Goal: Transaction & Acquisition: Purchase product/service

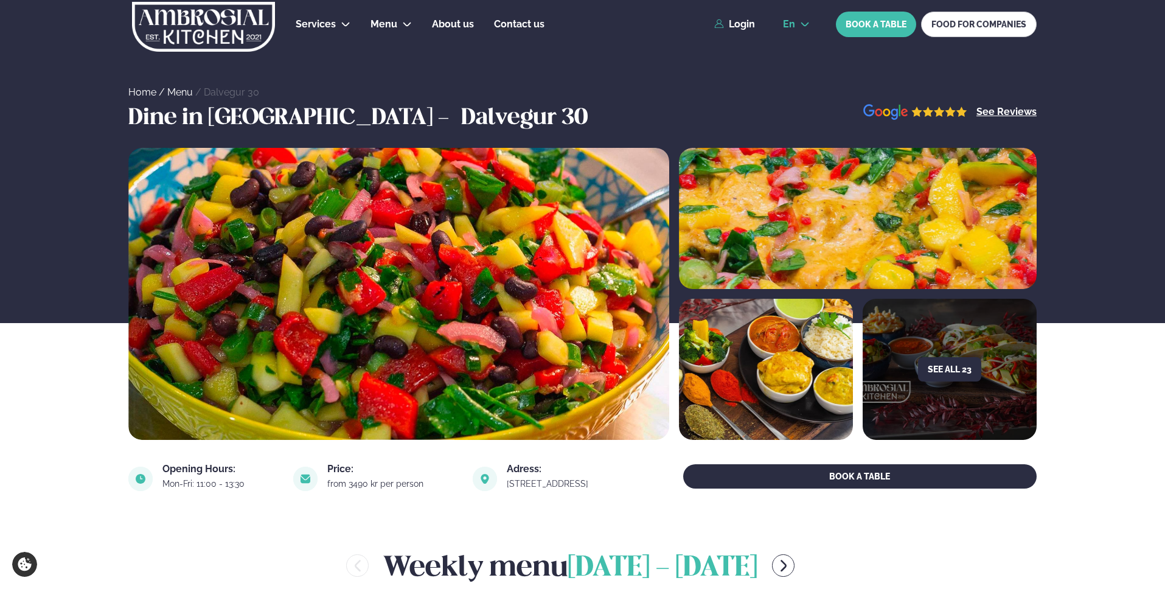
click at [799, 25] on button "en" at bounding box center [796, 24] width 46 height 10
click at [793, 74] on link "is" at bounding box center [796, 70] width 46 height 24
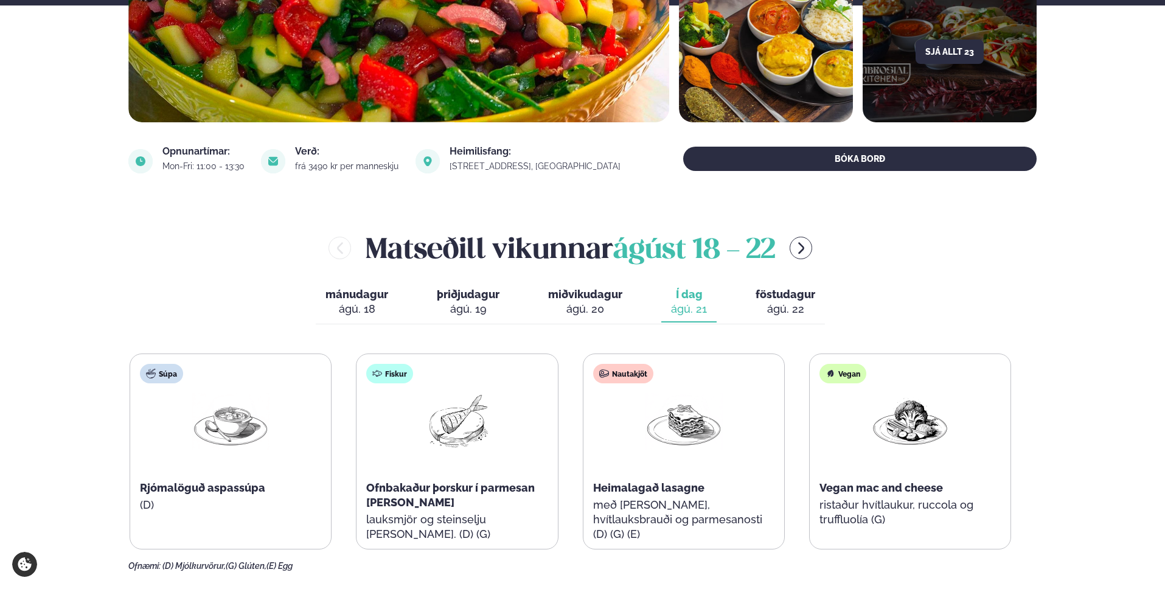
scroll to position [332, 0]
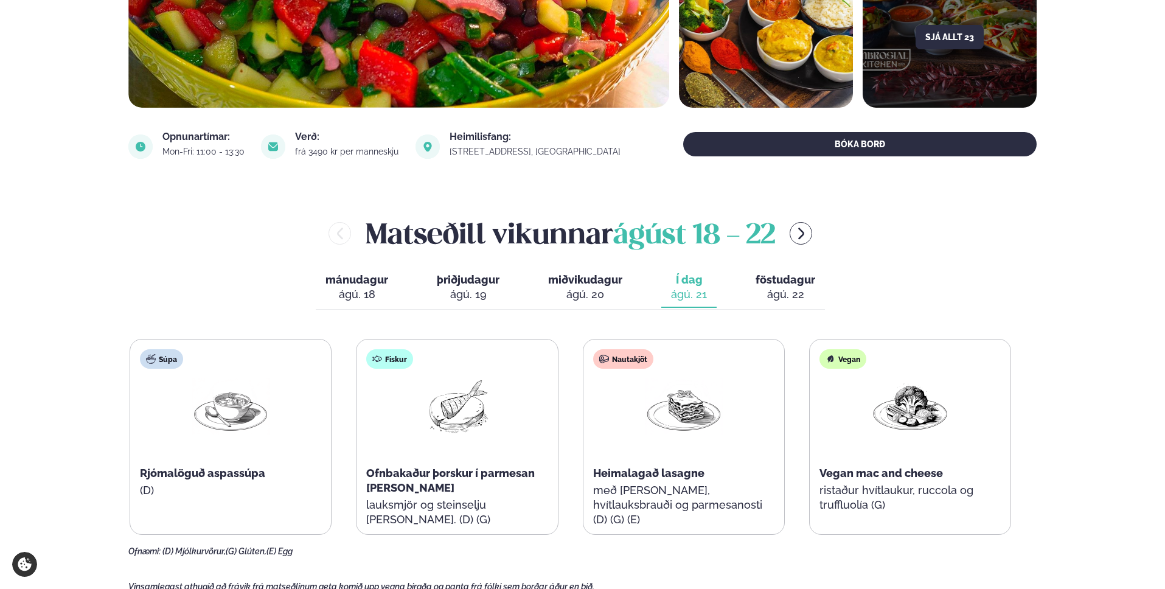
click at [802, 286] on button "föstudagur fös. ágú. 22" at bounding box center [785, 288] width 79 height 40
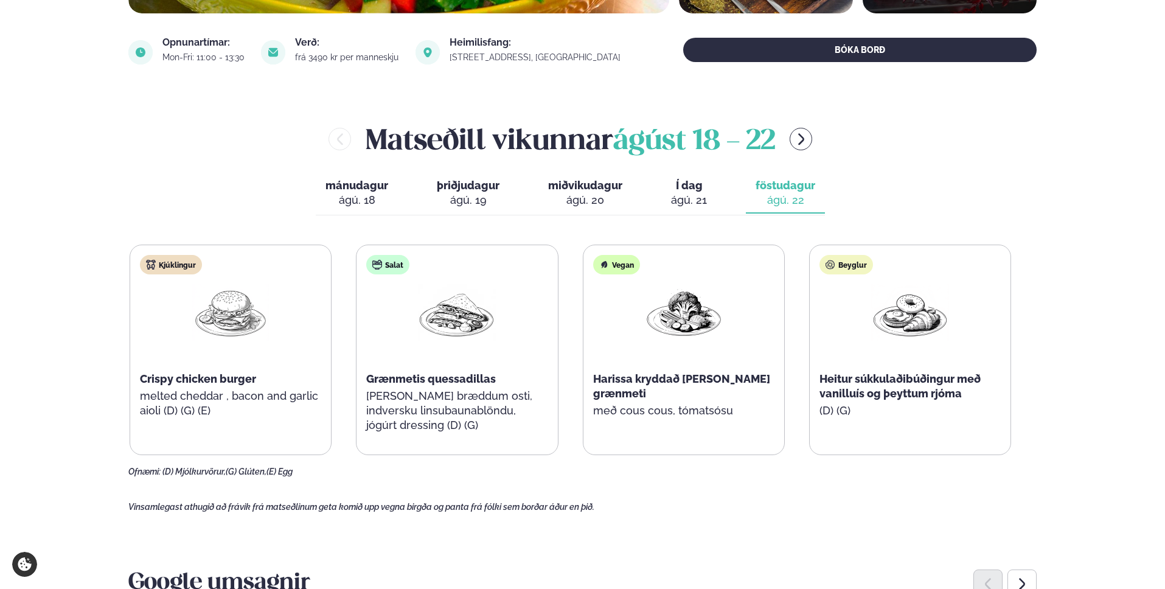
scroll to position [435, 0]
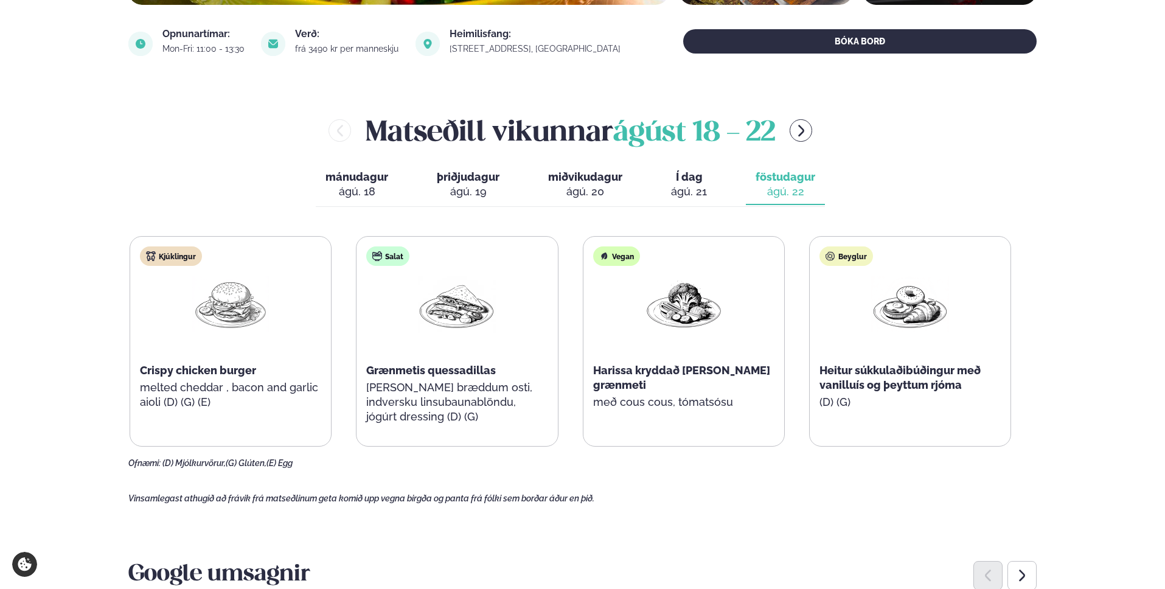
click at [703, 189] on div "ágú. 21" at bounding box center [689, 191] width 36 height 15
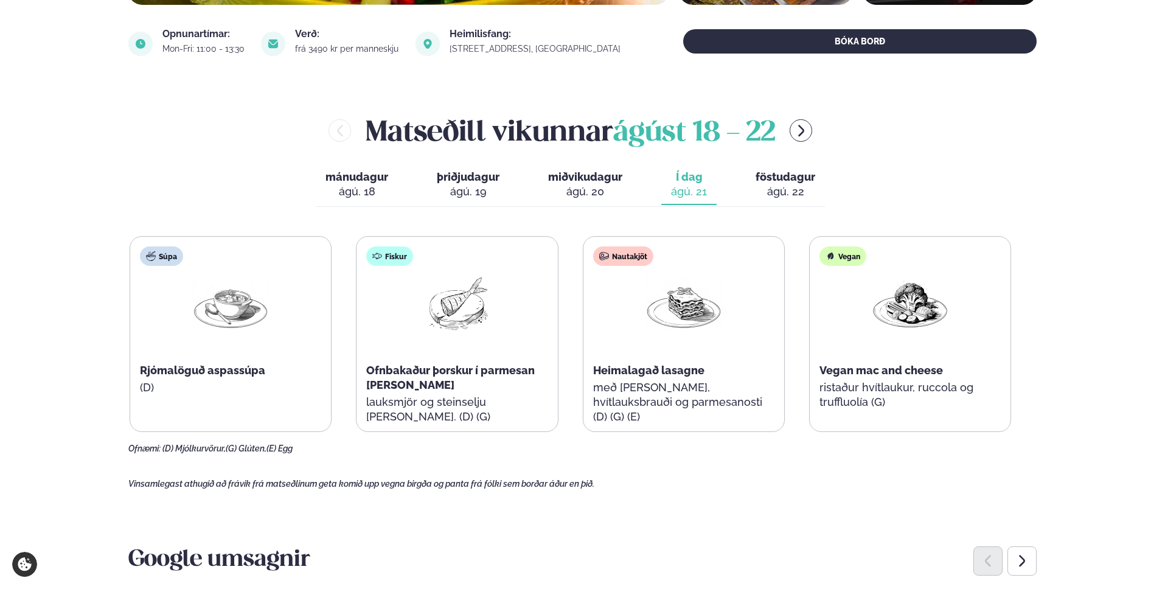
click at [359, 184] on div "ágú. 18" at bounding box center [356, 191] width 63 height 15
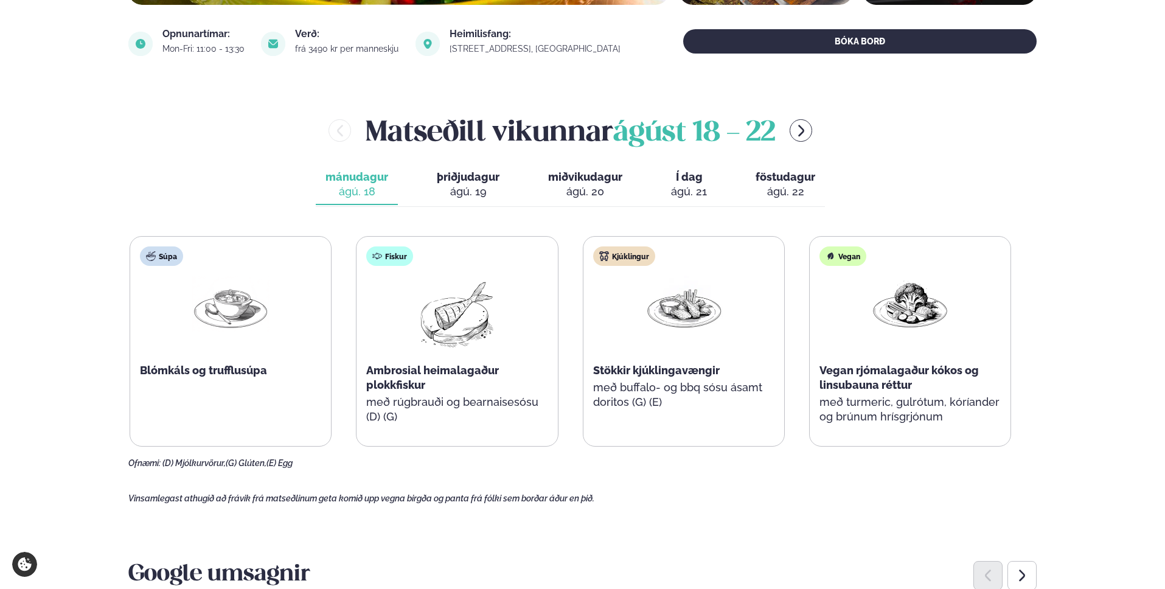
click at [454, 184] on div "ágú. 19" at bounding box center [468, 191] width 63 height 15
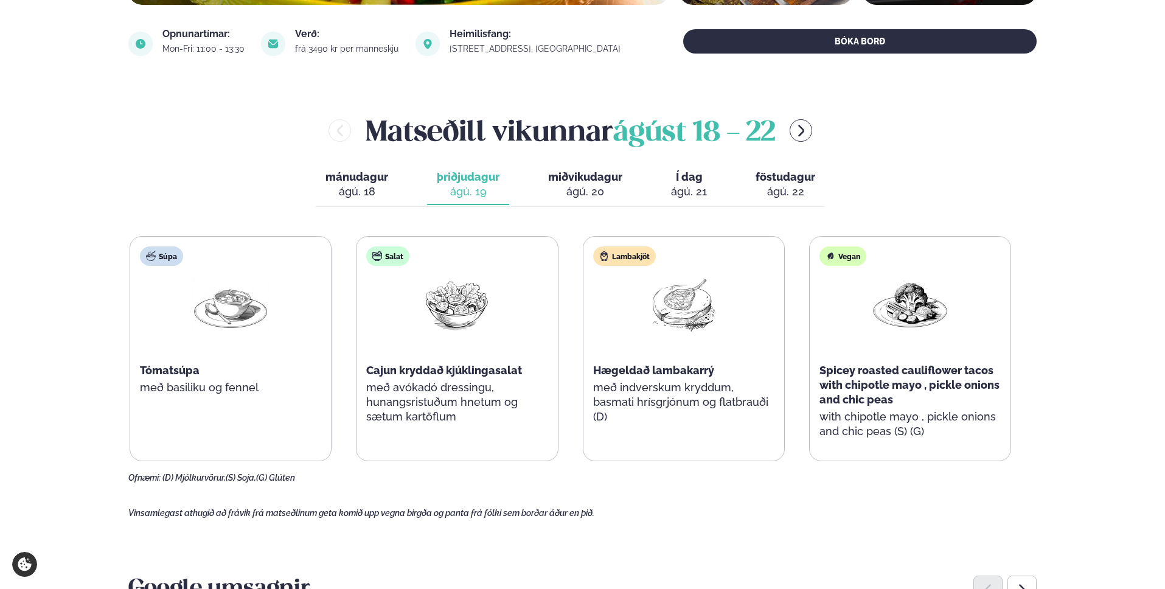
drag, startPoint x: 563, startPoint y: 186, endPoint x: 614, endPoint y: 189, distance: 51.8
click at [563, 186] on div "ágú. 20" at bounding box center [585, 191] width 74 height 15
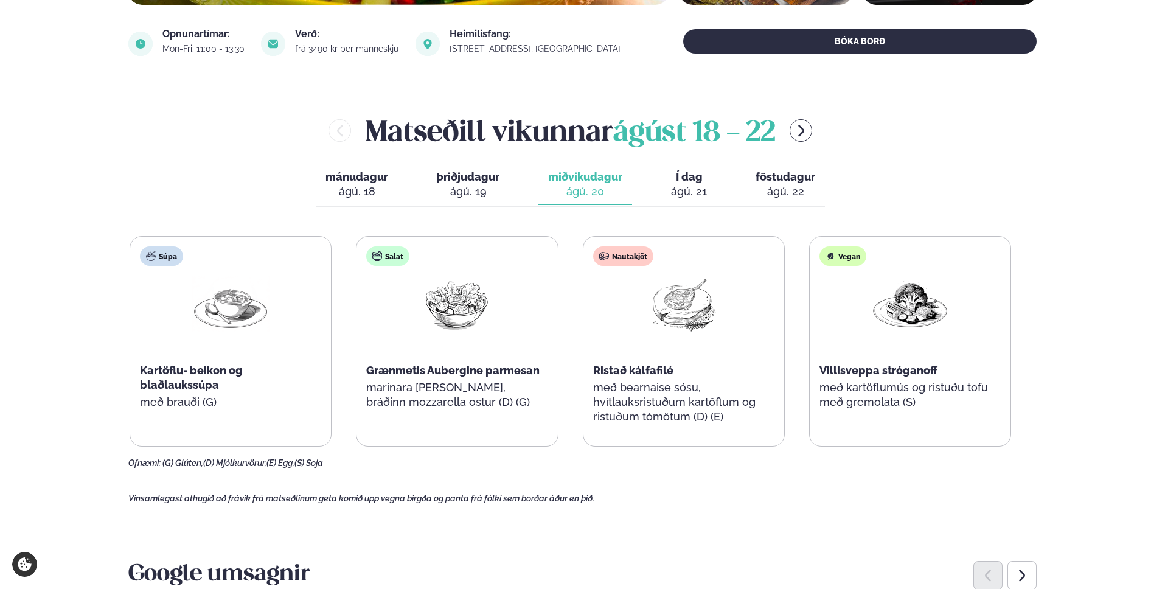
click at [679, 196] on div "ágú. 21" at bounding box center [689, 191] width 36 height 15
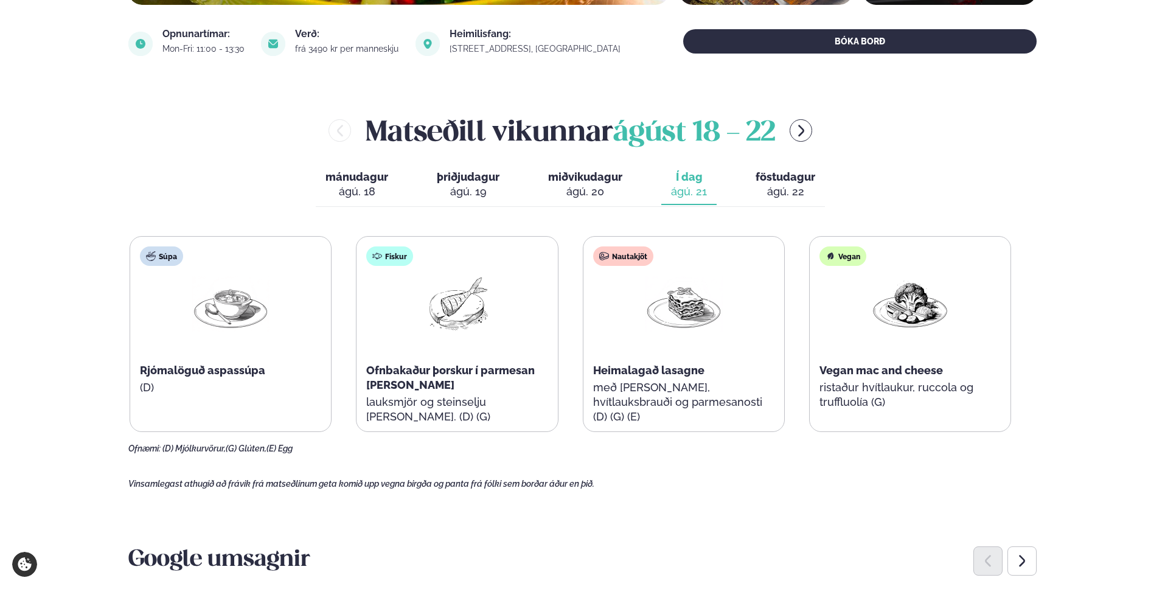
click at [785, 188] on div "ágú. 22" at bounding box center [785, 191] width 60 height 15
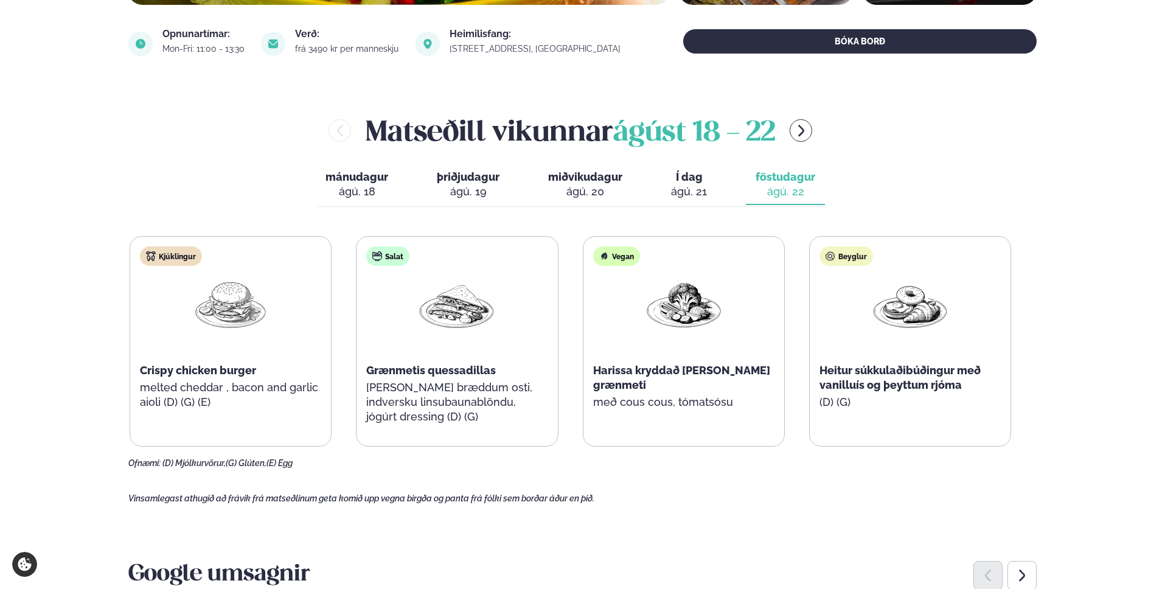
click at [356, 187] on div "ágú. 18" at bounding box center [356, 191] width 63 height 15
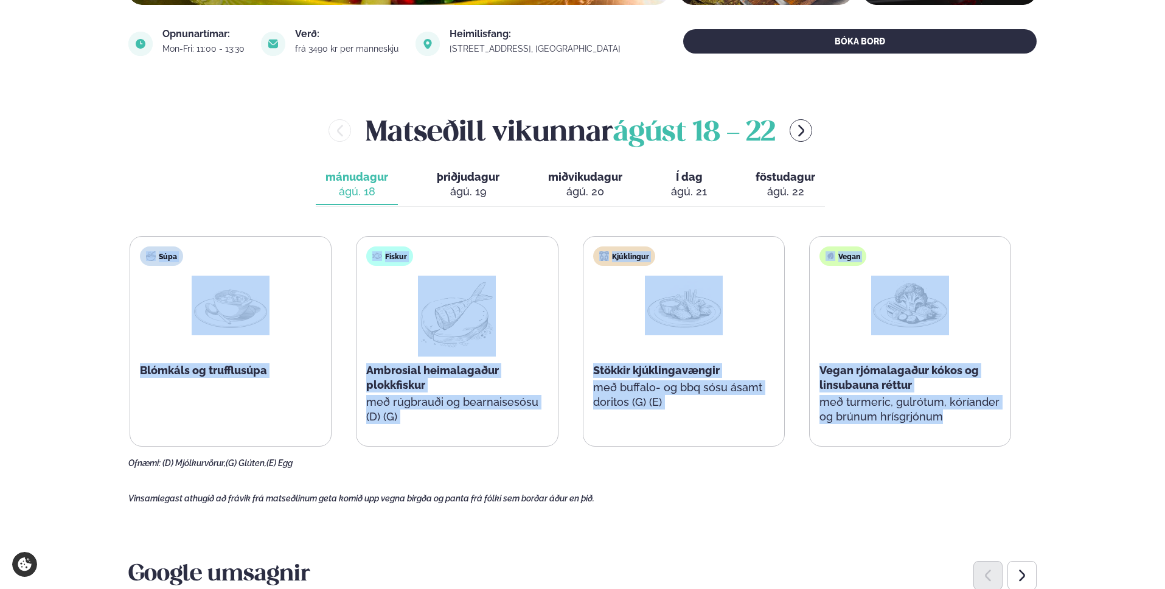
drag, startPoint x: 326, startPoint y: 246, endPoint x: 1047, endPoint y: 452, distance: 749.7
click at [1044, 451] on main "[PERSON_NAME] / Matseðill / Dalvegur 30 [PERSON_NAME] í [GEOGRAPHIC_DATA] - Dal…" at bounding box center [582, 534] width 981 height 1938
drag, startPoint x: 1022, startPoint y: 437, endPoint x: 78, endPoint y: 276, distance: 957.8
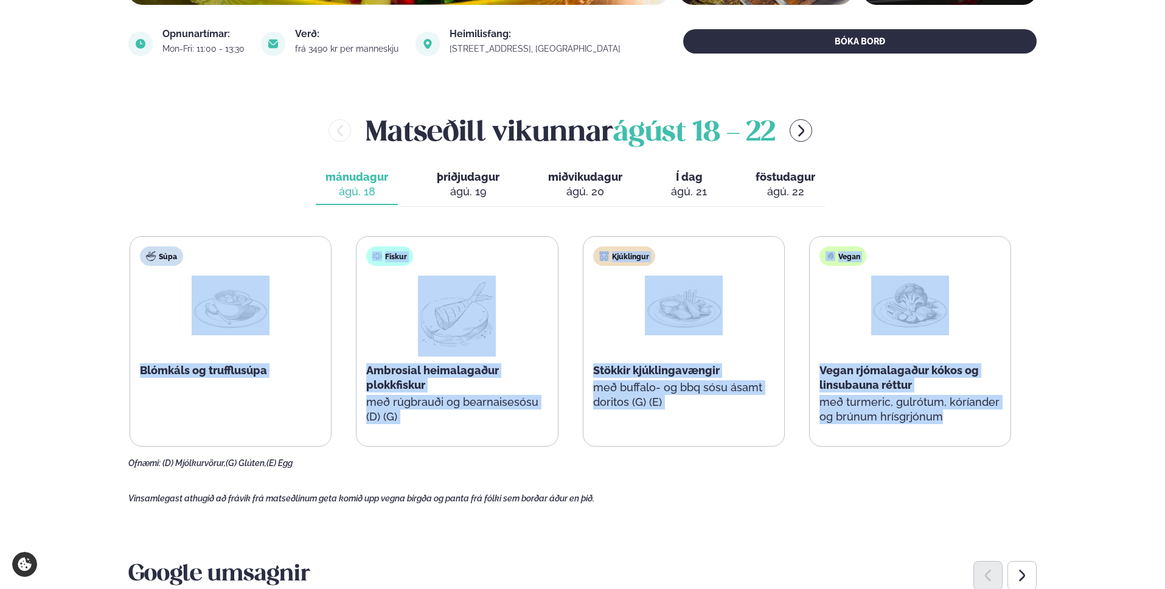
drag, startPoint x: 208, startPoint y: 247, endPoint x: 1085, endPoint y: 408, distance: 891.7
drag, startPoint x: 895, startPoint y: 412, endPoint x: 108, endPoint y: 270, distance: 799.2
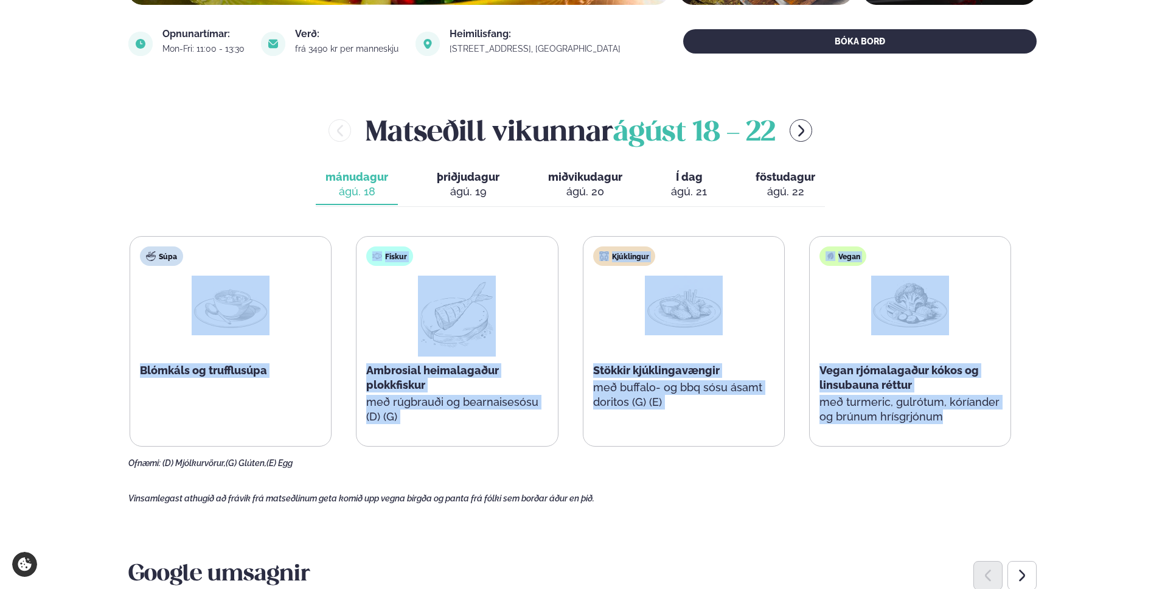
click at [111, 272] on main "[PERSON_NAME] / Matseðill / Dalvegur 30 [PERSON_NAME] í [GEOGRAPHIC_DATA] - Dal…" at bounding box center [582, 534] width 981 height 1938
click at [108, 270] on main "[PERSON_NAME] / Matseðill / Dalvegur 30 [PERSON_NAME] í [GEOGRAPHIC_DATA] - Dal…" at bounding box center [582, 534] width 981 height 1938
drag, startPoint x: 111, startPoint y: 242, endPoint x: 1041, endPoint y: 436, distance: 949.4
click at [1041, 436] on main "[PERSON_NAME] / Matseðill / Dalvegur 30 [PERSON_NAME] í [GEOGRAPHIC_DATA] - Dal…" at bounding box center [582, 534] width 981 height 1938
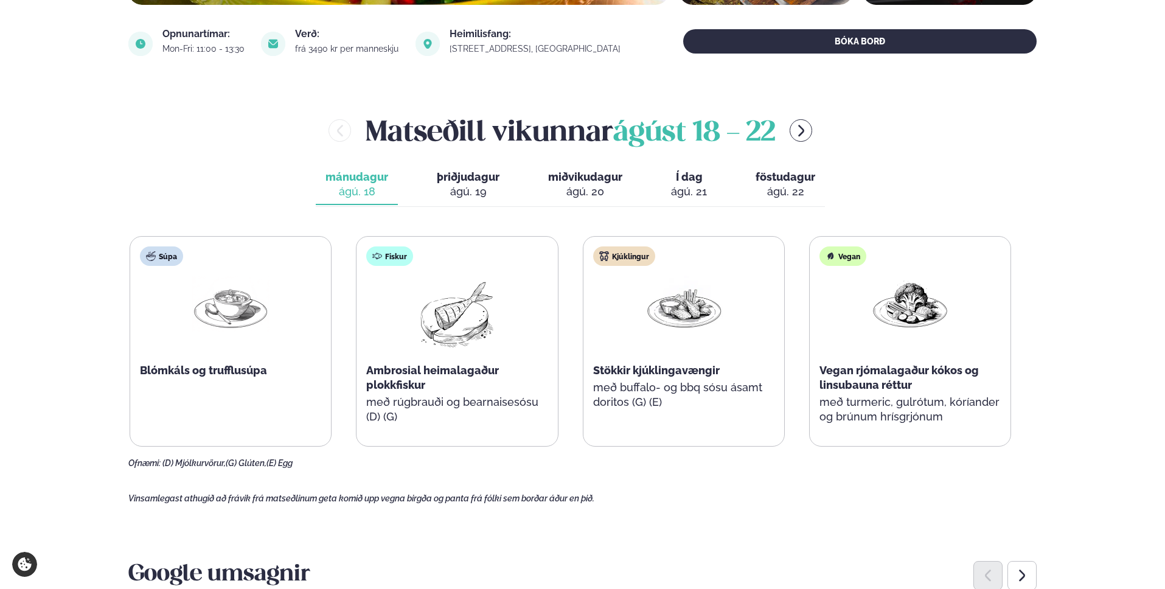
click at [1041, 436] on main "[PERSON_NAME] / Matseðill / Dalvegur 30 [PERSON_NAME] í [GEOGRAPHIC_DATA] - Dal…" at bounding box center [582, 534] width 981 height 1938
click at [443, 185] on div "ágú. 19" at bounding box center [468, 191] width 63 height 15
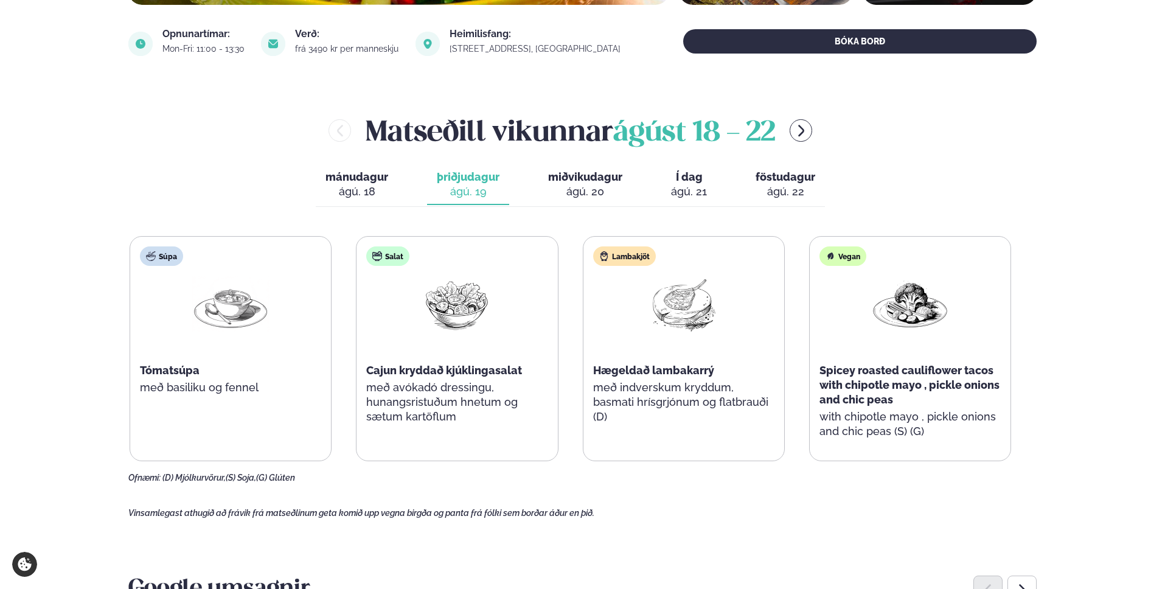
click at [575, 187] on div "ágú. 20" at bounding box center [585, 191] width 74 height 15
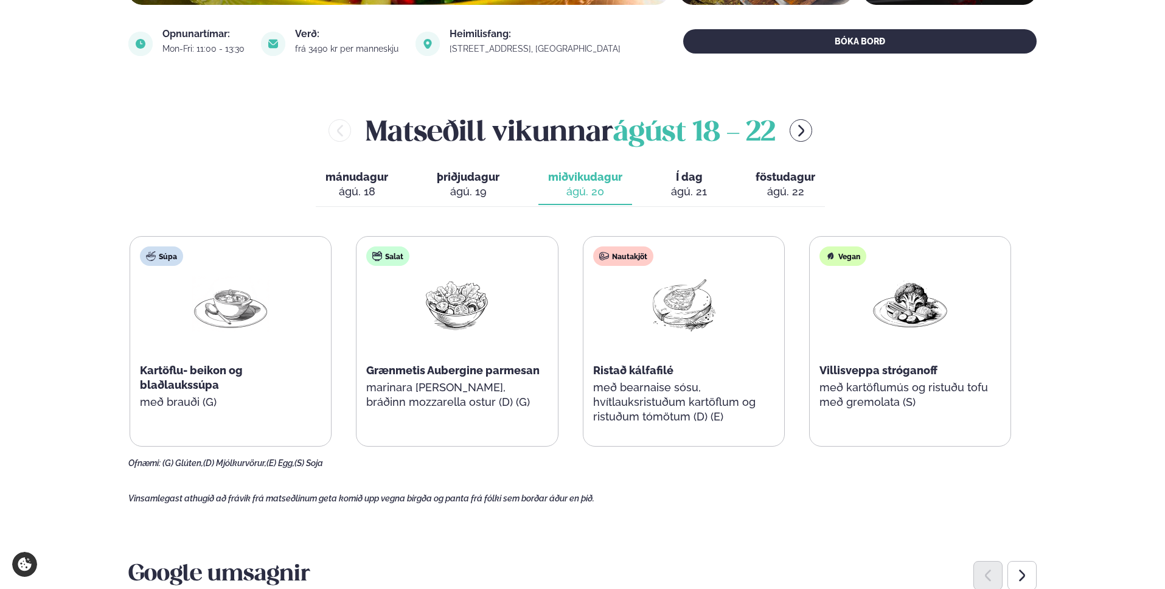
click at [353, 182] on span "mánudagur" at bounding box center [356, 176] width 63 height 13
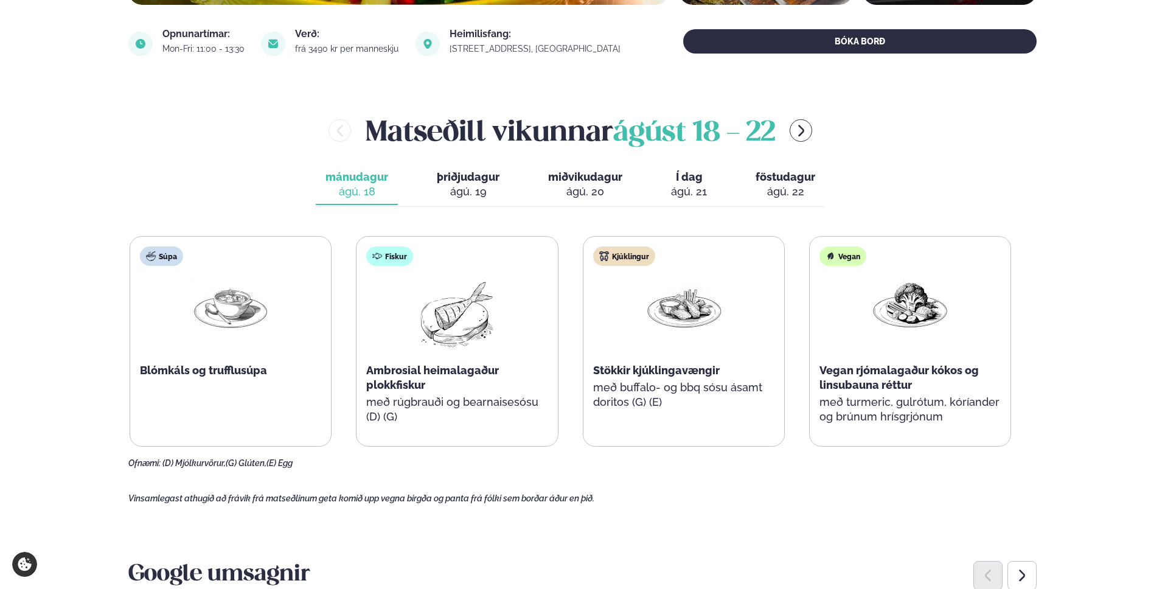
click at [475, 185] on div "ágú. 19" at bounding box center [468, 191] width 63 height 15
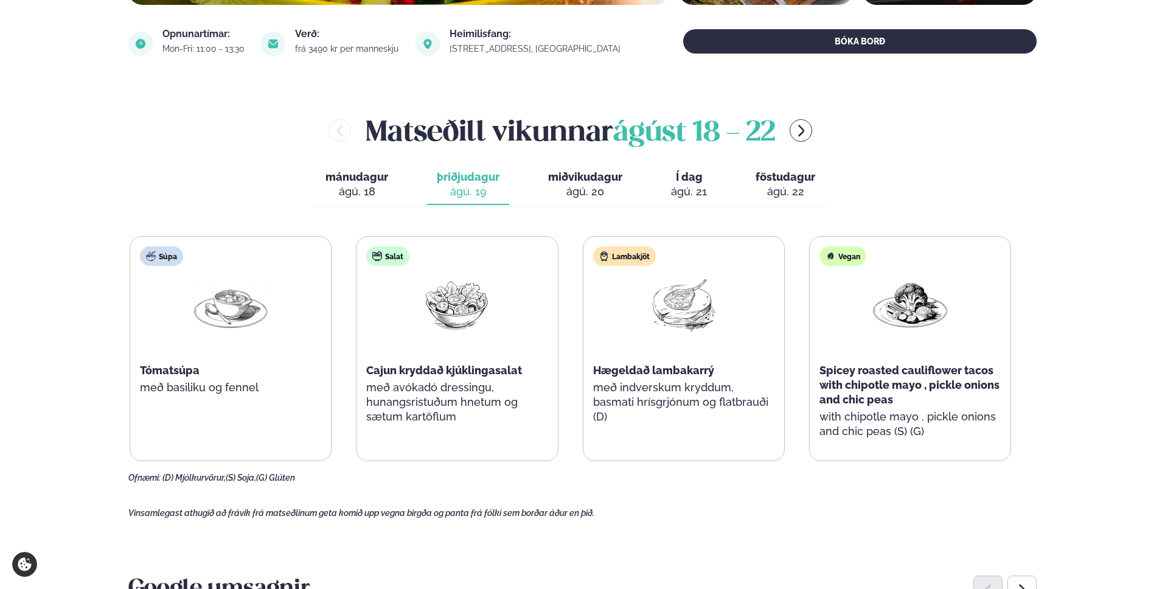
click at [580, 187] on div "ágú. 20" at bounding box center [585, 191] width 74 height 15
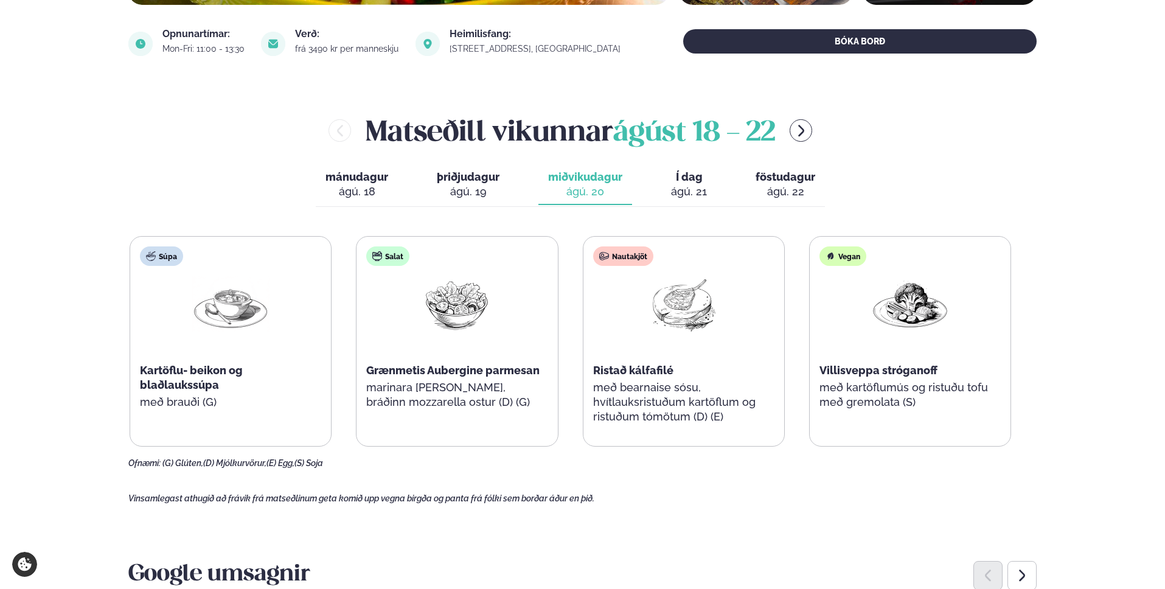
click at [693, 188] on div "ágú. 21" at bounding box center [689, 191] width 36 height 15
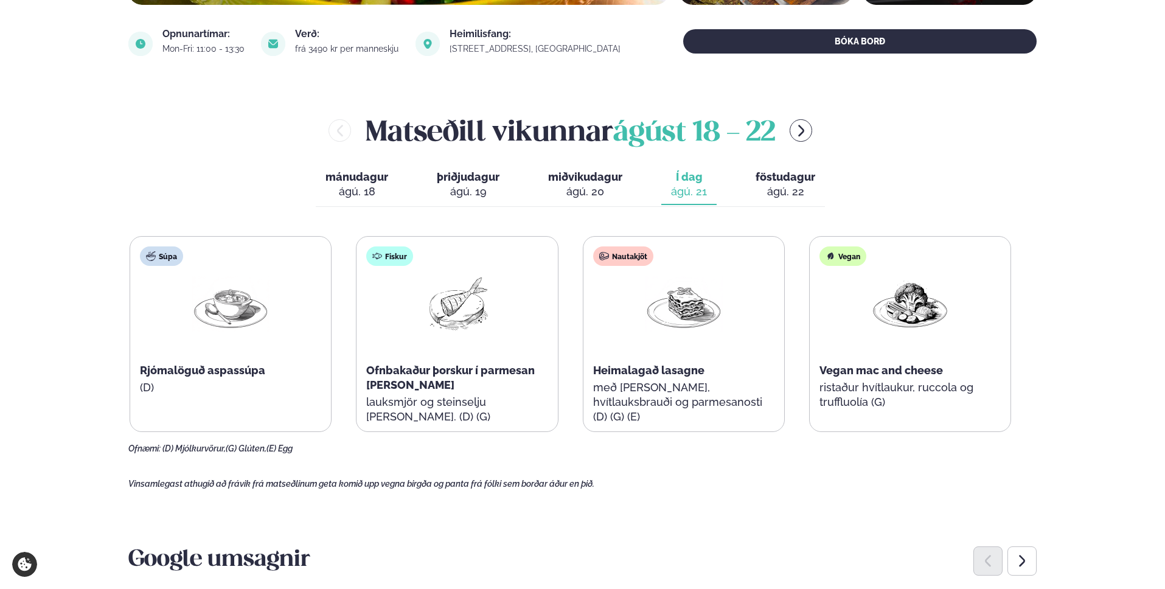
click at [786, 189] on div "ágú. 22" at bounding box center [785, 191] width 60 height 15
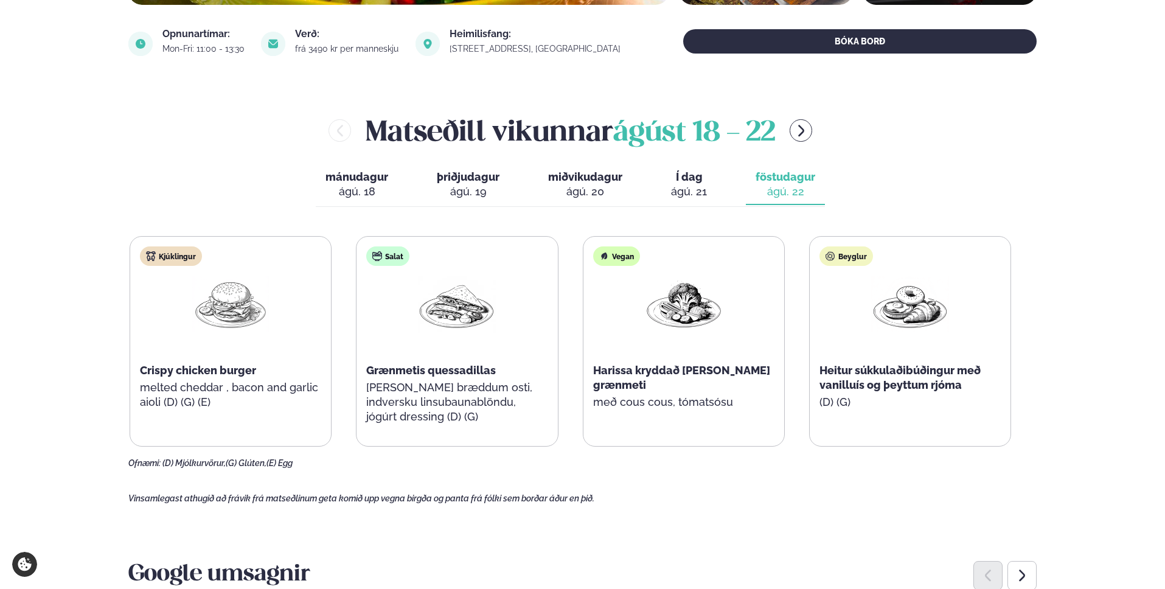
click at [696, 188] on div "ágú. 21" at bounding box center [689, 191] width 36 height 15
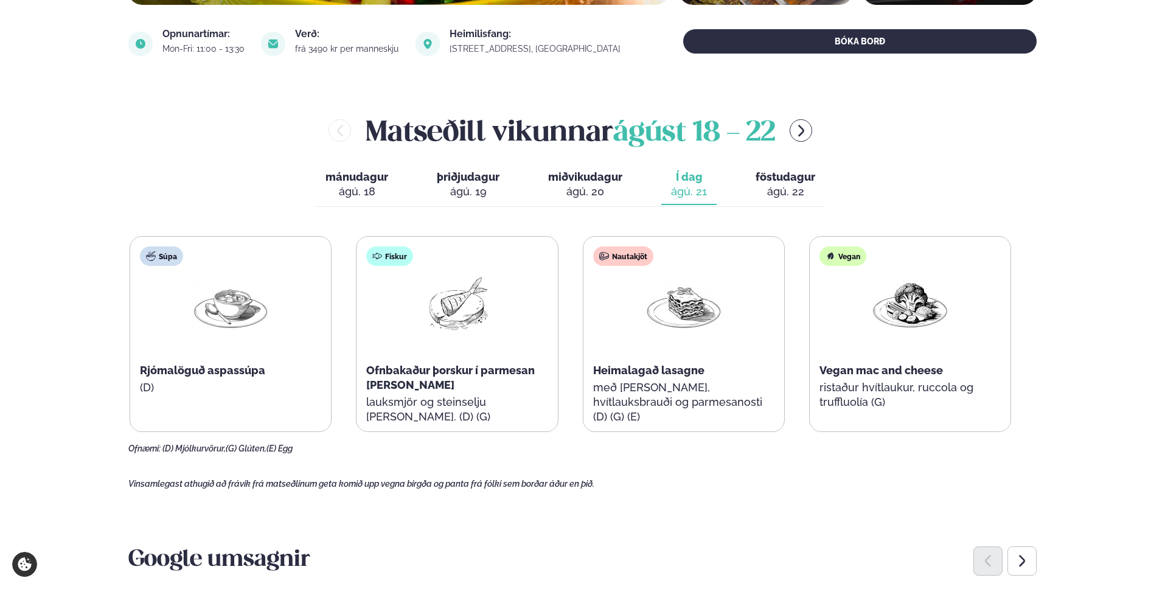
click at [800, 192] on div "ágú. 22" at bounding box center [785, 191] width 60 height 15
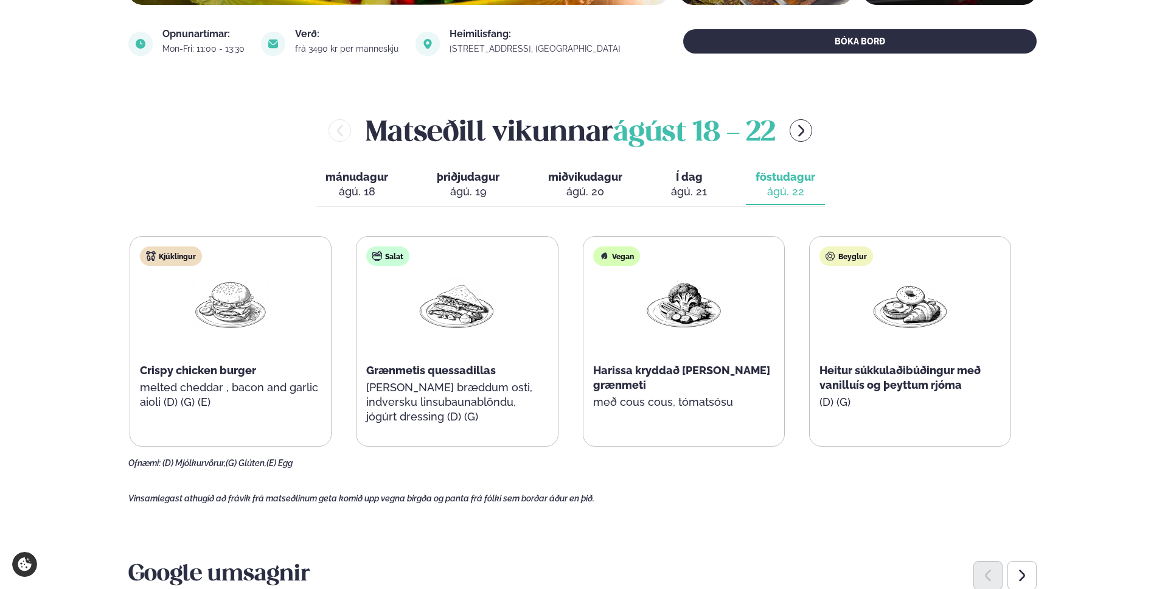
click at [678, 184] on div "ágú. 21" at bounding box center [689, 191] width 36 height 15
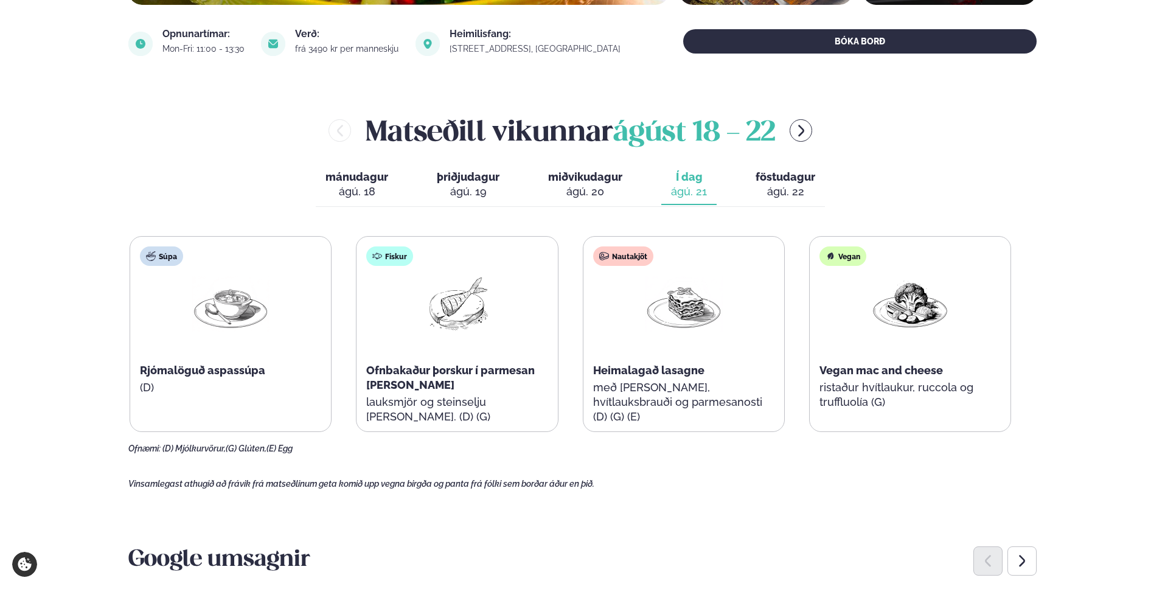
click at [788, 189] on div "ágú. 22" at bounding box center [785, 191] width 60 height 15
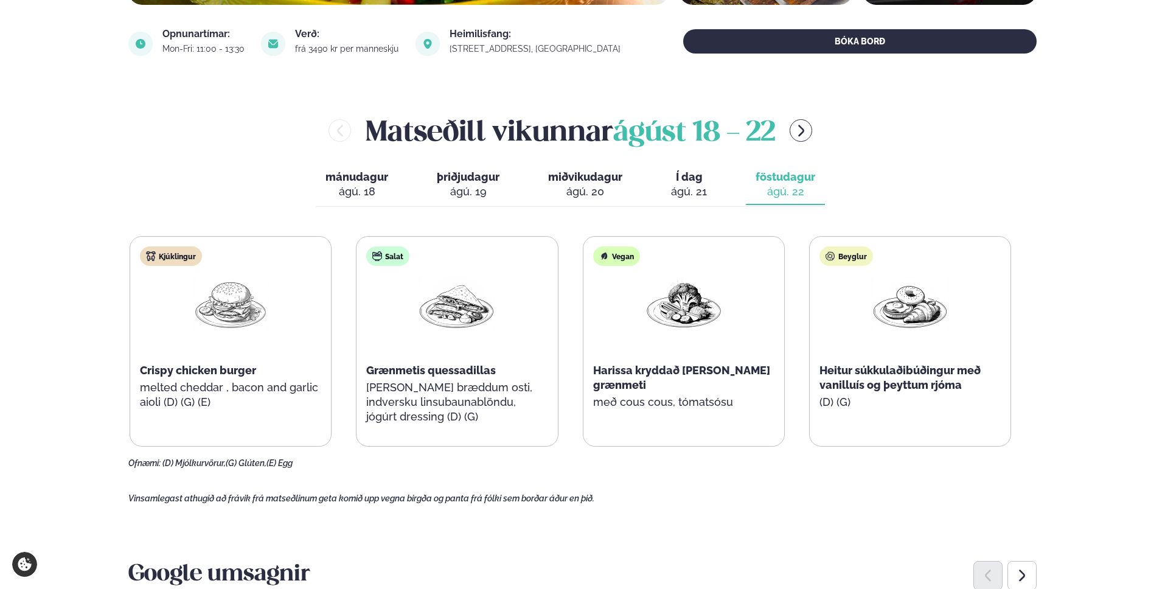
click at [681, 184] on div "ágú. 21" at bounding box center [689, 191] width 36 height 15
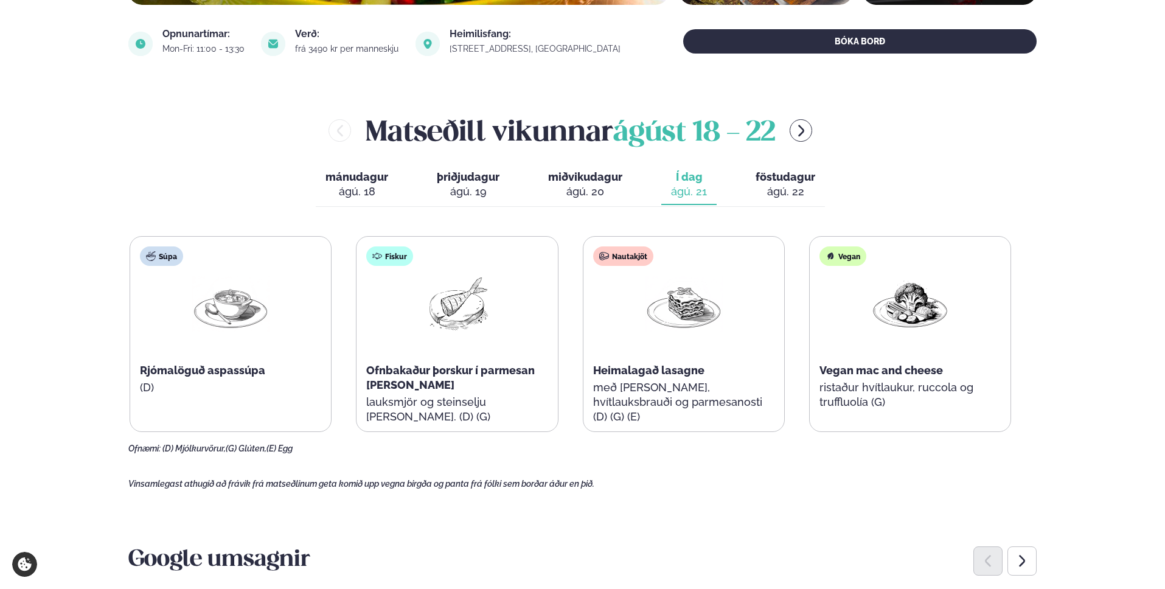
click at [784, 189] on div "ágú. 22" at bounding box center [785, 191] width 60 height 15
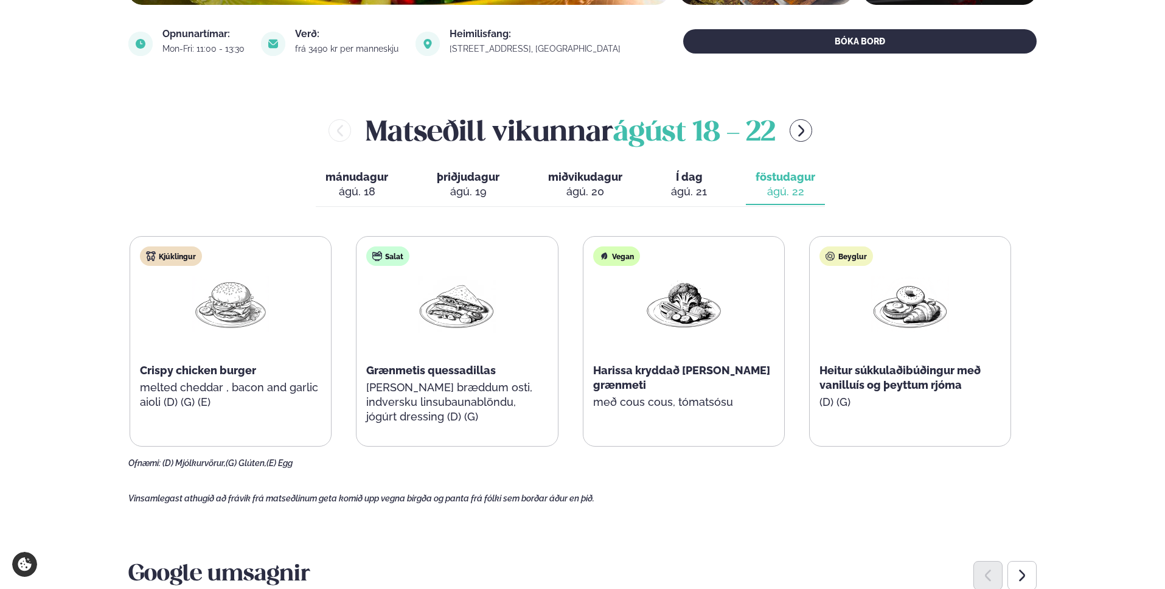
click at [688, 185] on div "ágú. 21" at bounding box center [689, 191] width 36 height 15
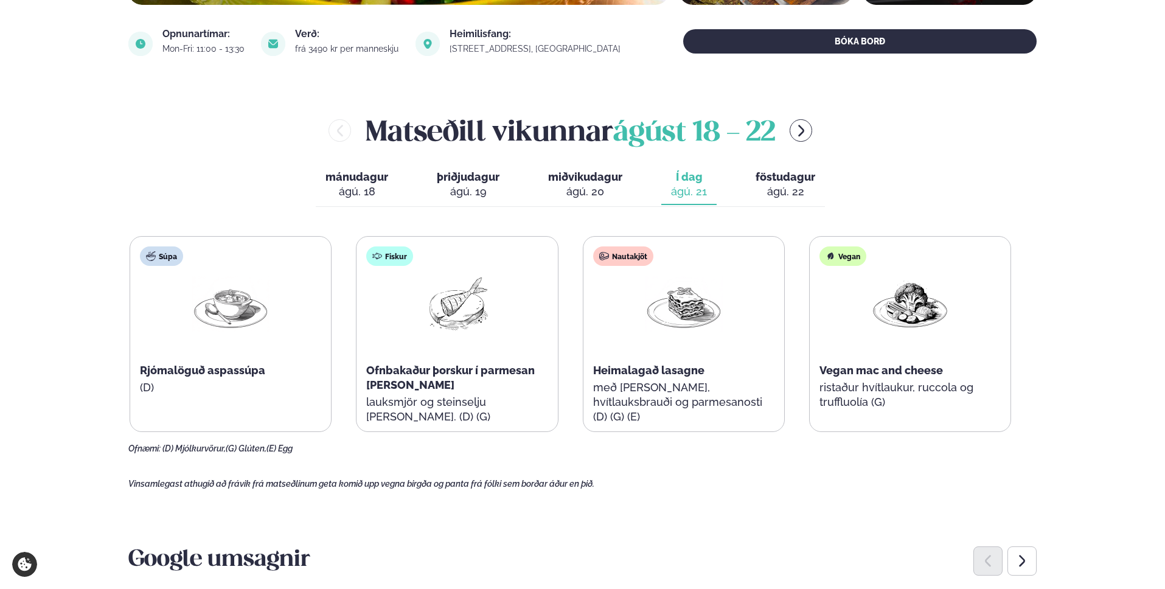
click at [803, 193] on div "ágú. 22" at bounding box center [785, 191] width 60 height 15
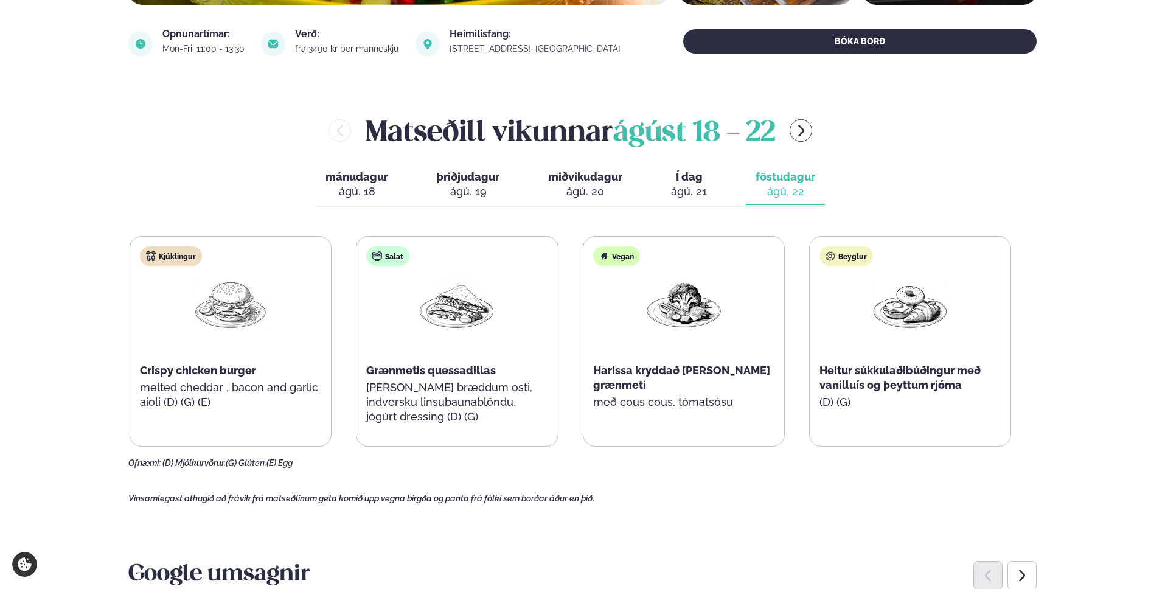
click at [690, 187] on div "ágú. 21" at bounding box center [689, 191] width 36 height 15
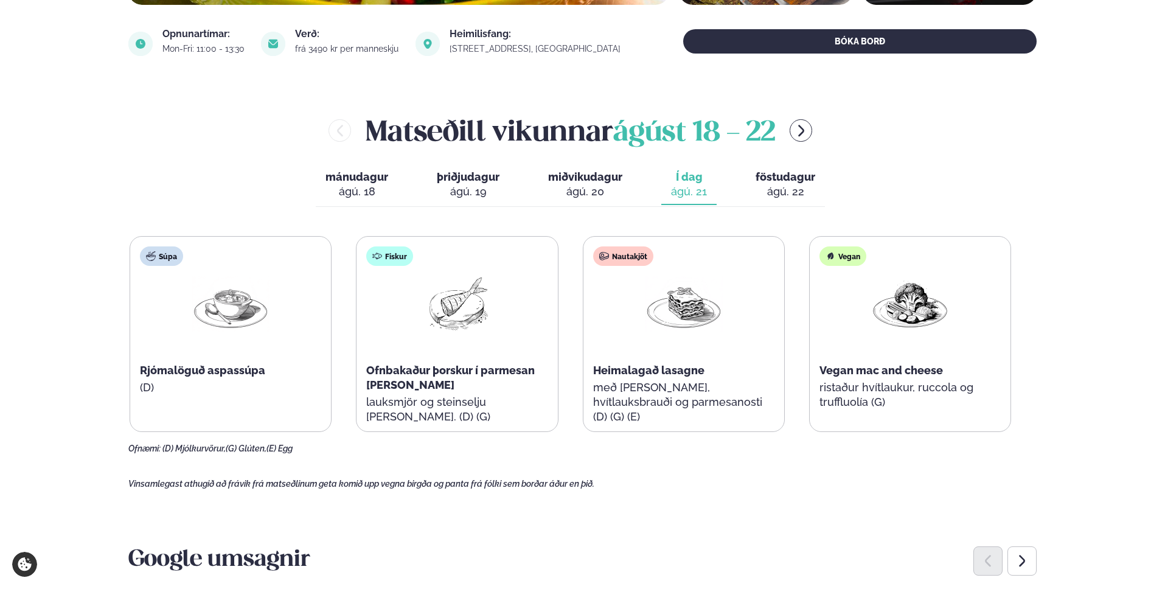
click at [780, 189] on div "ágú. 22" at bounding box center [785, 191] width 60 height 15
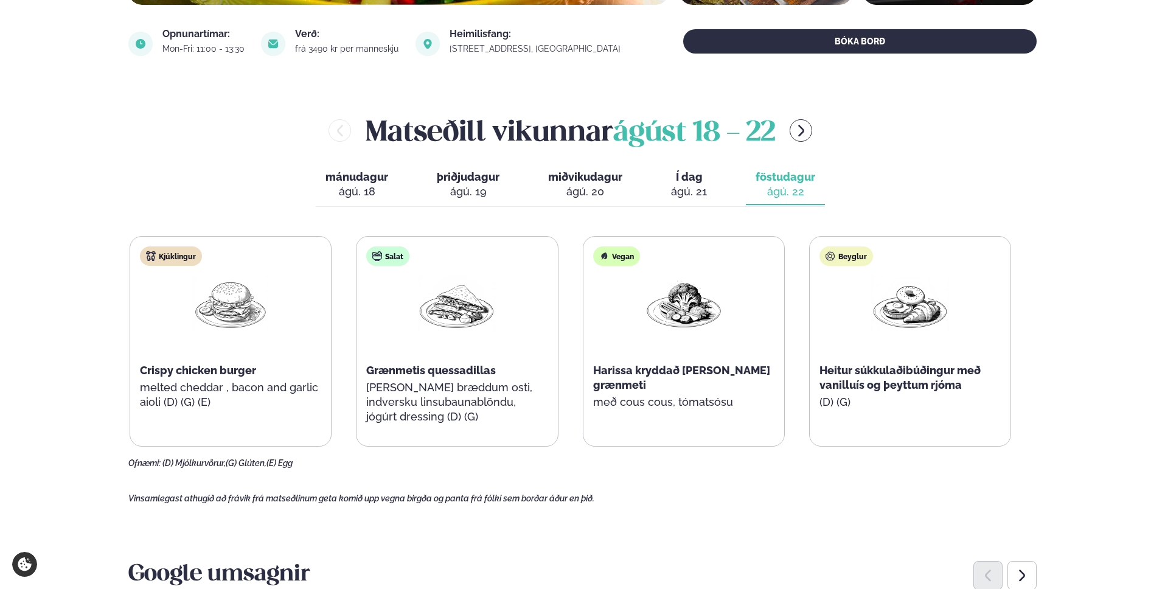
click at [691, 184] on div "ágú. 21" at bounding box center [689, 191] width 36 height 15
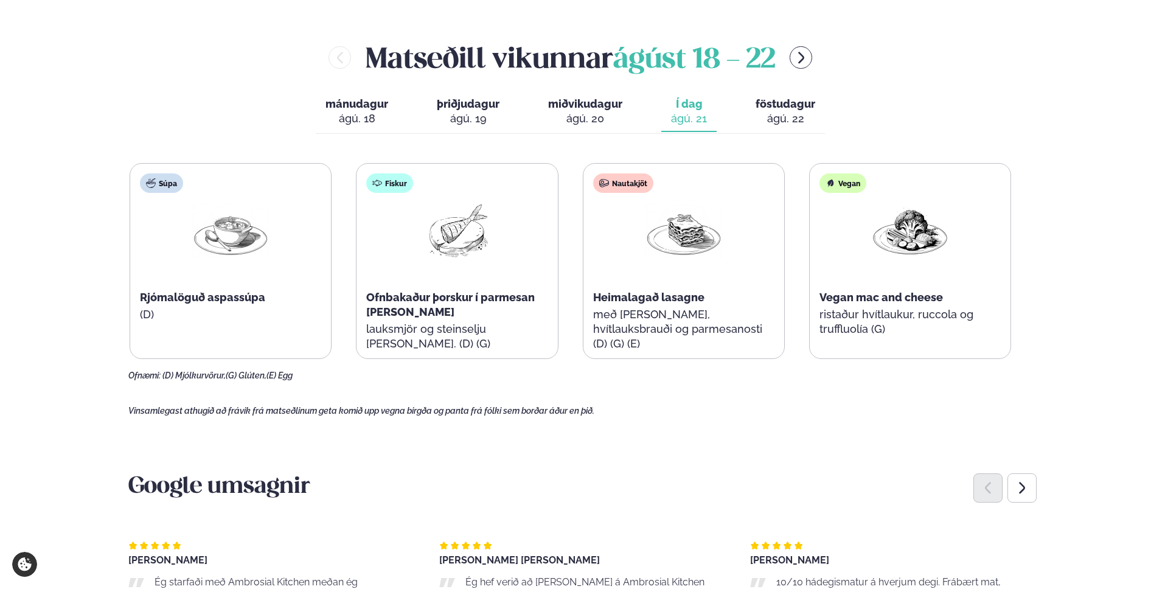
scroll to position [0, 0]
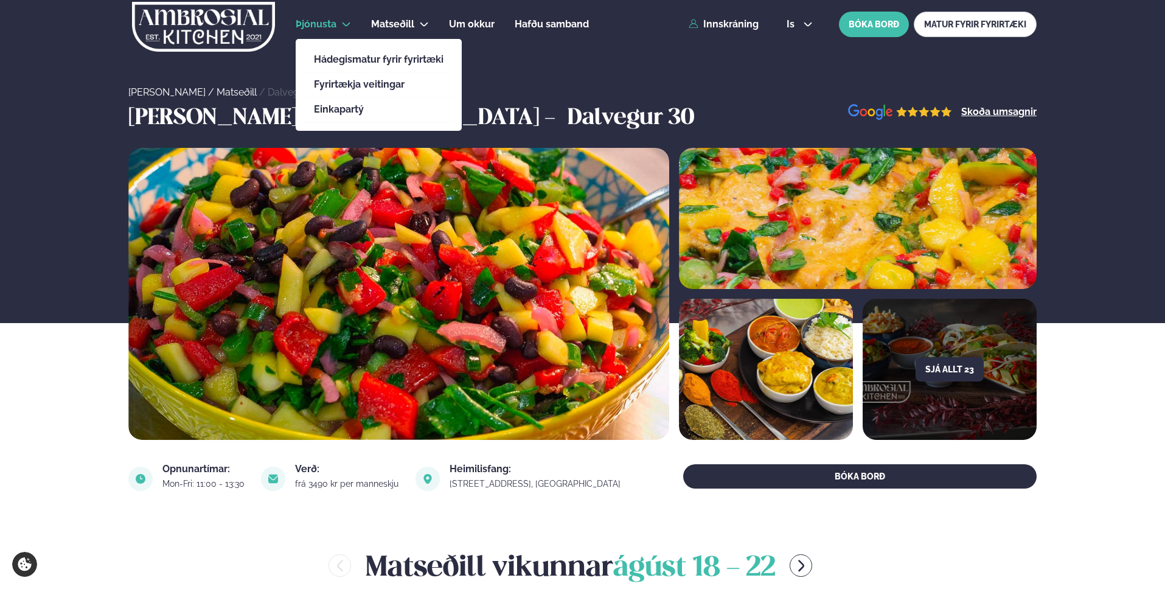
click at [344, 21] on icon at bounding box center [346, 24] width 10 height 10
click at [378, 61] on link "Hádegismatur fyrir fyrirtæki" at bounding box center [379, 60] width 130 height 10
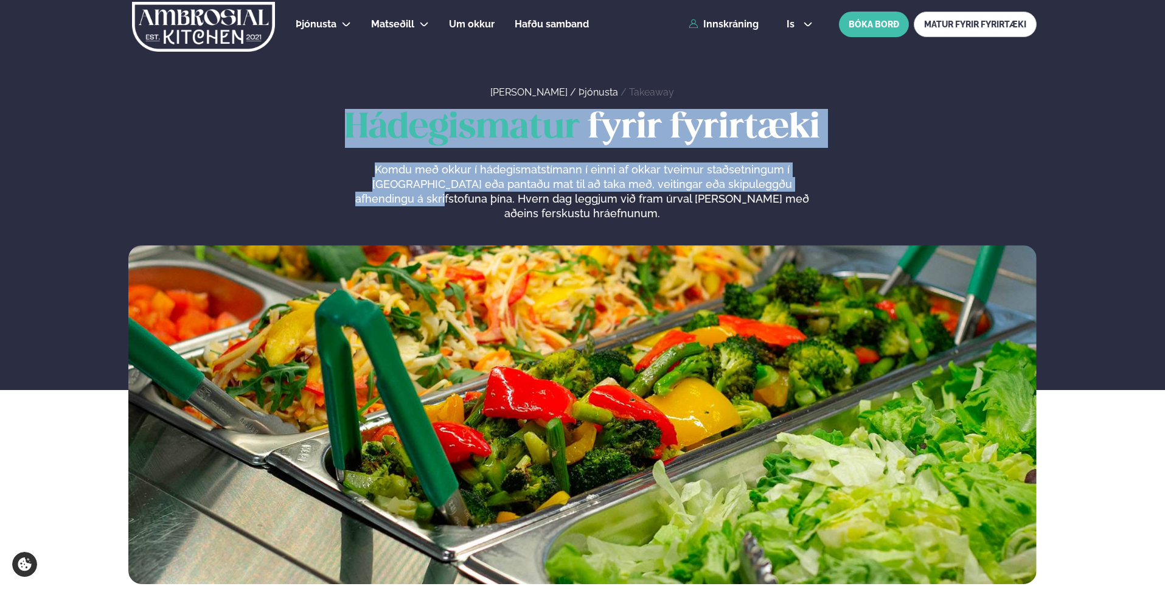
drag, startPoint x: 824, startPoint y: 189, endPoint x: 347, endPoint y: 127, distance: 481.4
click at [347, 127] on div "Hádegismatur fyrir fyrirtæki Komdu með okkur í hádegismatstímann í einni af okk…" at bounding box center [582, 165] width 908 height 112
click at [322, 123] on h1 "Hádegismatur fyrir fyrirtæki" at bounding box center [582, 128] width 908 height 39
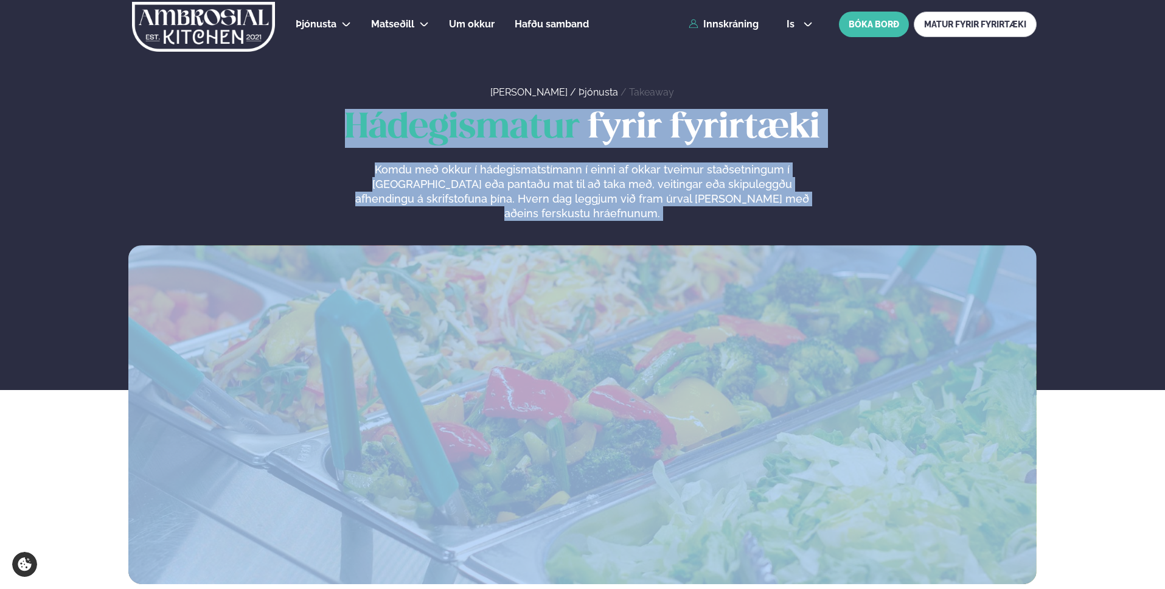
drag, startPoint x: 380, startPoint y: 133, endPoint x: 810, endPoint y: 205, distance: 436.0
click at [809, 206] on div "Hádegismatur fyrir fyrirtæki Komdu með okkur í hádegismatstímann í einni af okk…" at bounding box center [582, 165] width 908 height 112
click at [810, 205] on p "Komdu með okkur í hádegismatstímann í einni af okkar tveimur staðsetningum í [G…" at bounding box center [582, 191] width 460 height 58
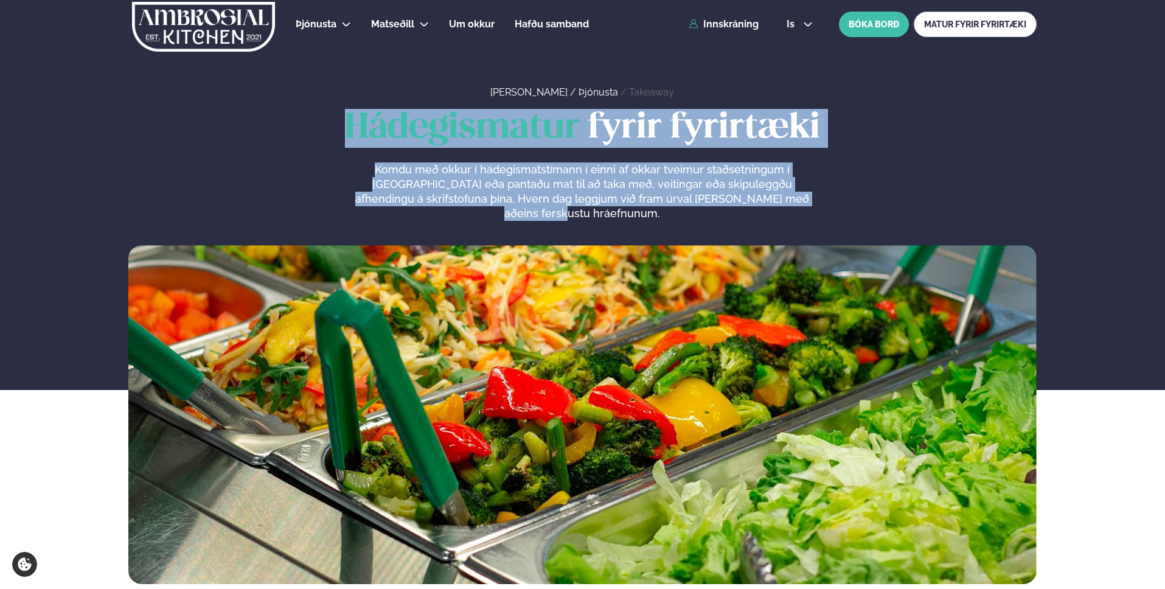
drag, startPoint x: 807, startPoint y: 204, endPoint x: 321, endPoint y: 127, distance: 492.8
click at [321, 127] on div "Hádegismatur fyrir fyrirtæki Komdu með okkur í hádegismatstímann í einni af okk…" at bounding box center [582, 165] width 908 height 112
click at [321, 127] on h1 "Hádegismatur fyrir fyrirtæki" at bounding box center [582, 128] width 908 height 39
drag, startPoint x: 494, startPoint y: 153, endPoint x: 814, endPoint y: 204, distance: 324.5
click at [814, 204] on div "Hádegismatur fyrir fyrirtæki Komdu með okkur í hádegismatstímann í einni af okk…" at bounding box center [582, 165] width 908 height 112
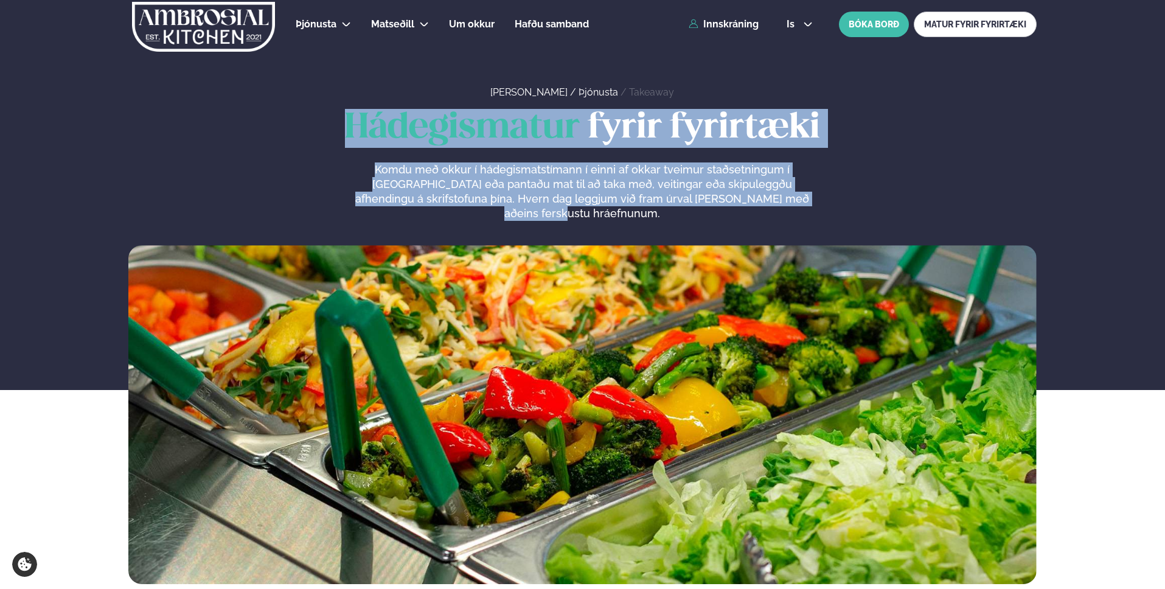
click at [814, 204] on div "Hádegismatur fyrir fyrirtæki Komdu með okkur í hádegismatstímann í einni af okk…" at bounding box center [582, 165] width 908 height 112
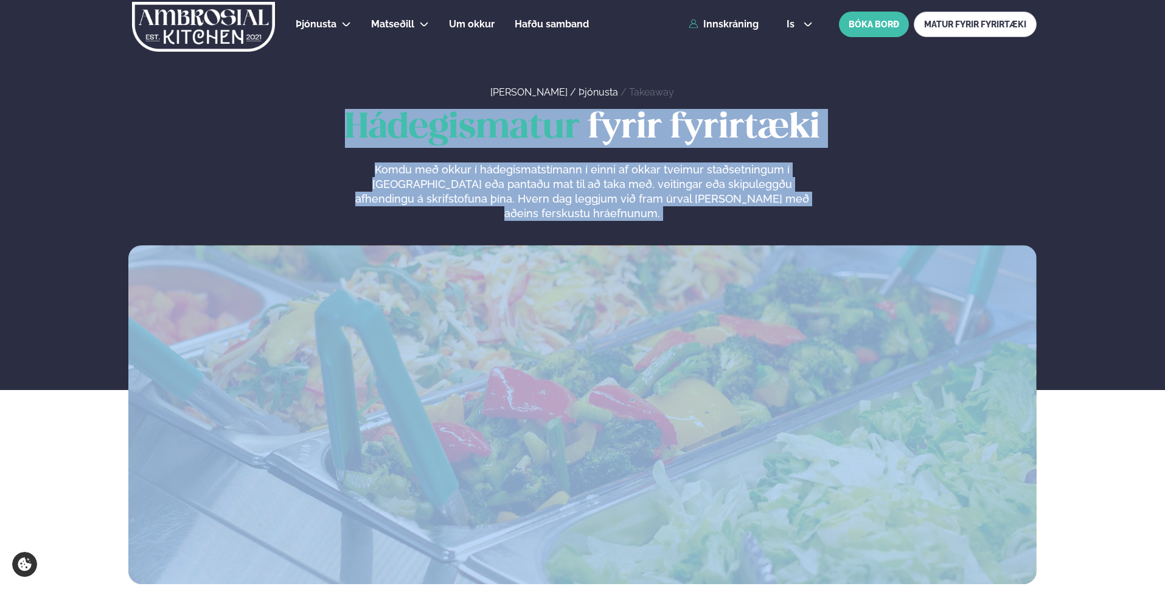
drag, startPoint x: 568, startPoint y: 174, endPoint x: 338, endPoint y: 130, distance: 234.2
click at [340, 130] on div "Hádegismatur fyrir fyrirtæki Komdu með okkur í hádegismatstímann í einni af okk…" at bounding box center [582, 165] width 908 height 112
click at [335, 128] on h1 "Hádegismatur fyrir fyrirtæki" at bounding box center [582, 128] width 908 height 39
drag, startPoint x: 335, startPoint y: 128, endPoint x: 832, endPoint y: 203, distance: 503.1
click at [832, 203] on div "Hádegismatur fyrir fyrirtæki Komdu með okkur í hádegismatstímann í einni af okk…" at bounding box center [582, 165] width 908 height 112
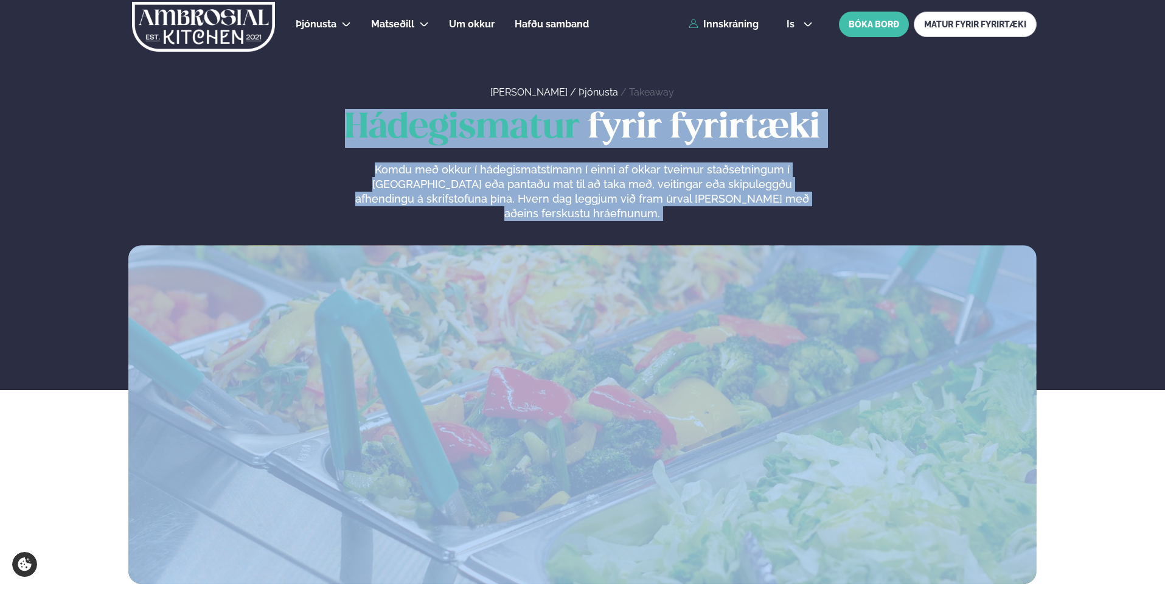
click at [832, 203] on div "Hádegismatur fyrir fyrirtæki Komdu með okkur í hádegismatstímann í einni af okk…" at bounding box center [582, 165] width 908 height 112
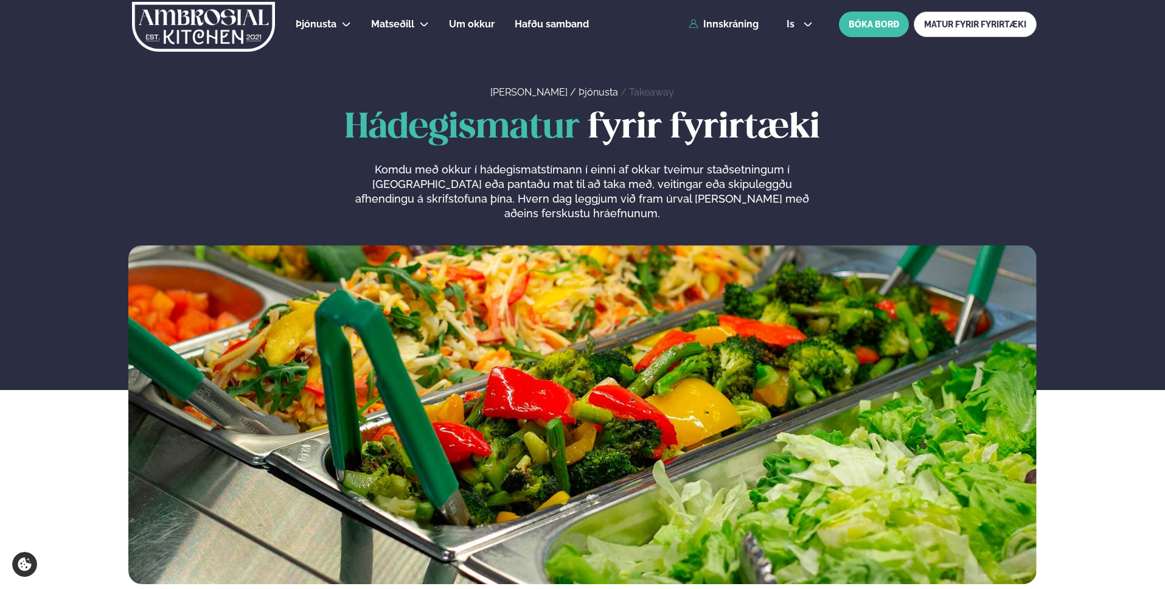
click at [878, 190] on div "Hádegismatur fyrir fyrirtæki Komdu með okkur í hádegismatstímann í einni af okk…" at bounding box center [582, 165] width 908 height 112
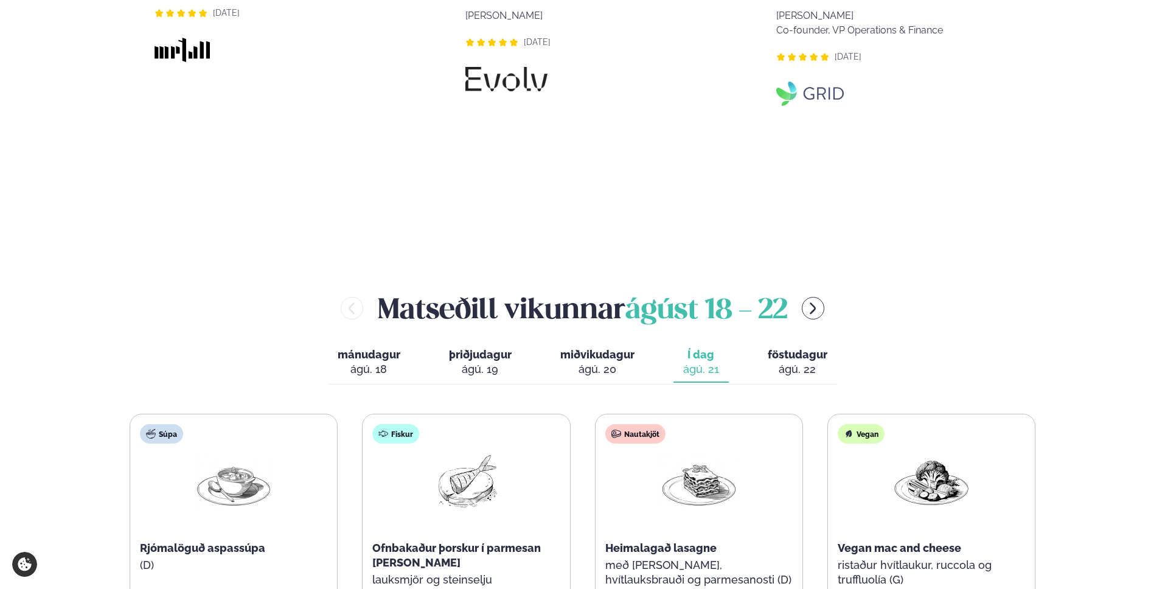
scroll to position [1207, 0]
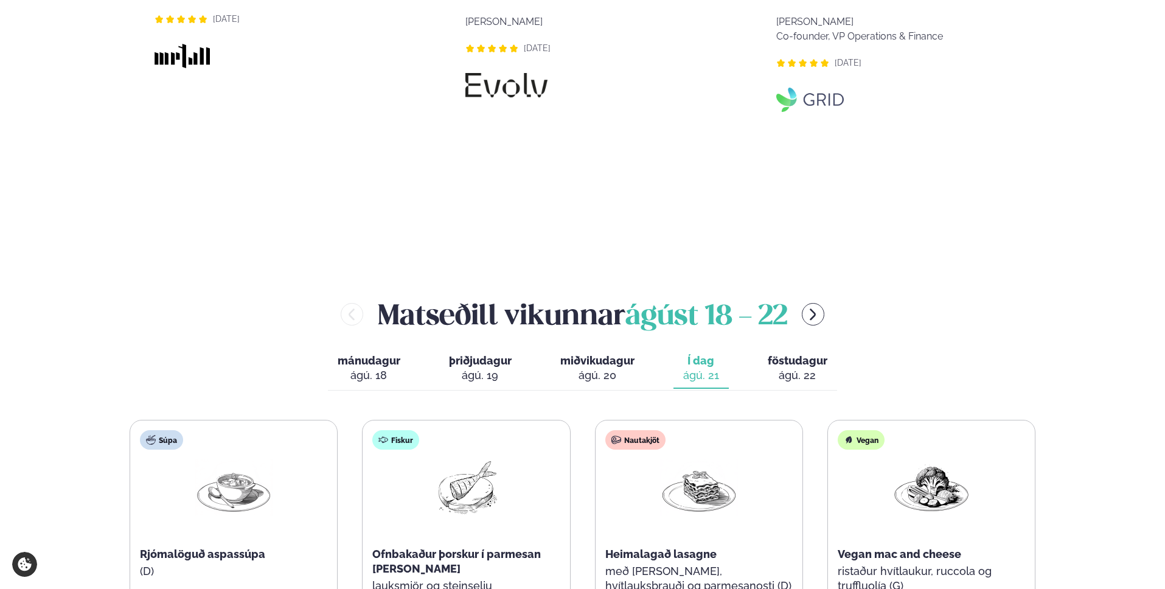
click at [799, 354] on span "föstudagur" at bounding box center [798, 360] width 60 height 13
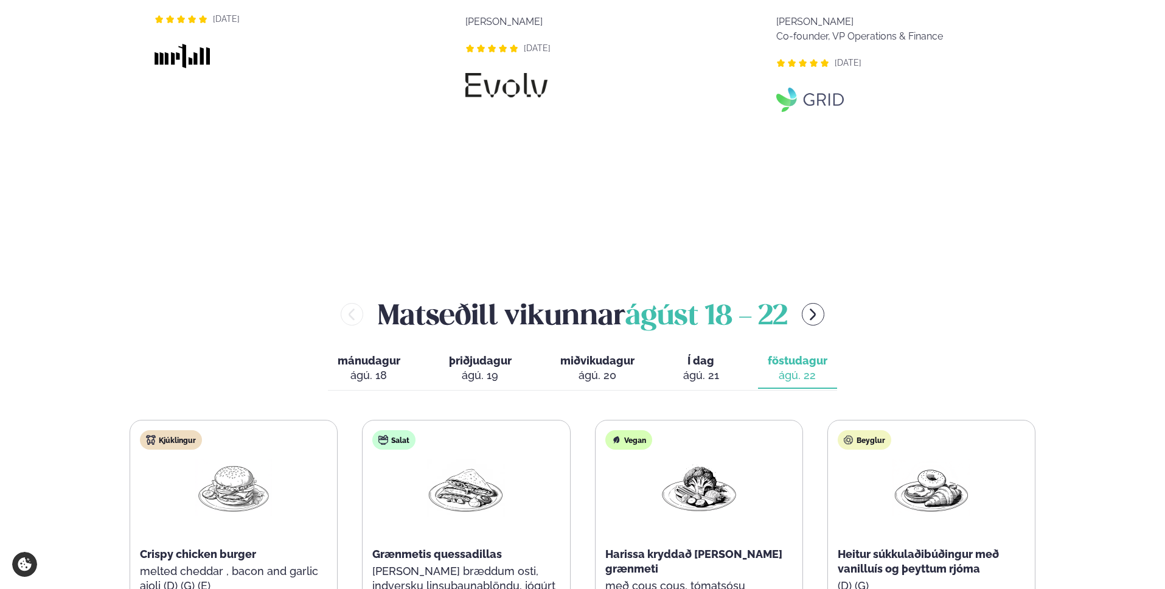
click at [699, 353] on span "Í dag" at bounding box center [701, 360] width 36 height 15
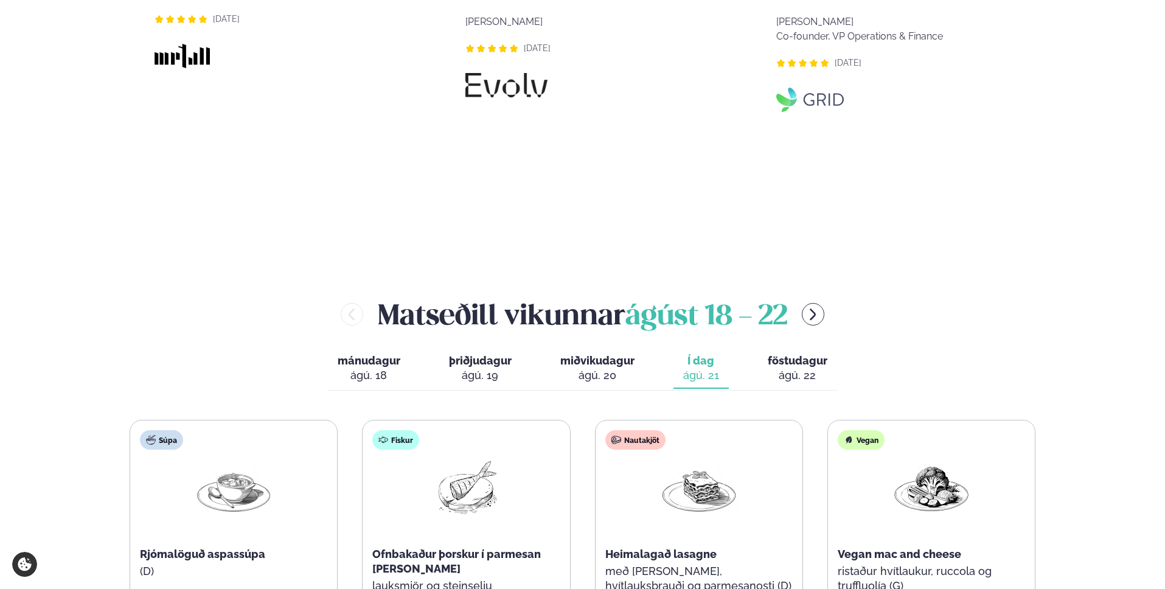
click at [808, 368] on div "ágú. 22" at bounding box center [798, 375] width 60 height 15
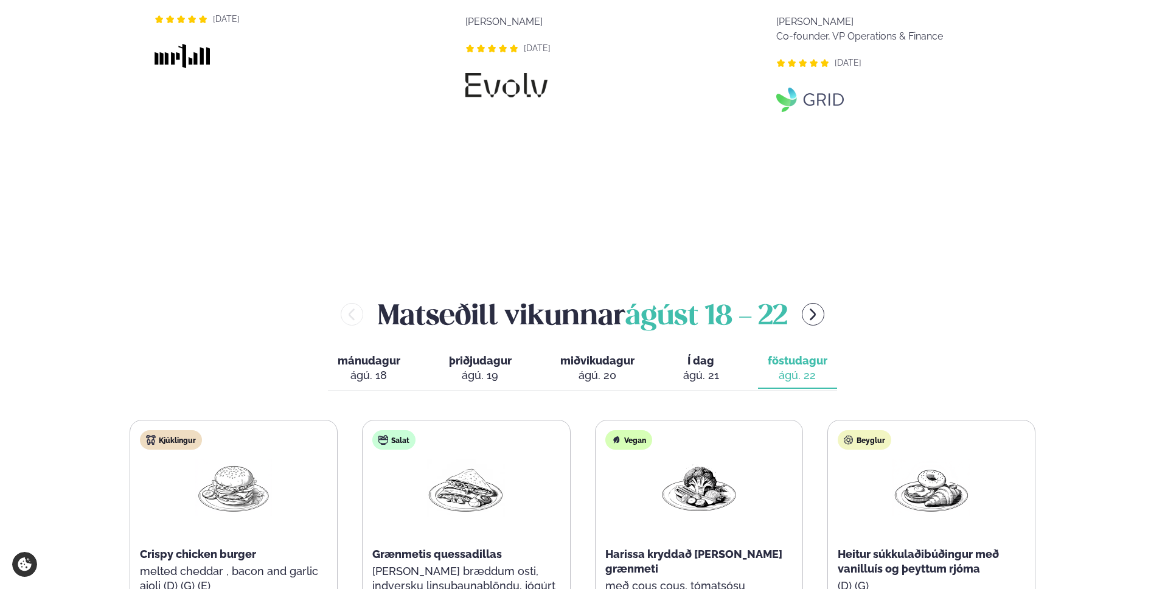
click at [696, 368] on div "ágú. 21" at bounding box center [701, 375] width 36 height 15
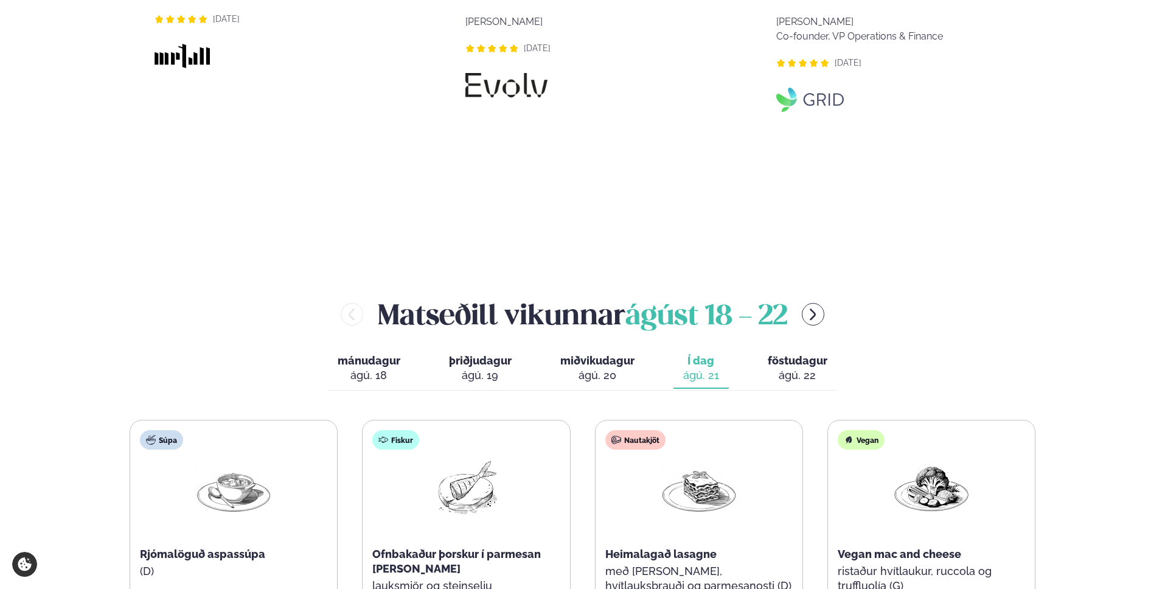
click at [813, 368] on div "ágú. 22" at bounding box center [798, 375] width 60 height 15
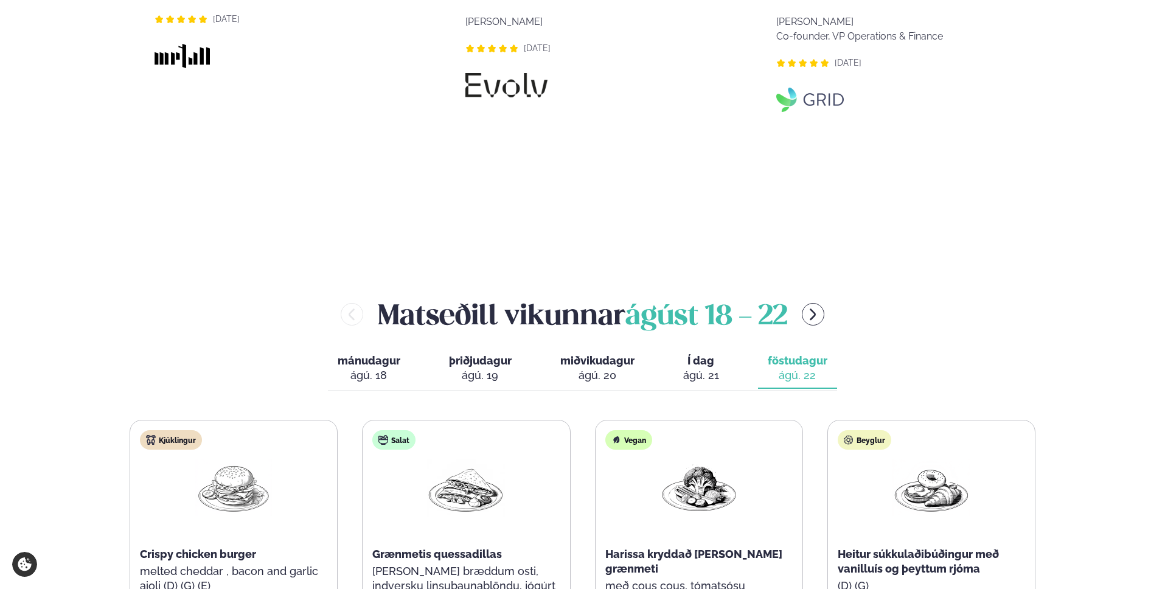
click at [341, 354] on span "mánudagur" at bounding box center [369, 360] width 63 height 13
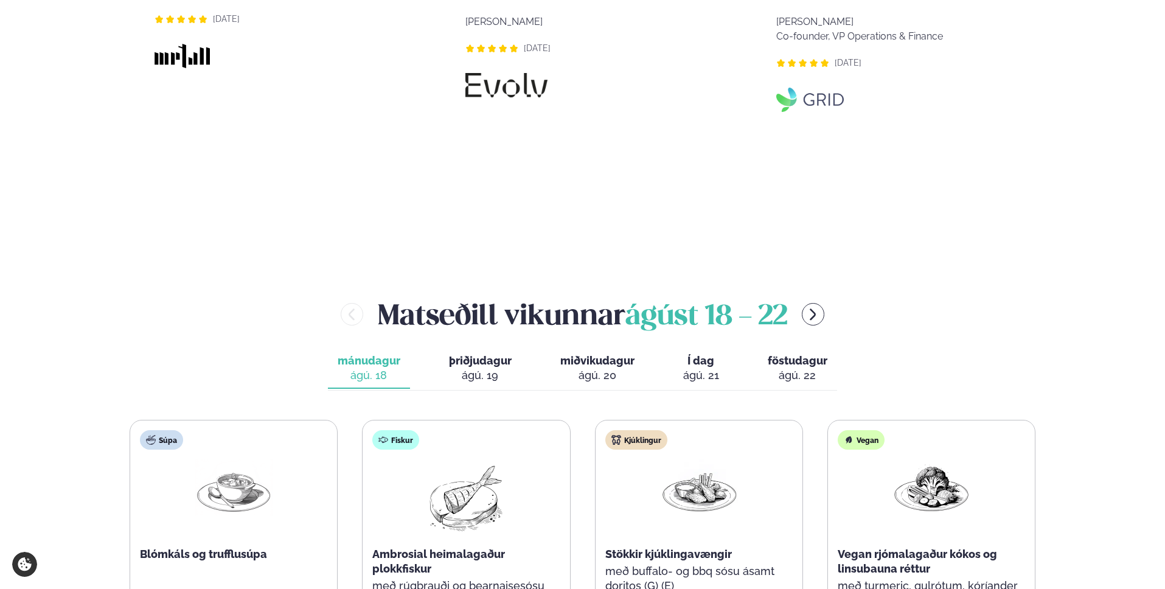
click at [470, 354] on span "þriðjudagur" at bounding box center [480, 360] width 63 height 13
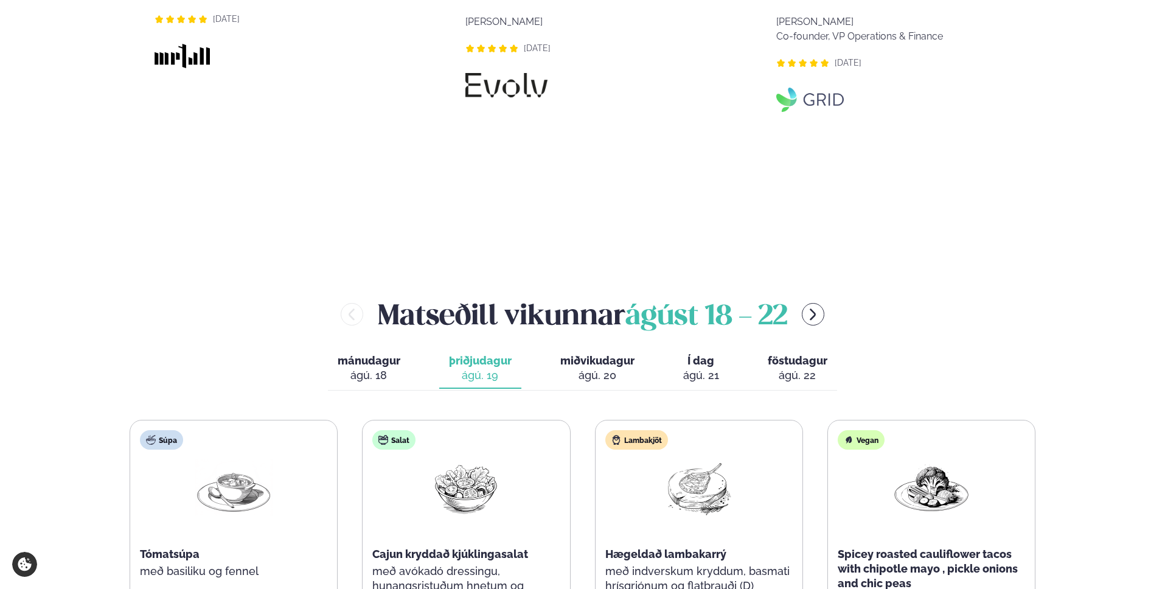
click at [590, 368] on div "ágú. 20" at bounding box center [597, 375] width 74 height 15
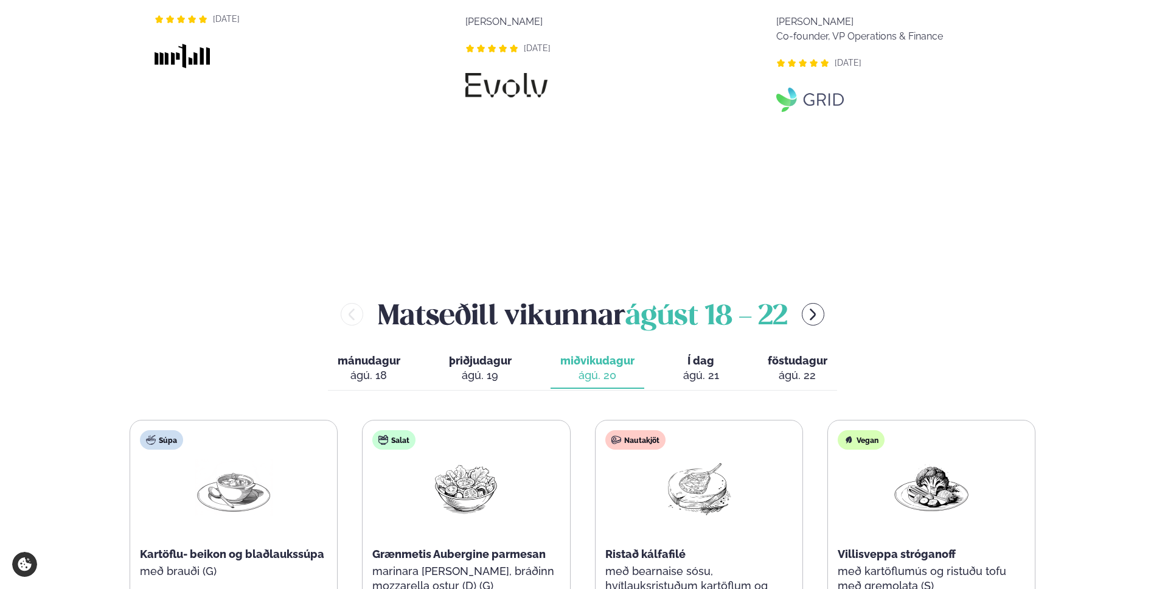
click at [670, 349] on div "mánudagur mán. [DATE] þriðjudagur þri. [DATE] miðvikudagur mið. [DATE] Í dag Í …" at bounding box center [582, 370] width 509 height 42
click at [724, 349] on button "Í dag Í d. [DATE]" at bounding box center [700, 369] width 55 height 40
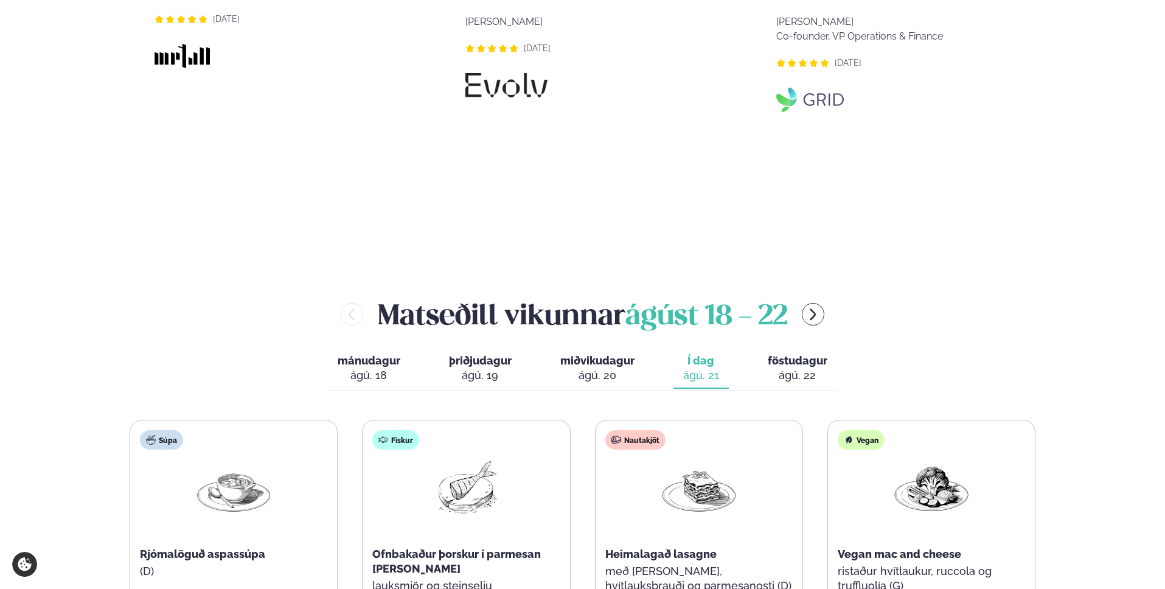
click at [793, 368] on div "ágú. 22" at bounding box center [798, 375] width 60 height 15
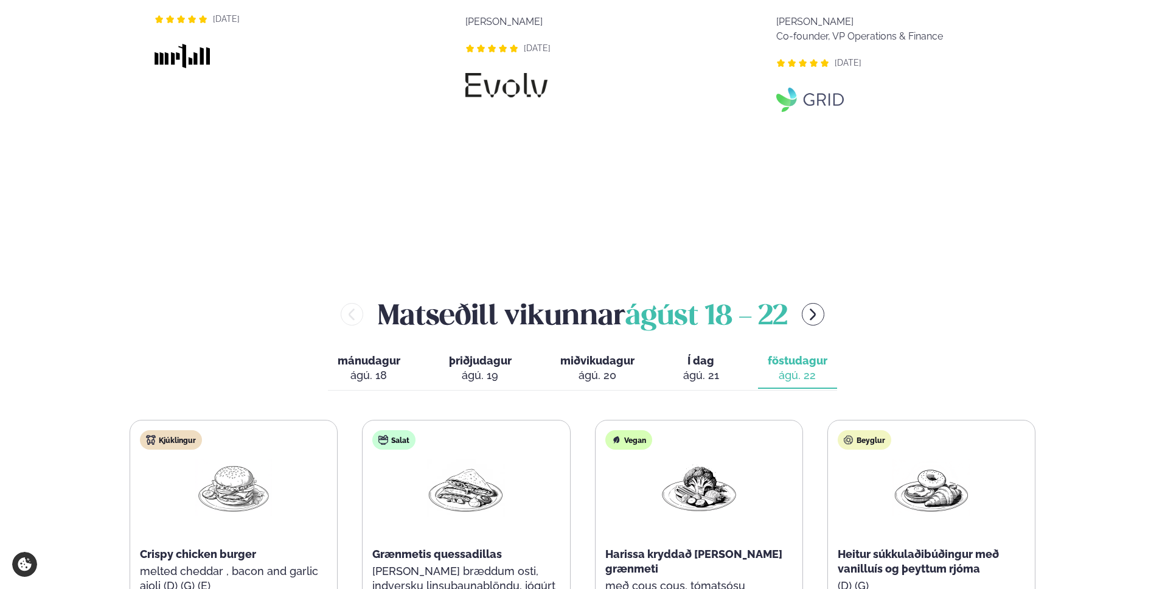
click at [378, 354] on span "mánudagur" at bounding box center [369, 360] width 63 height 13
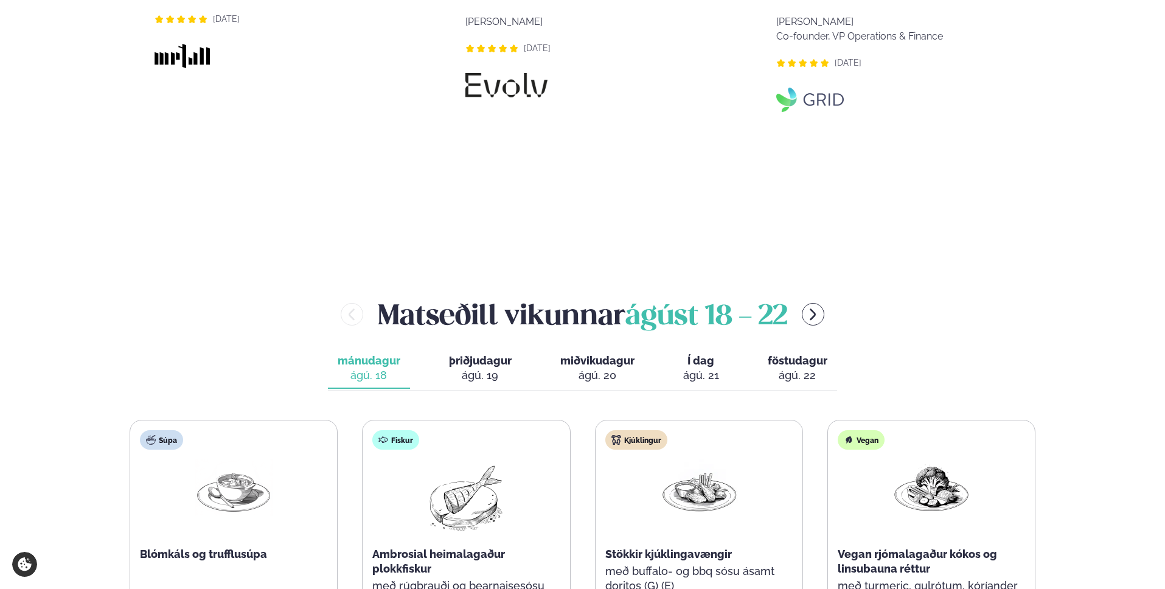
click at [467, 354] on span "þriðjudagur" at bounding box center [480, 360] width 63 height 13
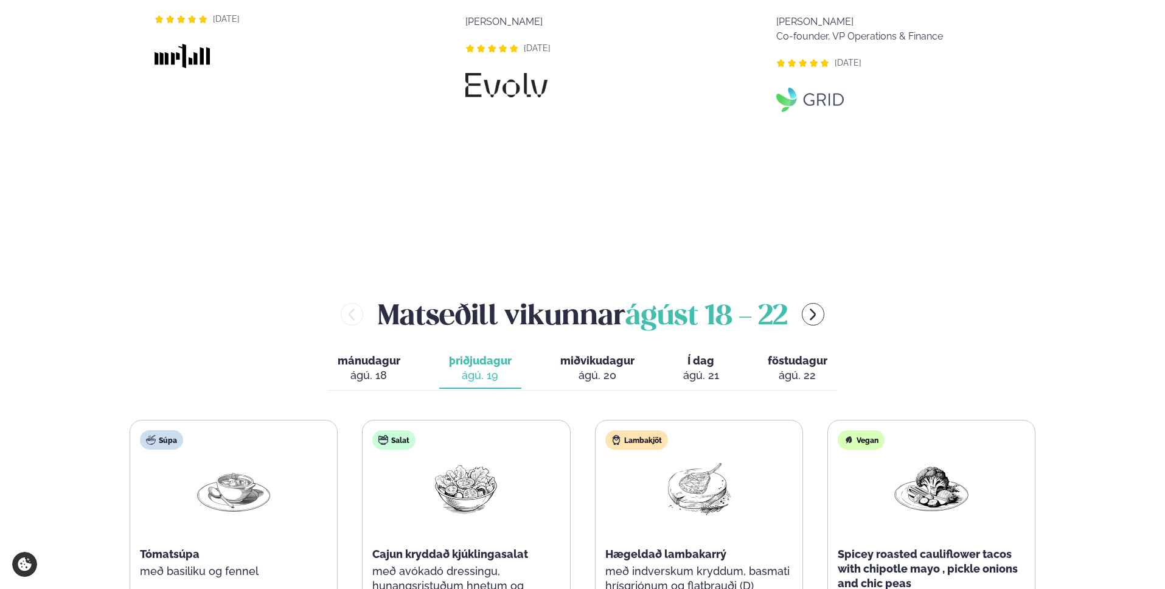
click at [588, 354] on span "miðvikudagur" at bounding box center [597, 360] width 74 height 13
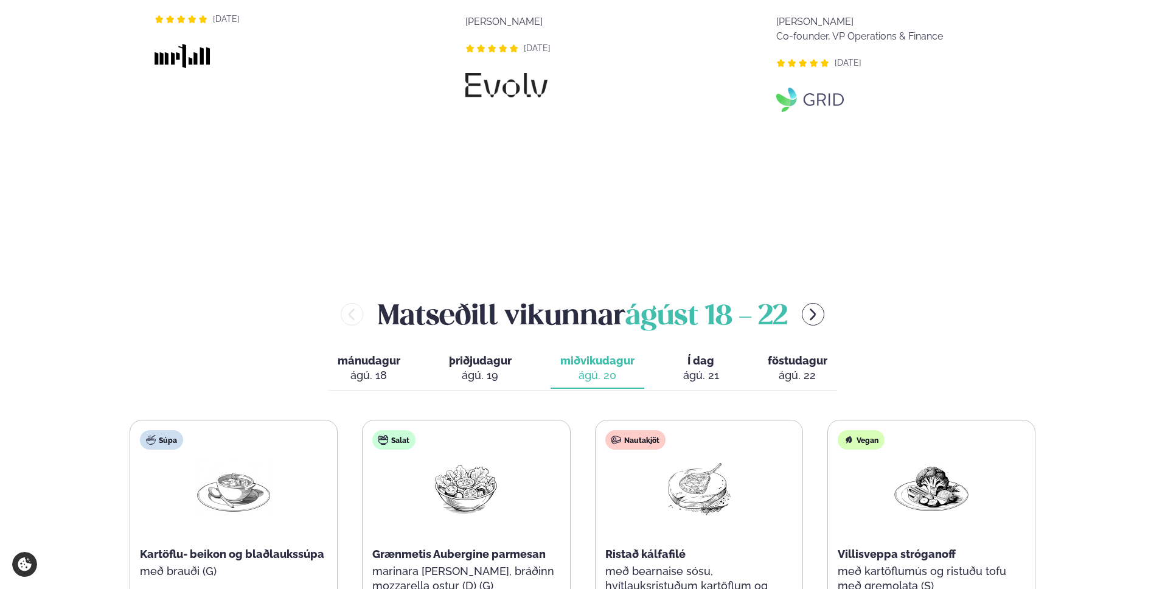
click at [692, 353] on span "Í dag" at bounding box center [701, 360] width 36 height 15
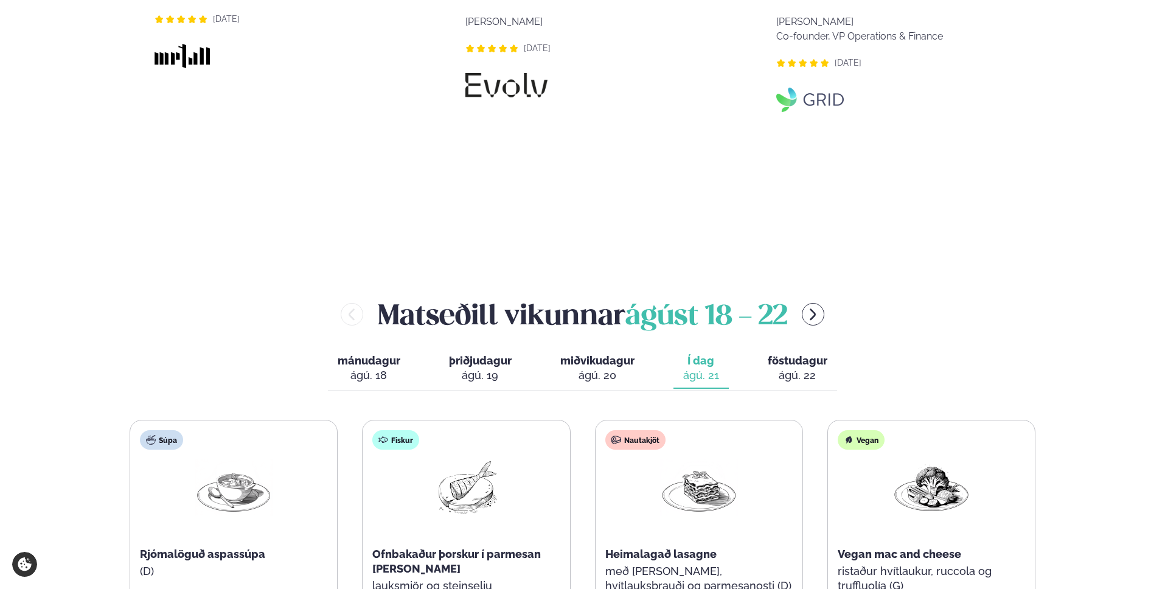
click at [769, 354] on span "föstudagur" at bounding box center [798, 360] width 60 height 13
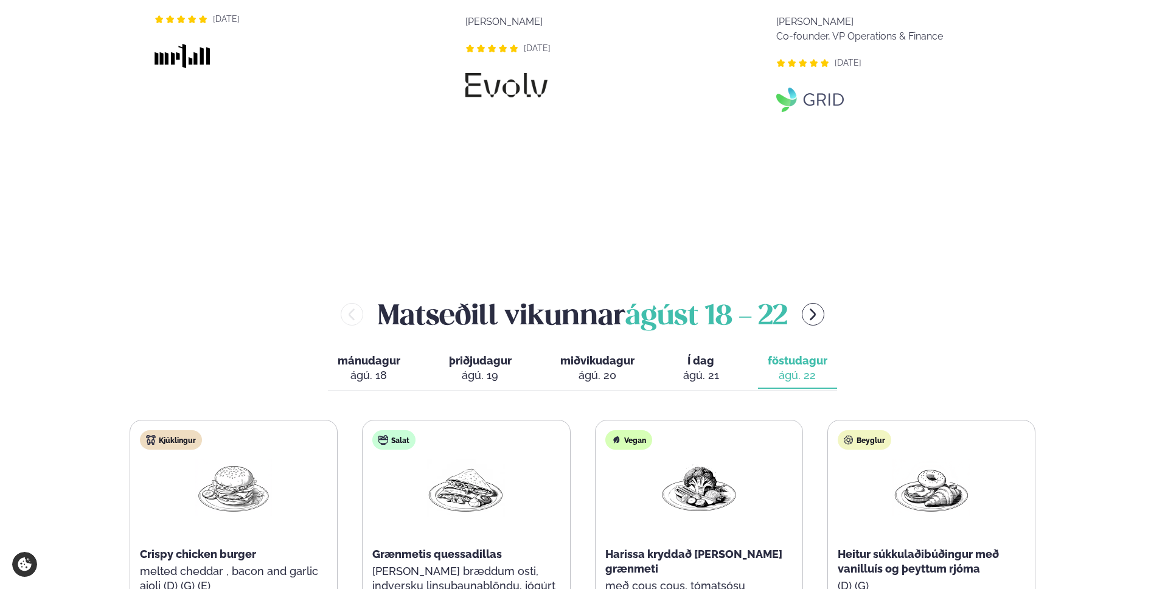
click at [687, 353] on span "Í dag" at bounding box center [701, 360] width 36 height 15
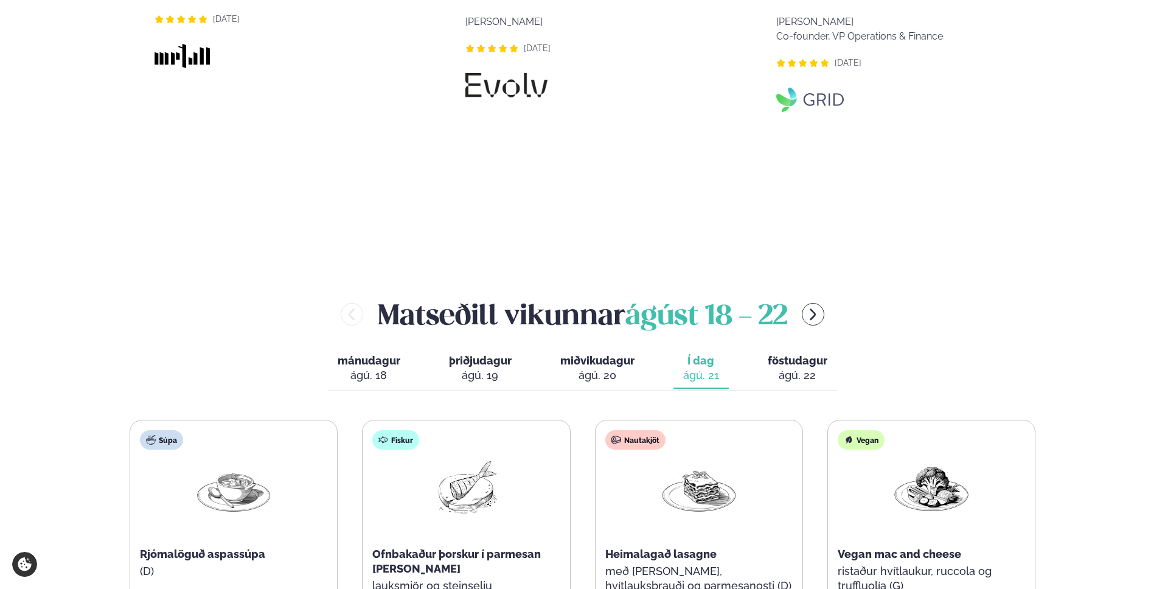
click at [754, 349] on div "mánudagur mán. [DATE] þriðjudagur þri. [DATE] miðvikudagur mið. [DATE] Í dag Í …" at bounding box center [582, 370] width 509 height 42
click at [704, 368] on div "ágú. 21" at bounding box center [701, 375] width 36 height 15
click at [782, 354] on span "föstudagur" at bounding box center [798, 360] width 60 height 13
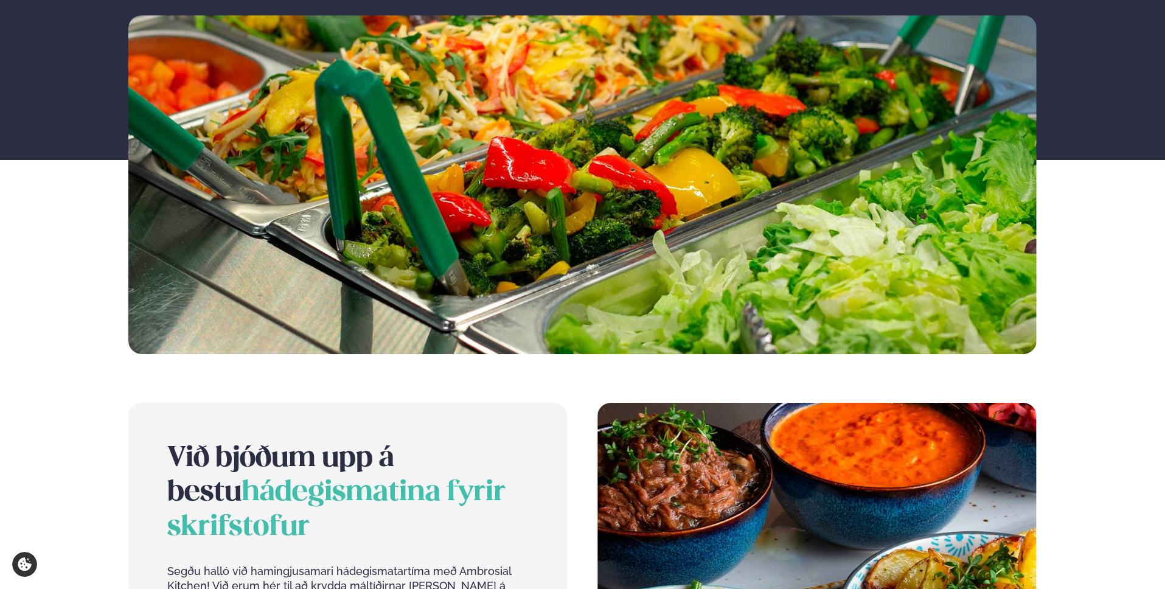
scroll to position [0, 0]
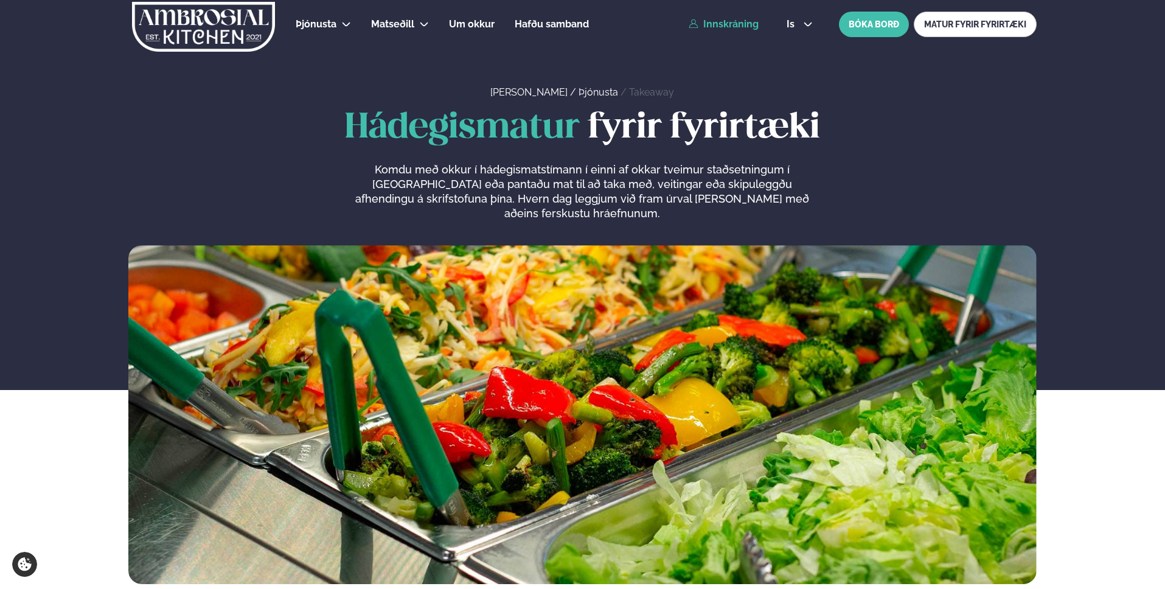
click at [713, 24] on link "Innskráning" at bounding box center [724, 24] width 70 height 11
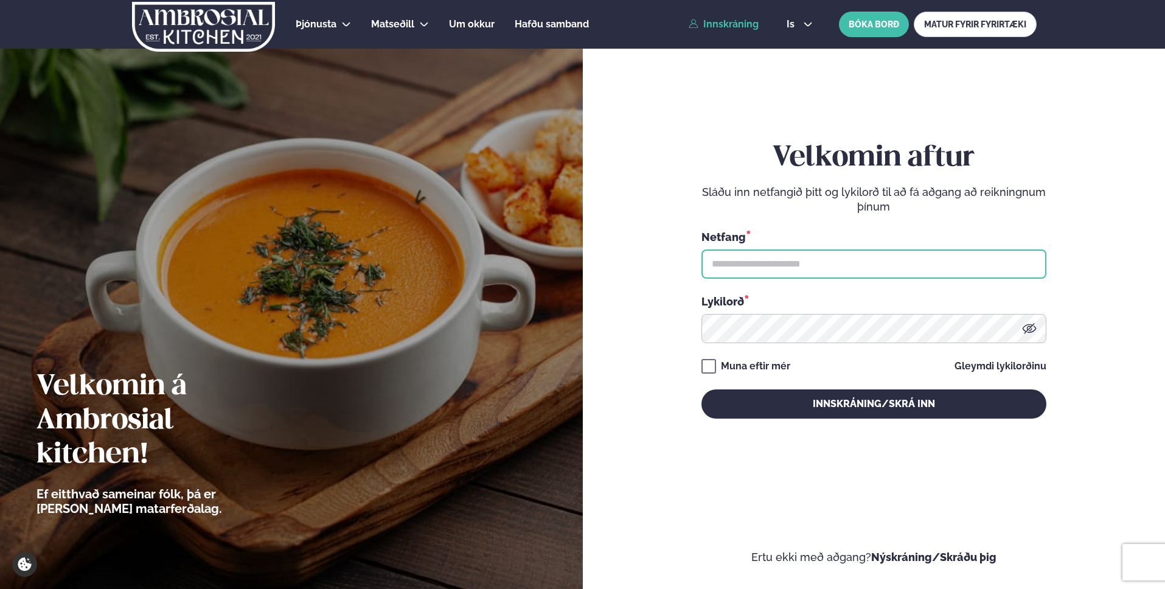
click at [847, 268] on input "text" at bounding box center [873, 263] width 345 height 29
click at [661, 280] on form "Velkomin aftur Sláðu inn netfangið þitt og lykilorð til að fá aðgang að reiknin…" at bounding box center [874, 291] width 510 height 545
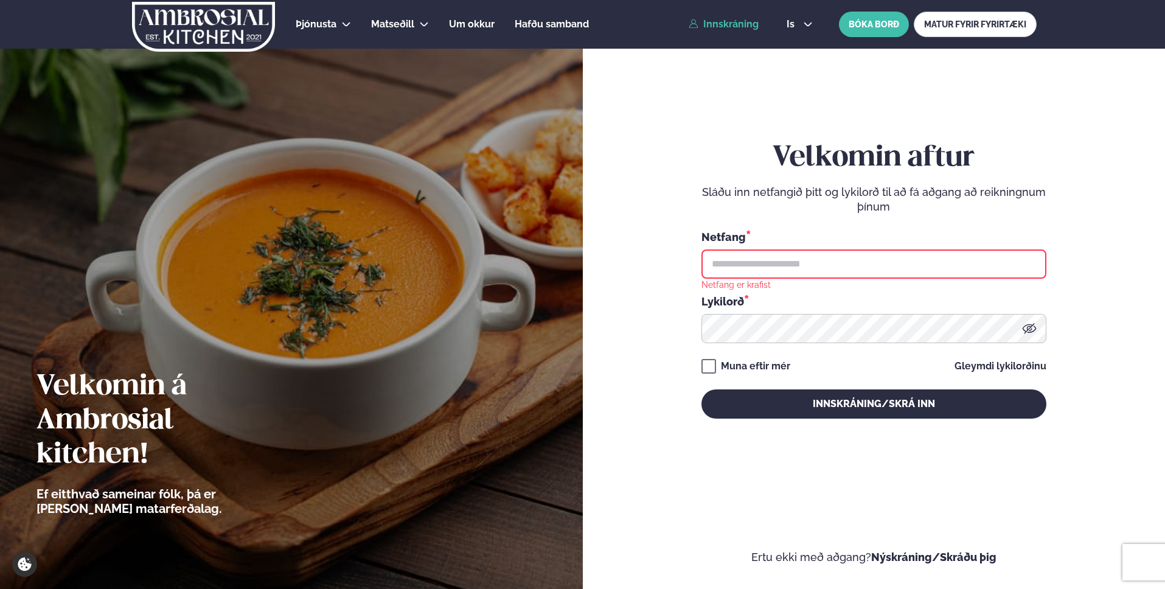
click at [884, 257] on input "text" at bounding box center [873, 263] width 345 height 29
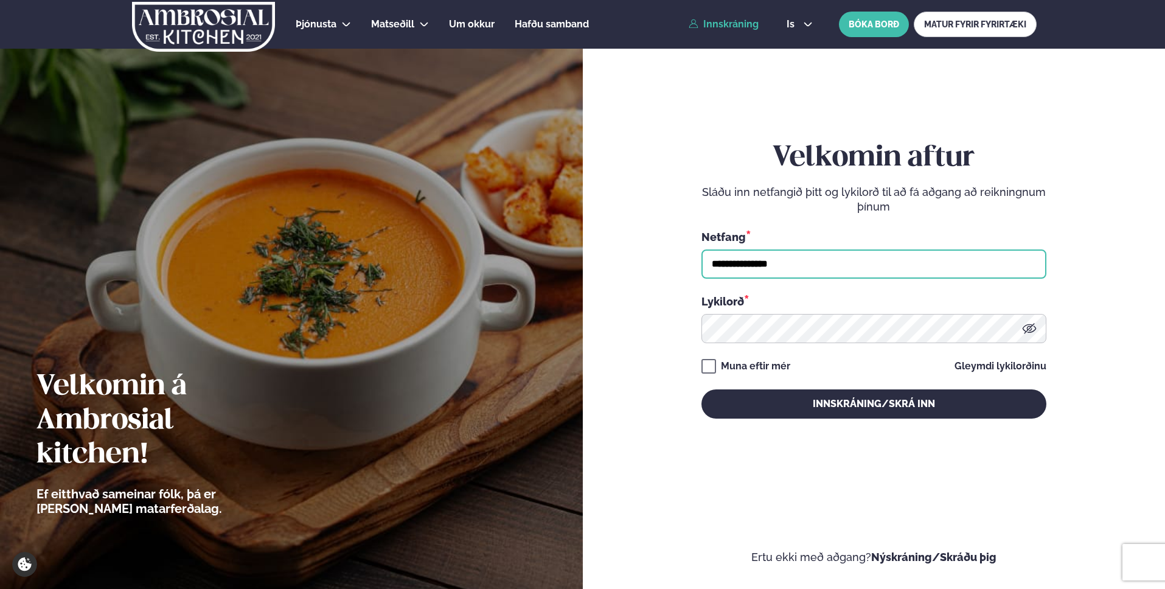
type input "**********"
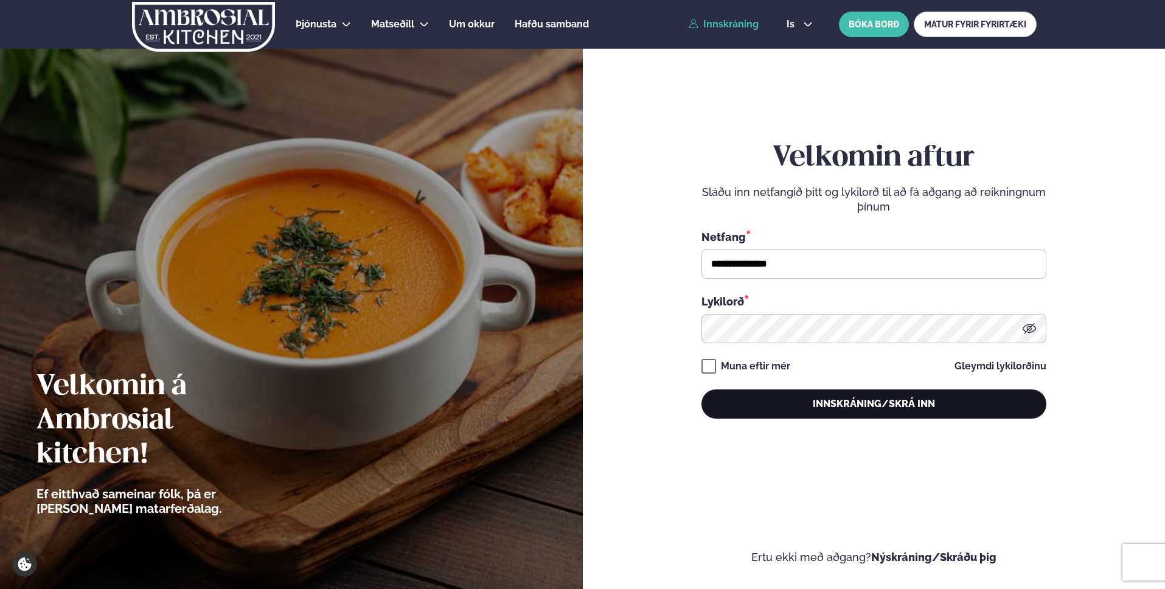
click at [870, 403] on button "Innskráning/Skrá inn" at bounding box center [873, 403] width 345 height 29
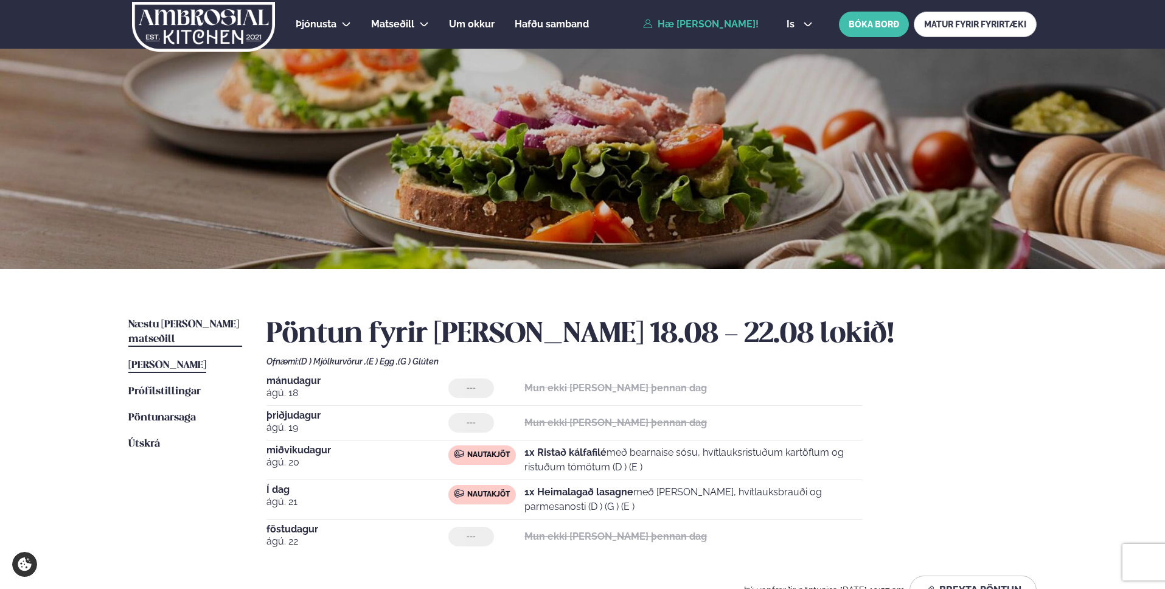
click at [181, 327] on span "Næstu [PERSON_NAME] matseðill" at bounding box center [183, 331] width 111 height 25
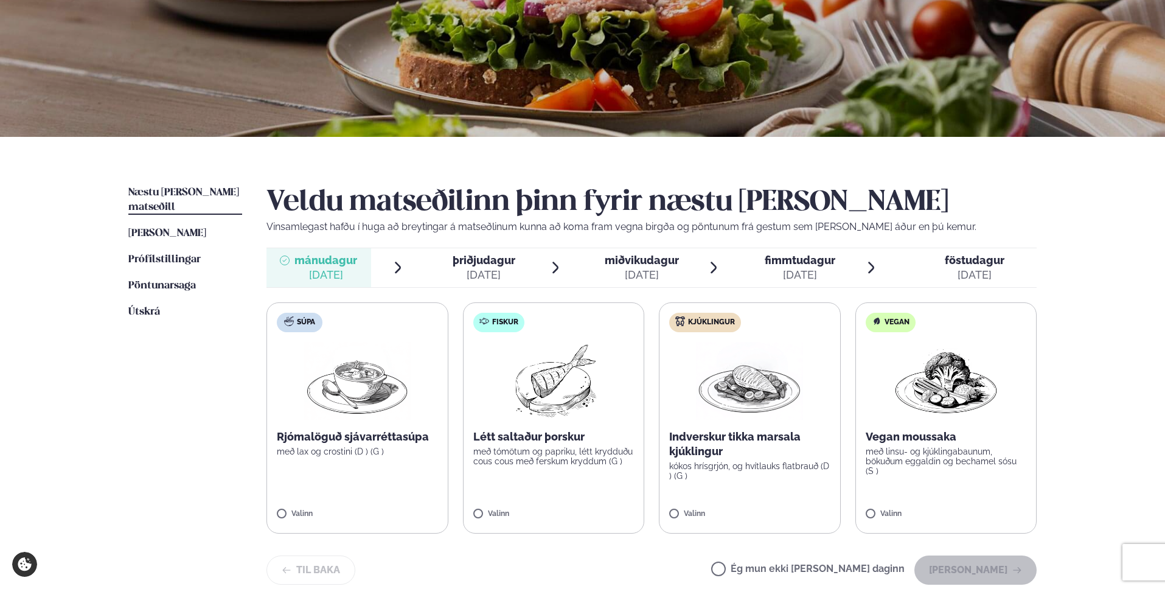
scroll to position [131, 0]
click at [473, 271] on div "[DATE]" at bounding box center [484, 275] width 63 height 15
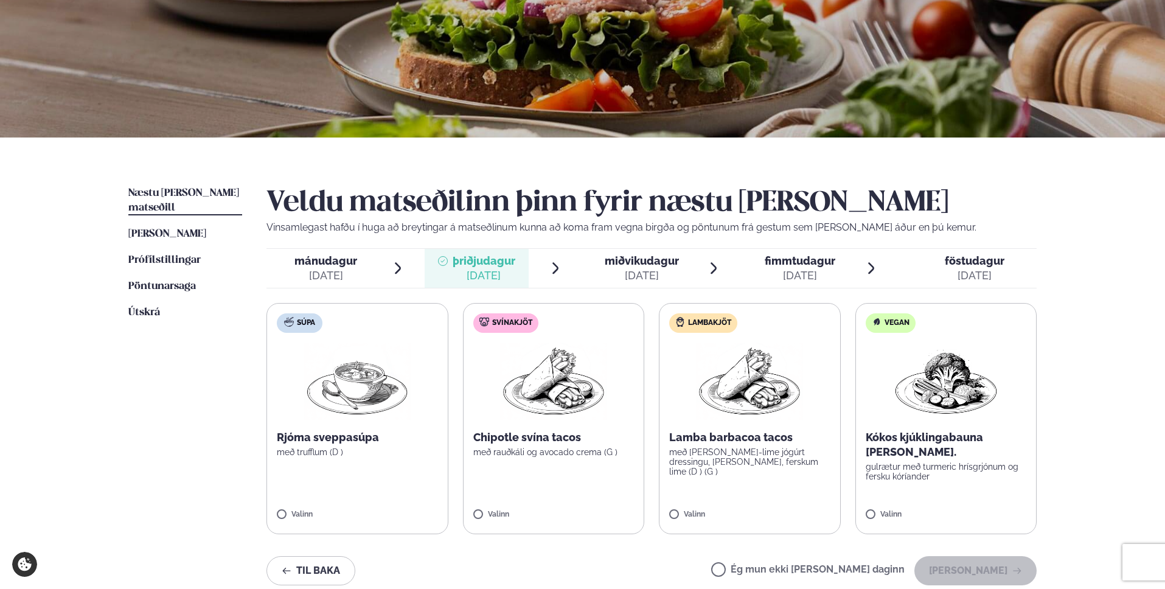
click at [800, 276] on div "[DATE]" at bounding box center [800, 275] width 71 height 15
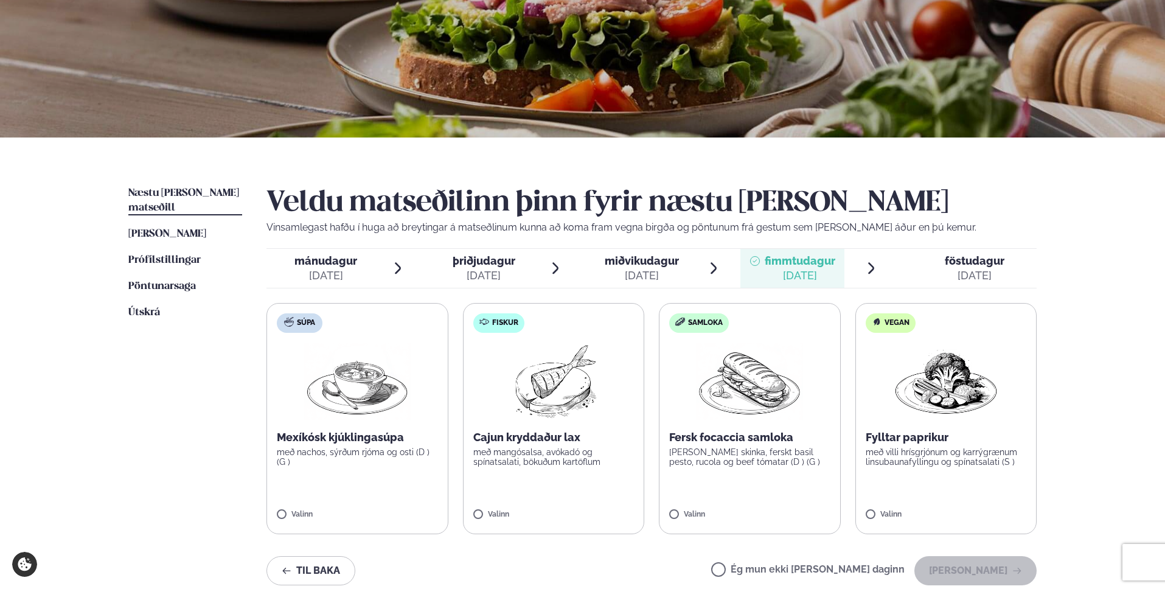
click at [670, 281] on div "[DATE]" at bounding box center [642, 275] width 74 height 15
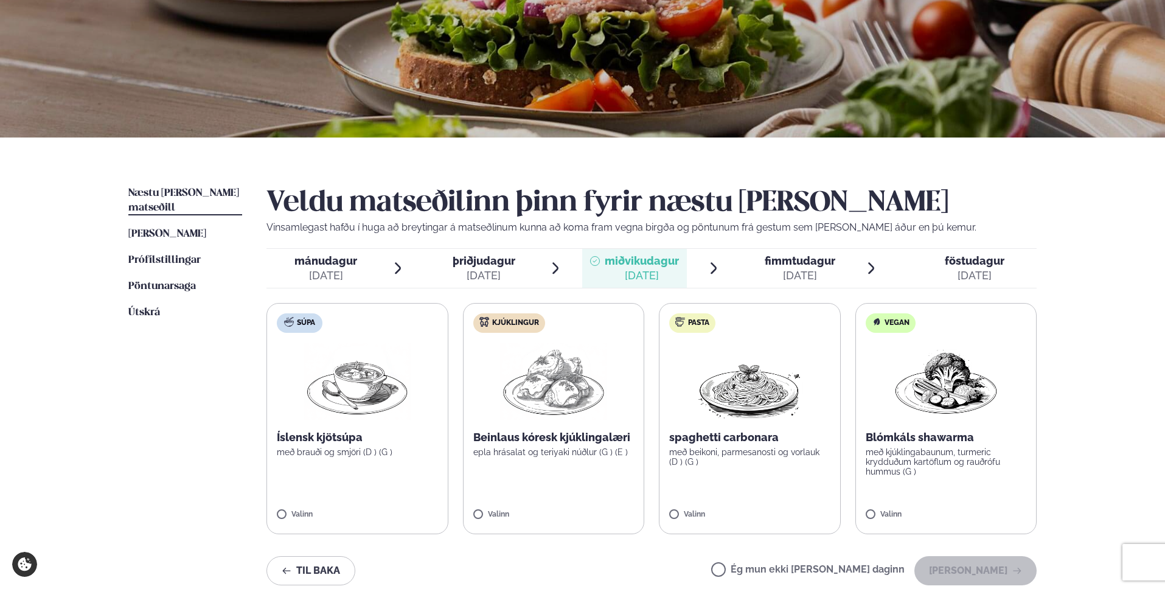
click at [805, 272] on div "[DATE]" at bounding box center [800, 275] width 71 height 15
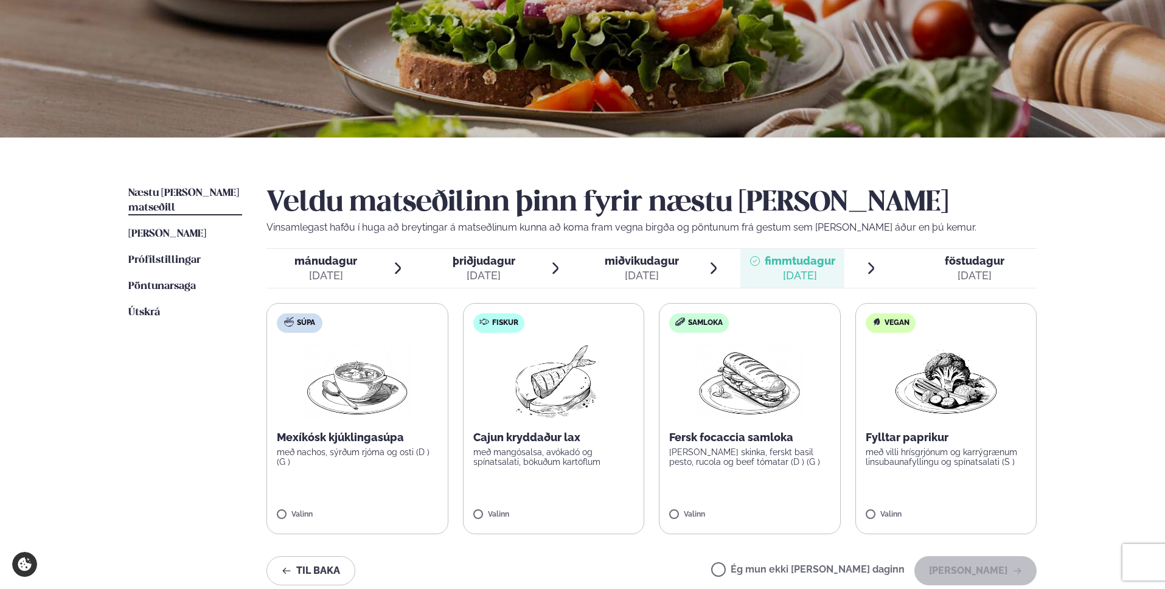
click at [499, 278] on div "[DATE]" at bounding box center [484, 275] width 63 height 15
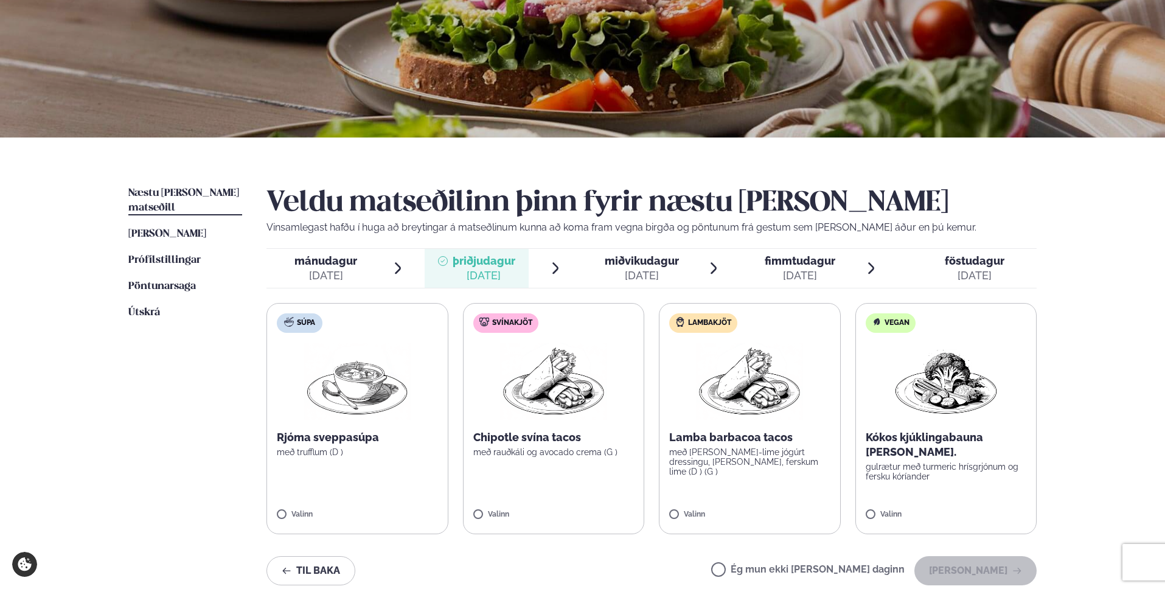
click at [633, 274] on div "[DATE]" at bounding box center [642, 275] width 74 height 15
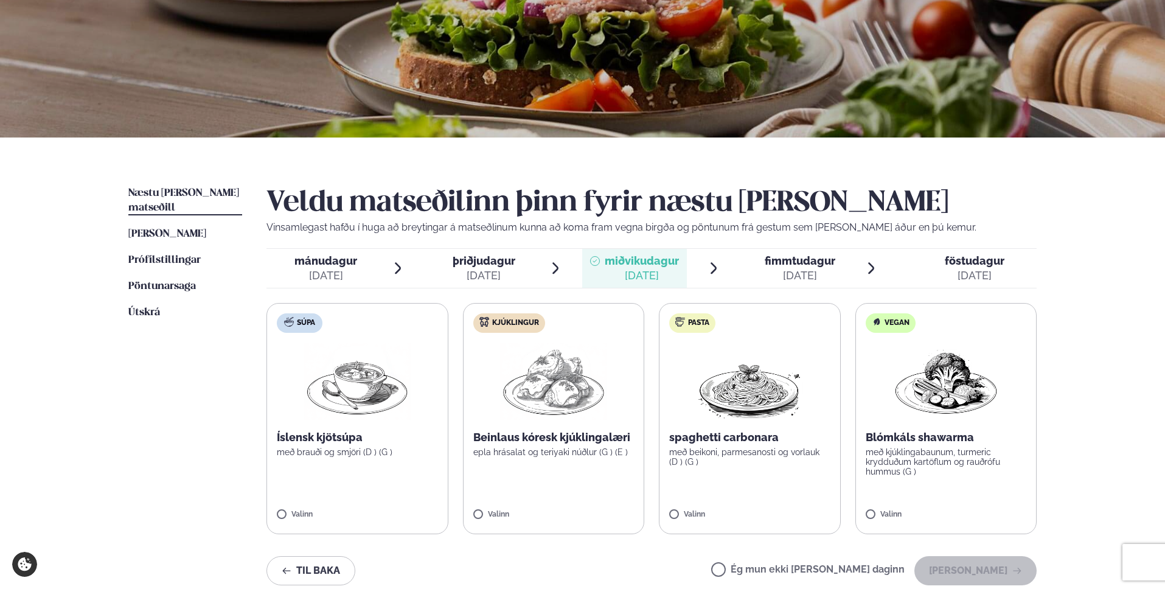
click at [772, 277] on div "[DATE]" at bounding box center [800, 275] width 71 height 15
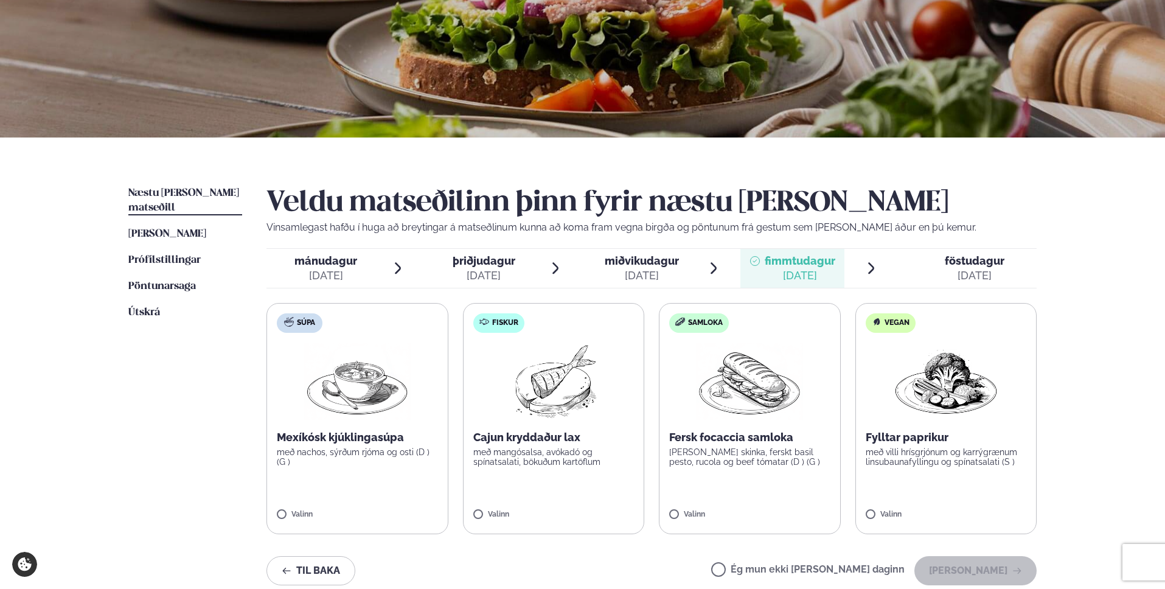
click at [502, 272] on div "[DATE]" at bounding box center [484, 275] width 63 height 15
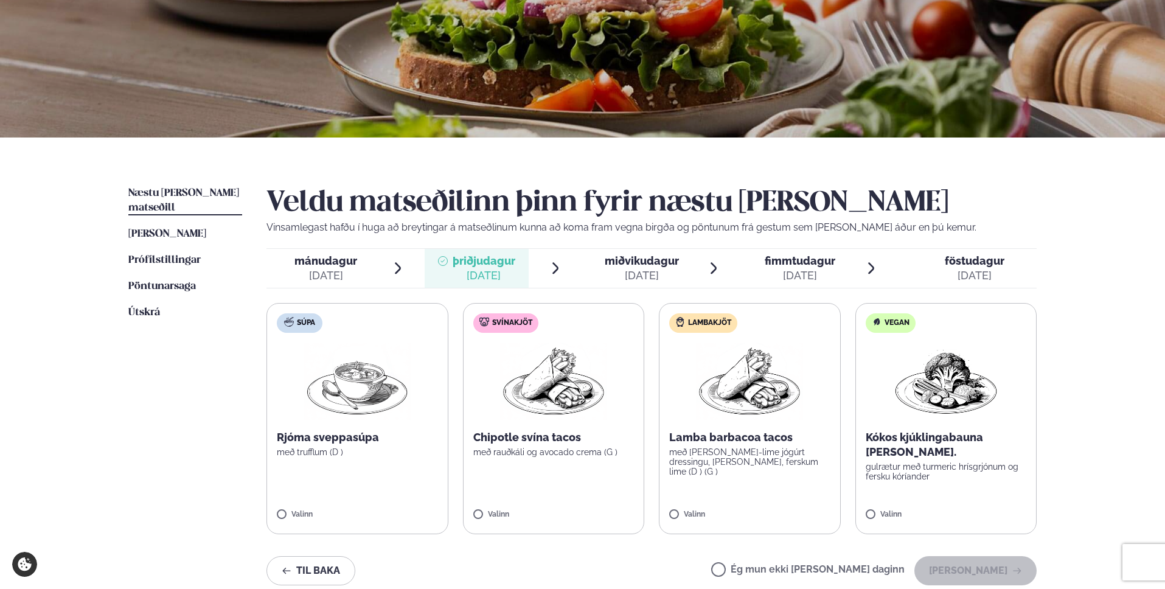
click at [617, 267] on div "miðvikudagur mið." at bounding box center [642, 261] width 74 height 15
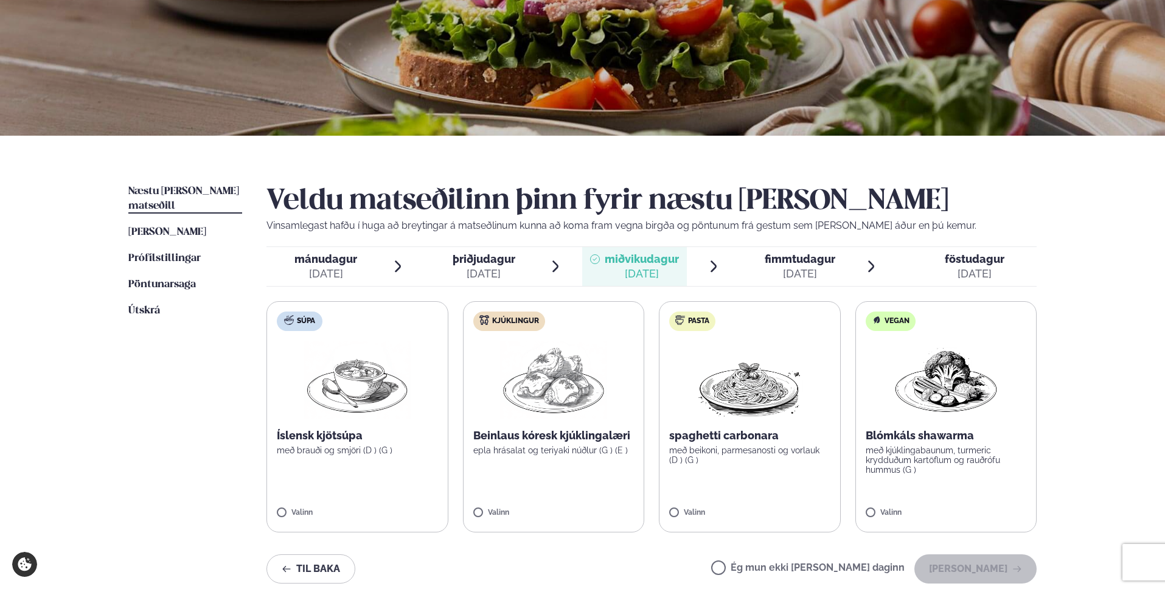
scroll to position [355, 0]
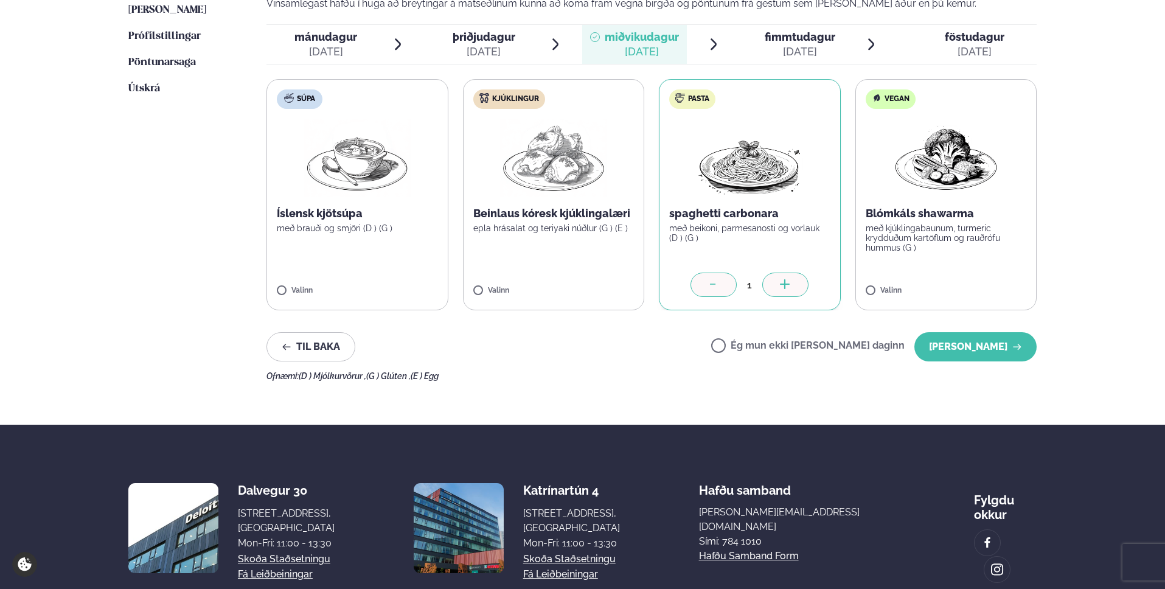
click at [376, 230] on p "með brauði og smjöri (D ) (G )" at bounding box center [357, 228] width 161 height 10
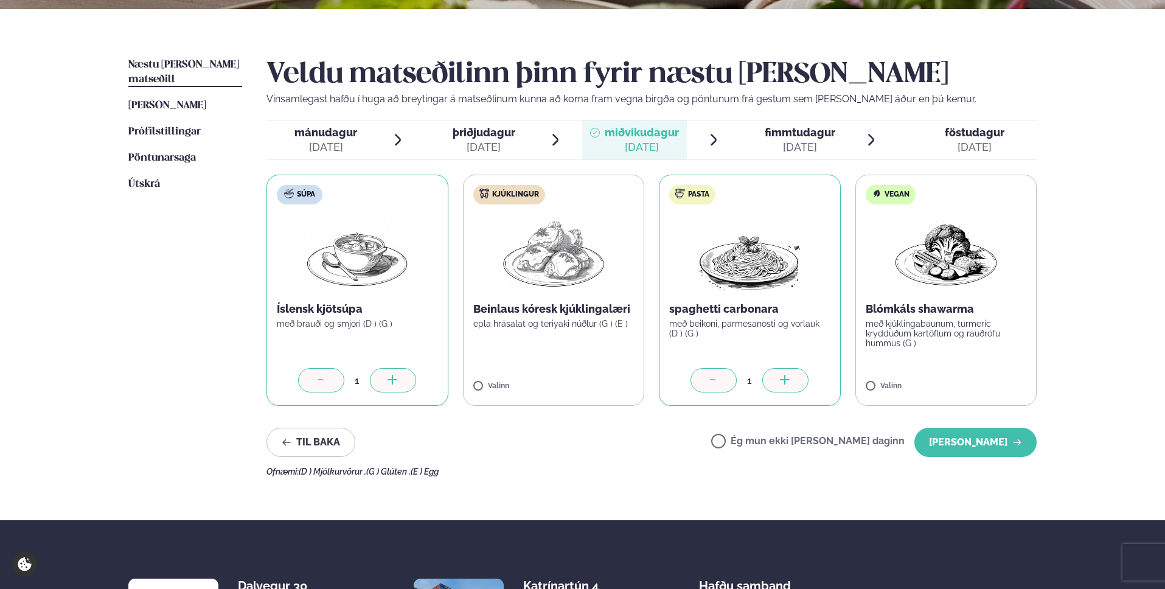
scroll to position [251, 0]
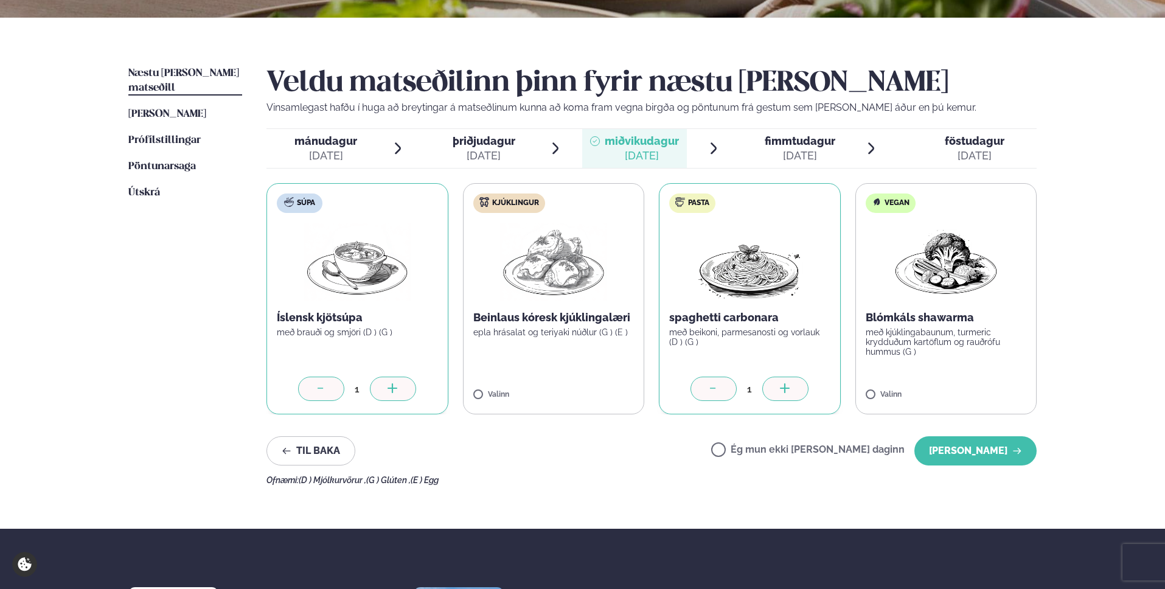
click at [318, 389] on icon at bounding box center [321, 389] width 12 height 12
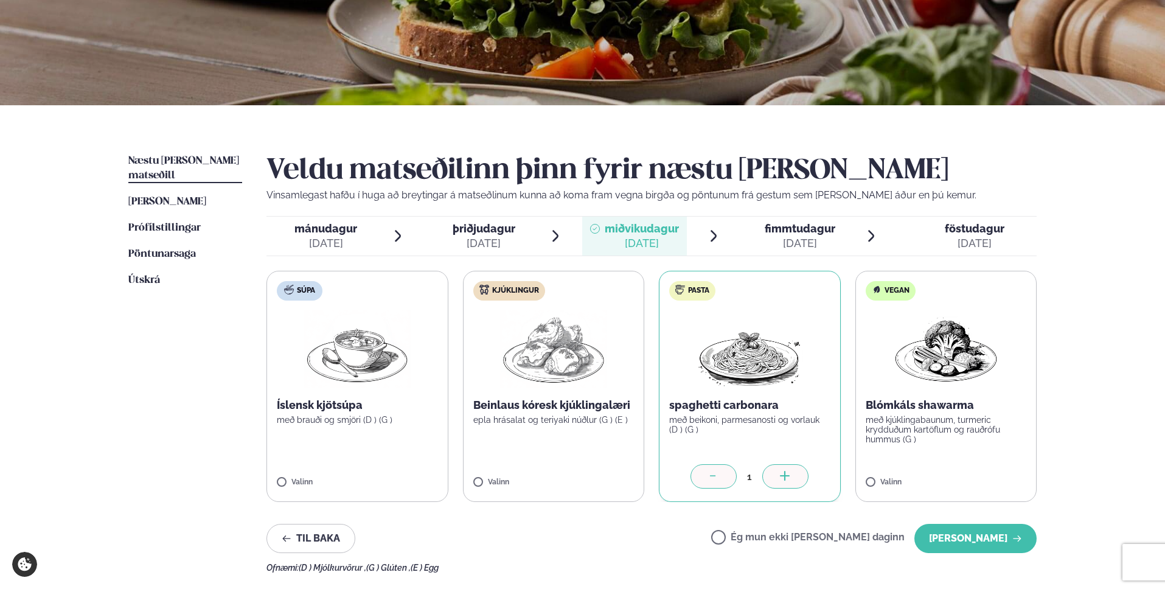
scroll to position [167, 0]
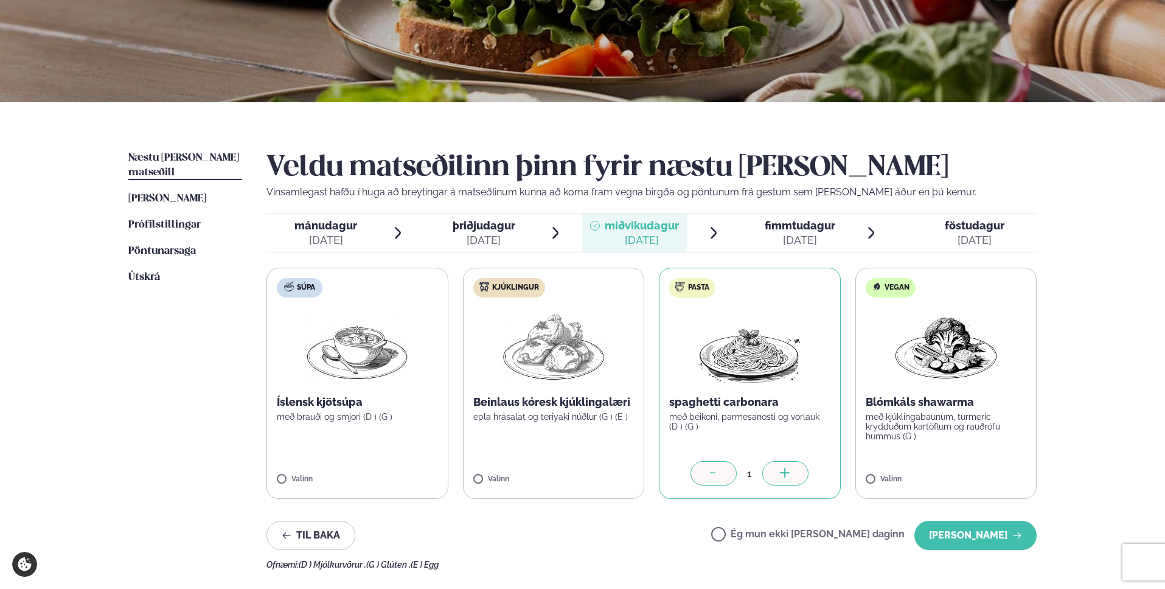
click at [790, 215] on span "fimmtudagur fim. [DATE]" at bounding box center [792, 232] width 105 height 39
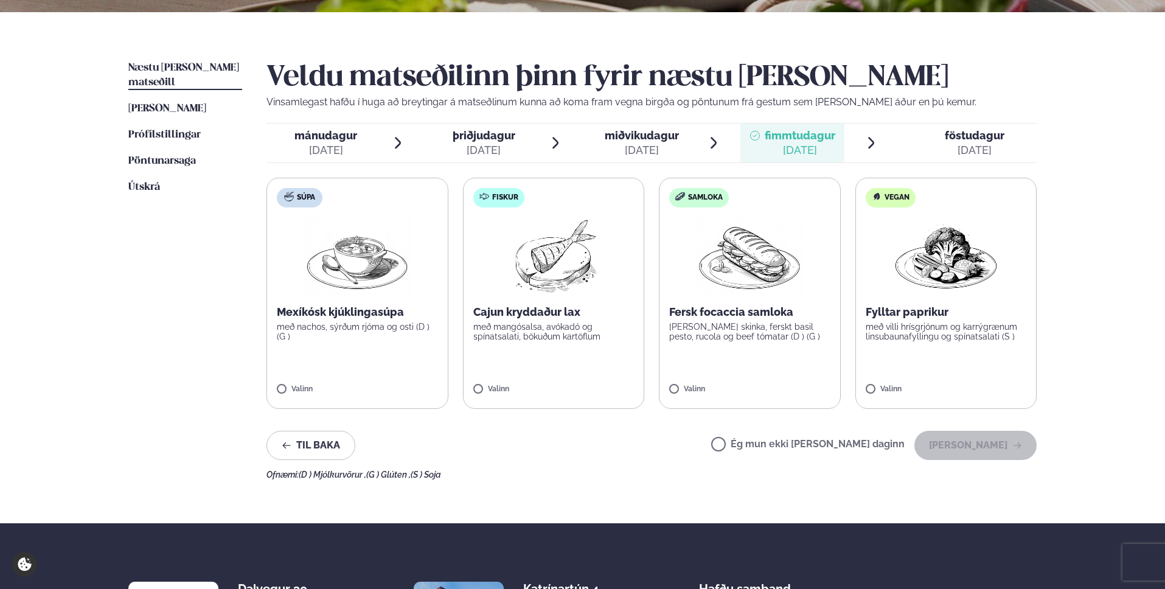
scroll to position [247, 0]
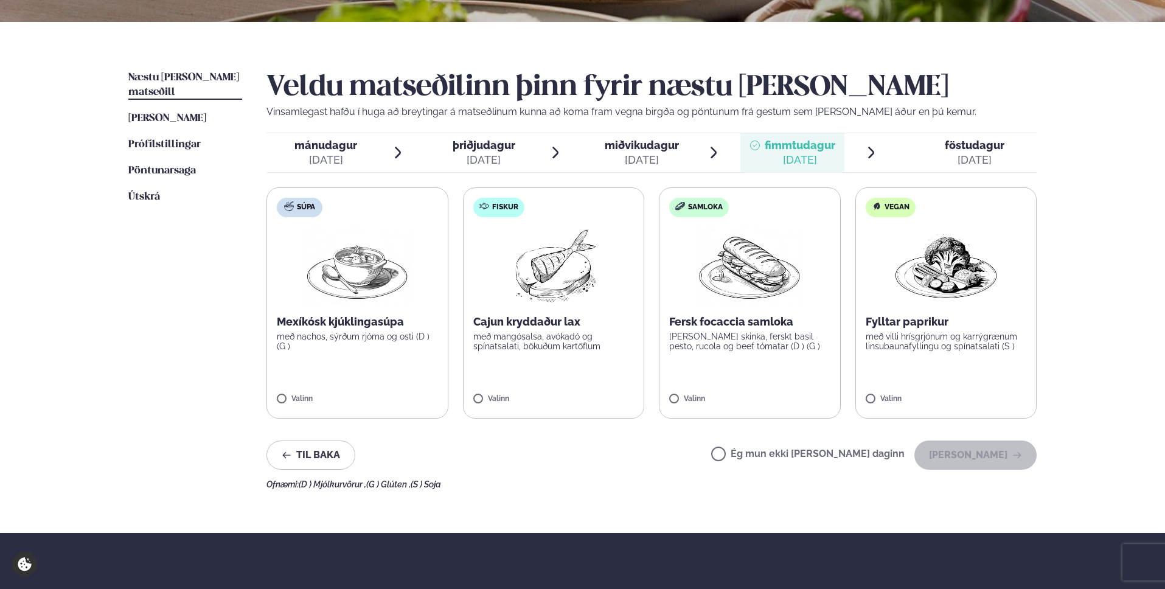
click at [483, 158] on div "[DATE]" at bounding box center [484, 160] width 63 height 15
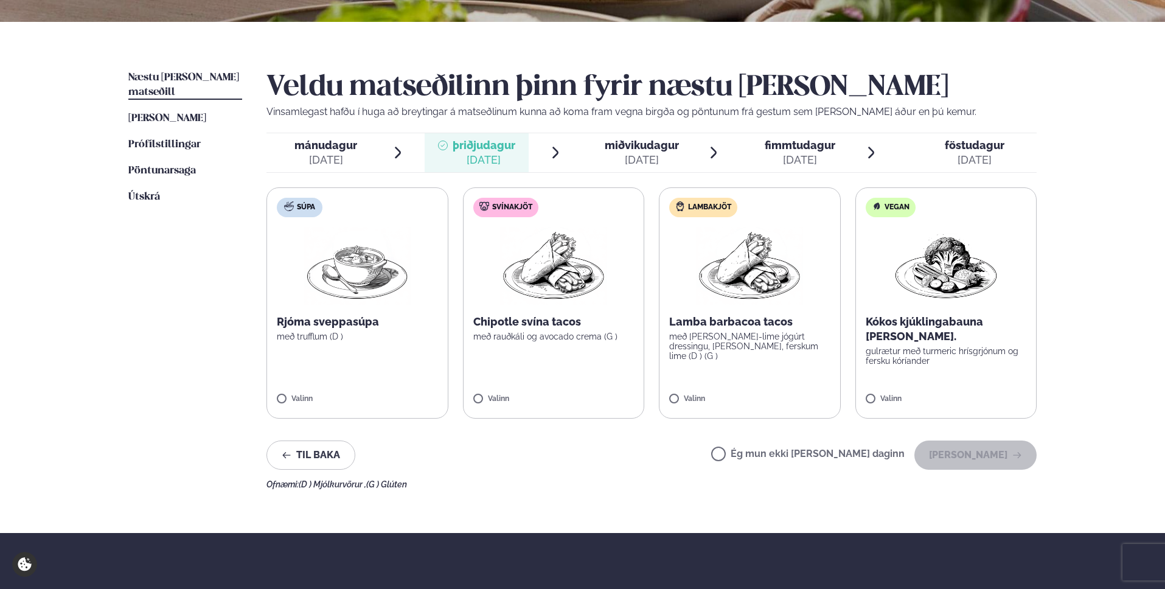
click at [784, 162] on div "[DATE]" at bounding box center [800, 160] width 71 height 15
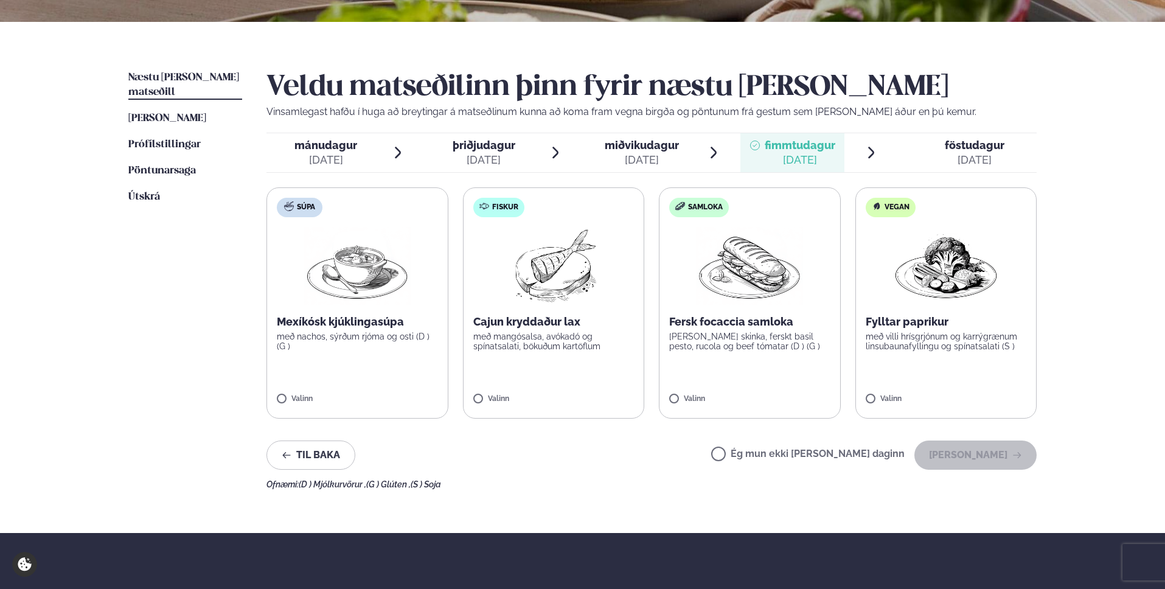
click at [503, 150] on span "þriðjudagur" at bounding box center [484, 145] width 63 height 13
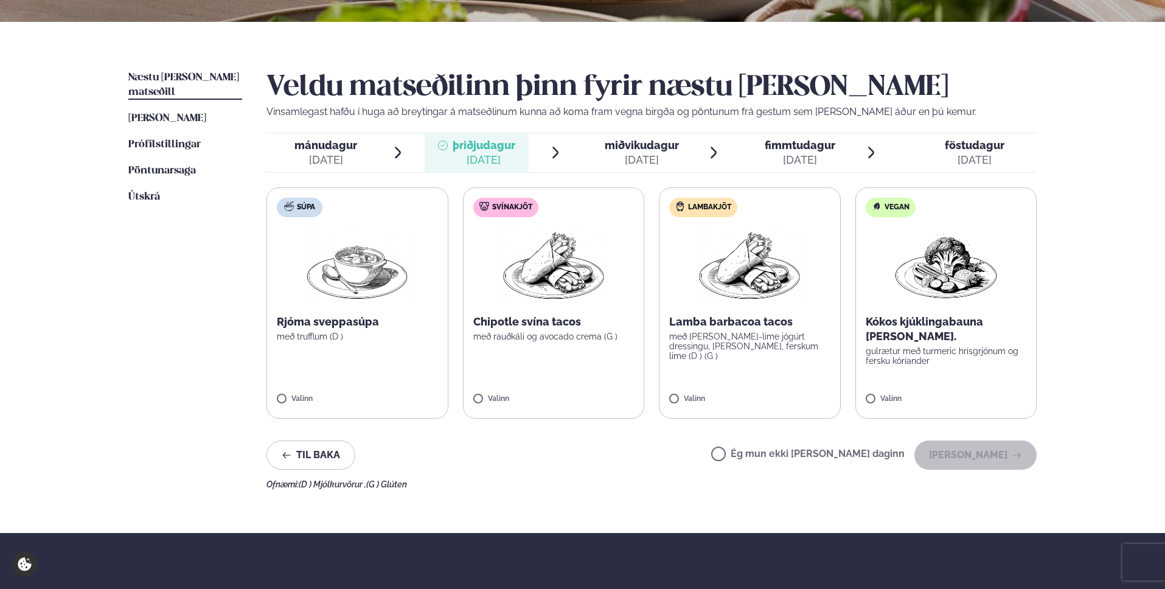
click at [652, 142] on span "miðvikudagur" at bounding box center [642, 145] width 74 height 13
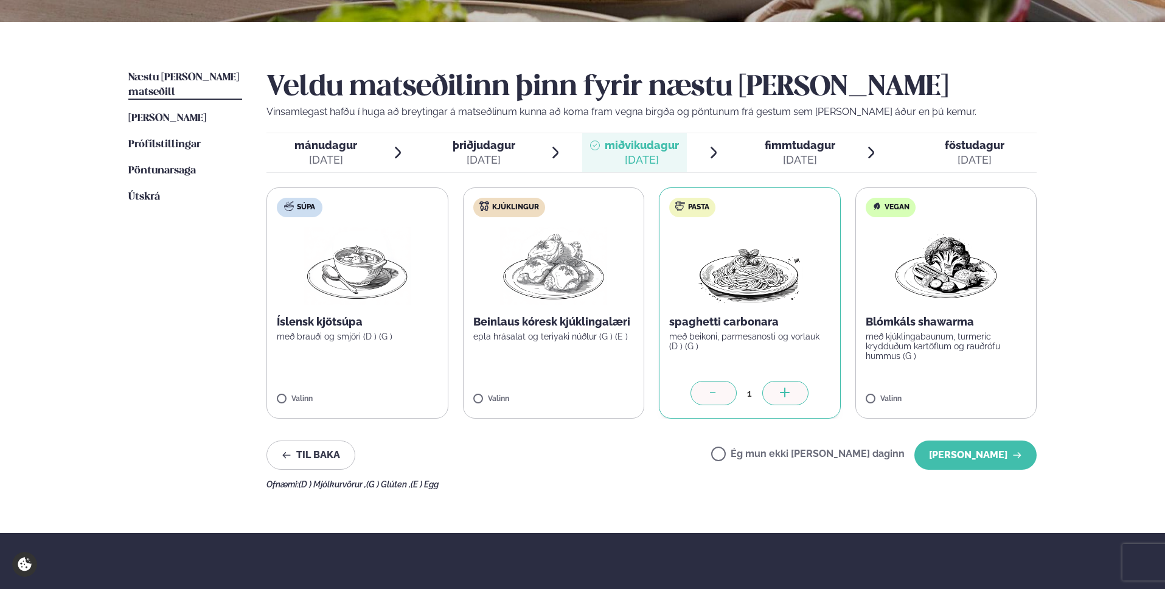
click at [789, 147] on span "fimmtudagur" at bounding box center [800, 145] width 71 height 13
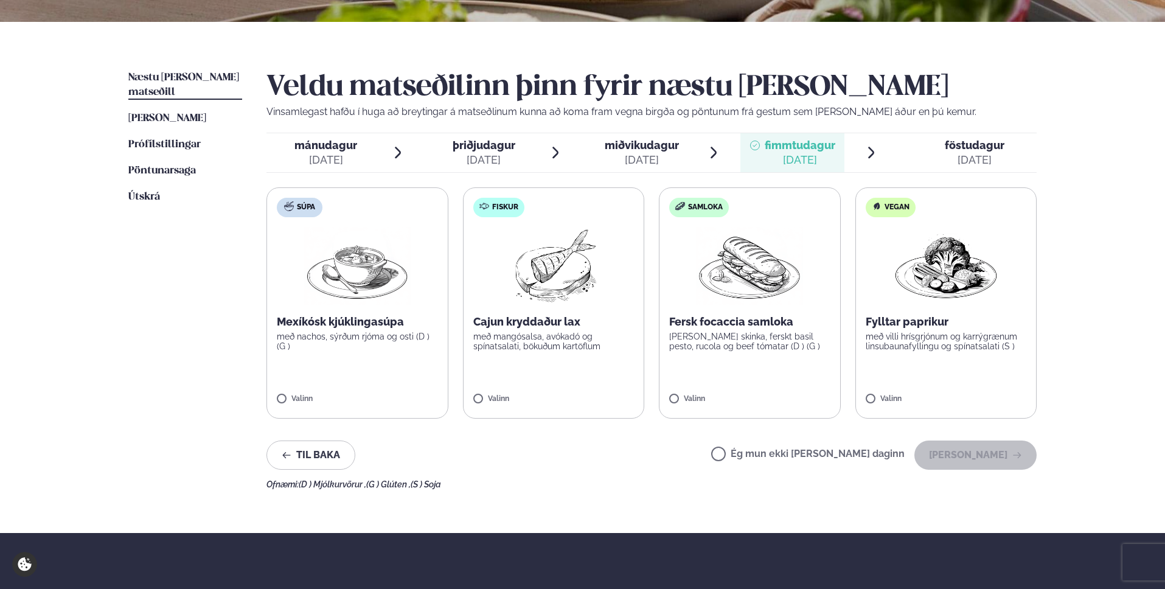
click at [639, 141] on span "miðvikudagur" at bounding box center [642, 145] width 74 height 13
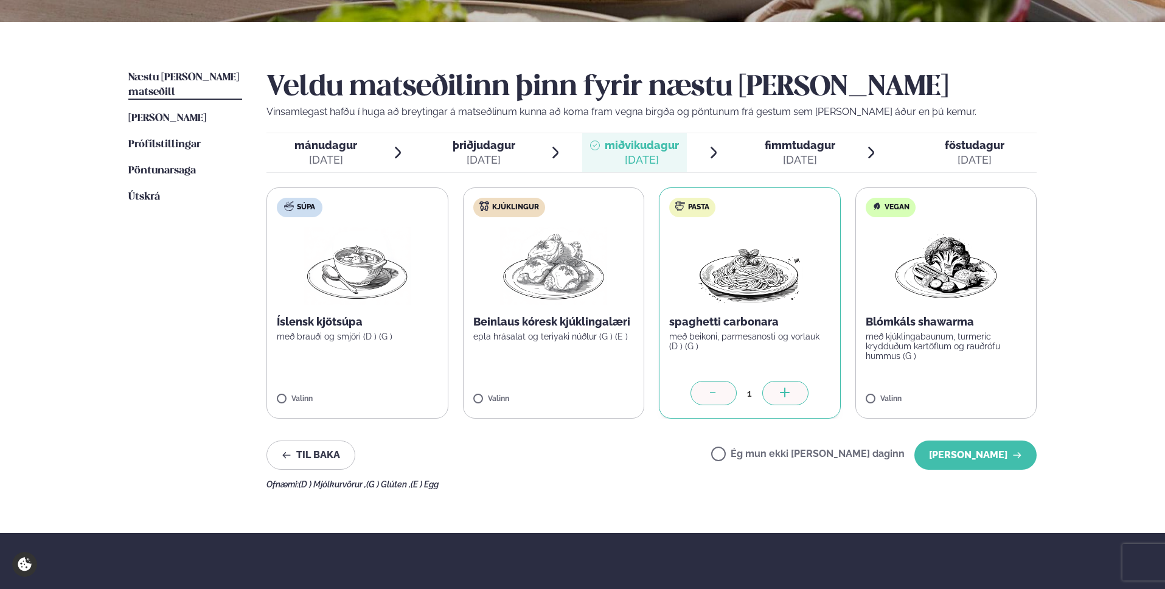
click at [488, 145] on span "þriðjudagur" at bounding box center [484, 145] width 63 height 13
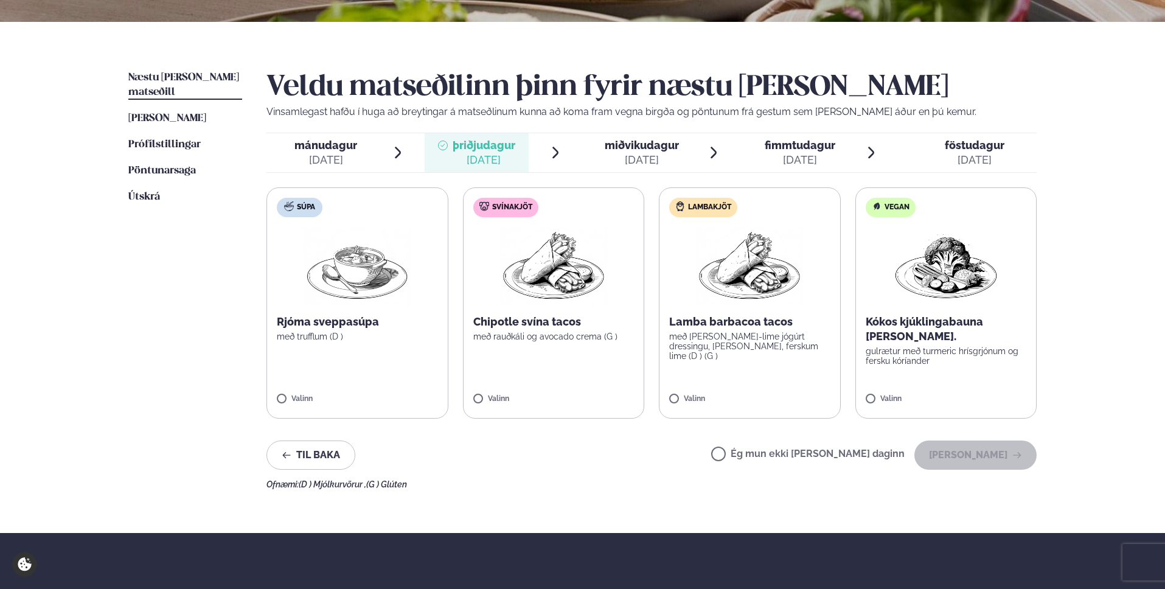
click at [647, 151] on div "miðvikudagur mið." at bounding box center [642, 145] width 74 height 15
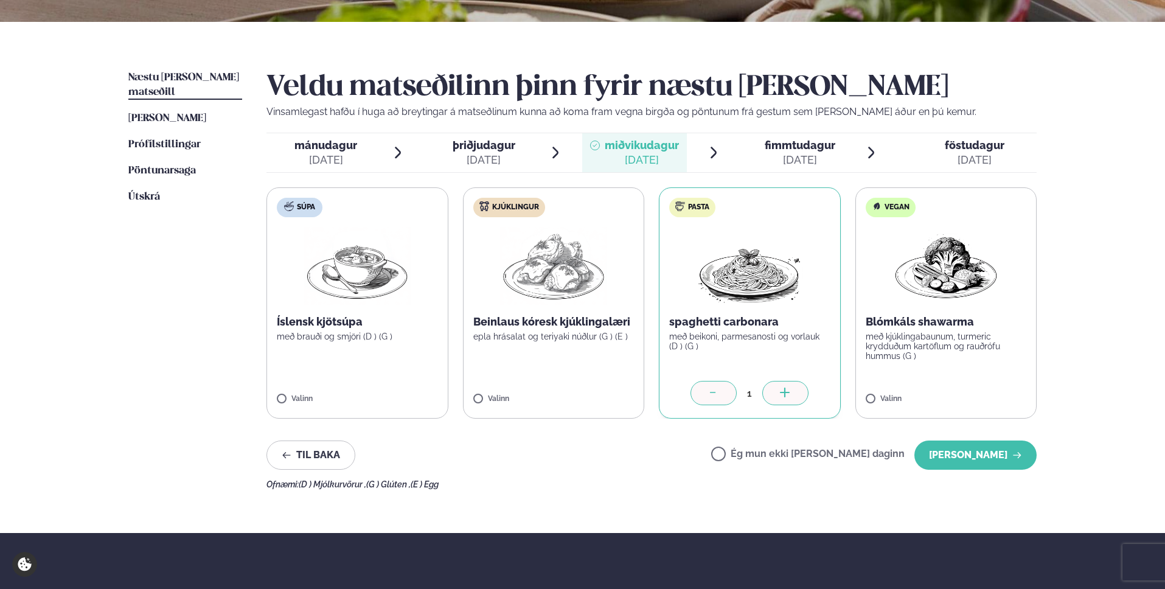
click at [781, 144] on span "fimmtudagur" at bounding box center [800, 145] width 71 height 13
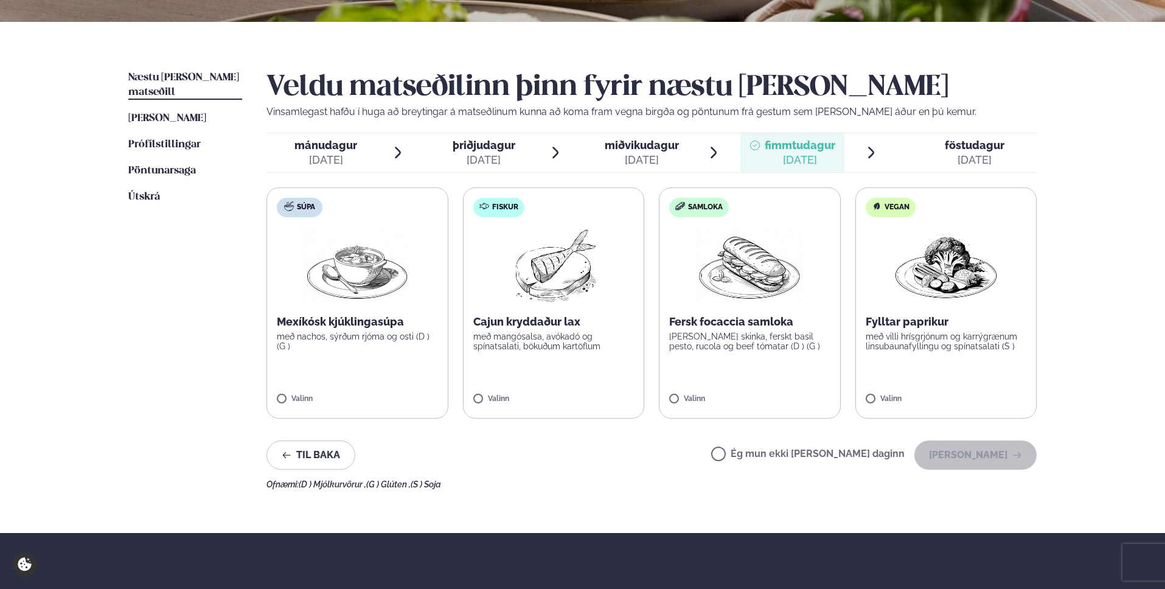
click at [636, 148] on span "miðvikudagur" at bounding box center [642, 145] width 74 height 13
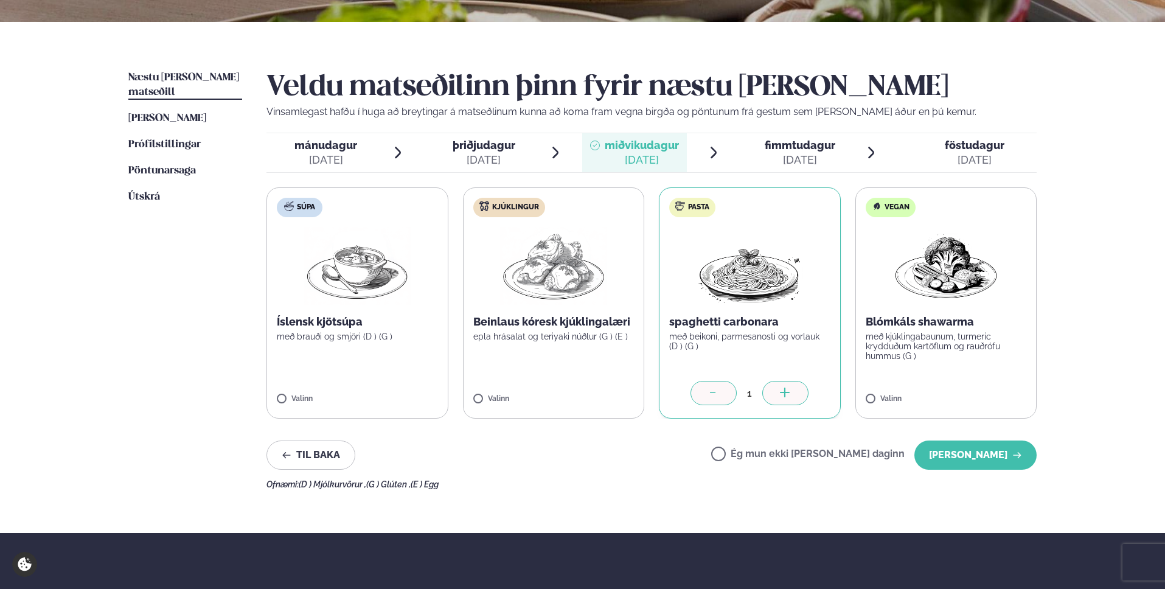
click at [498, 157] on div "[DATE]" at bounding box center [484, 160] width 63 height 15
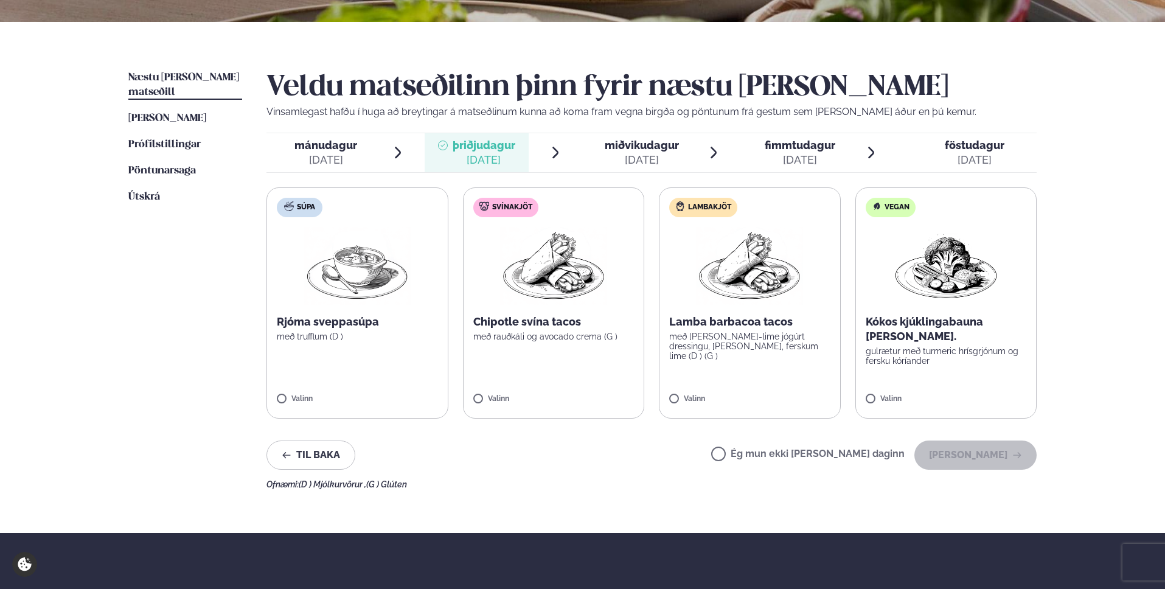
click at [623, 153] on div "[DATE]" at bounding box center [642, 160] width 74 height 15
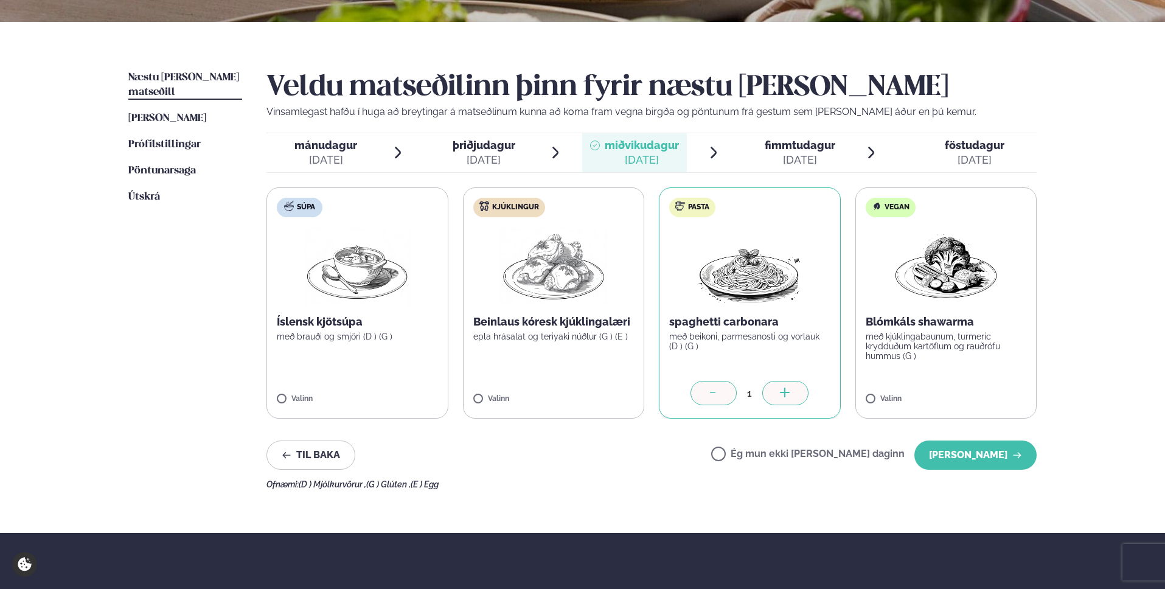
click at [771, 159] on div "[DATE]" at bounding box center [800, 160] width 71 height 15
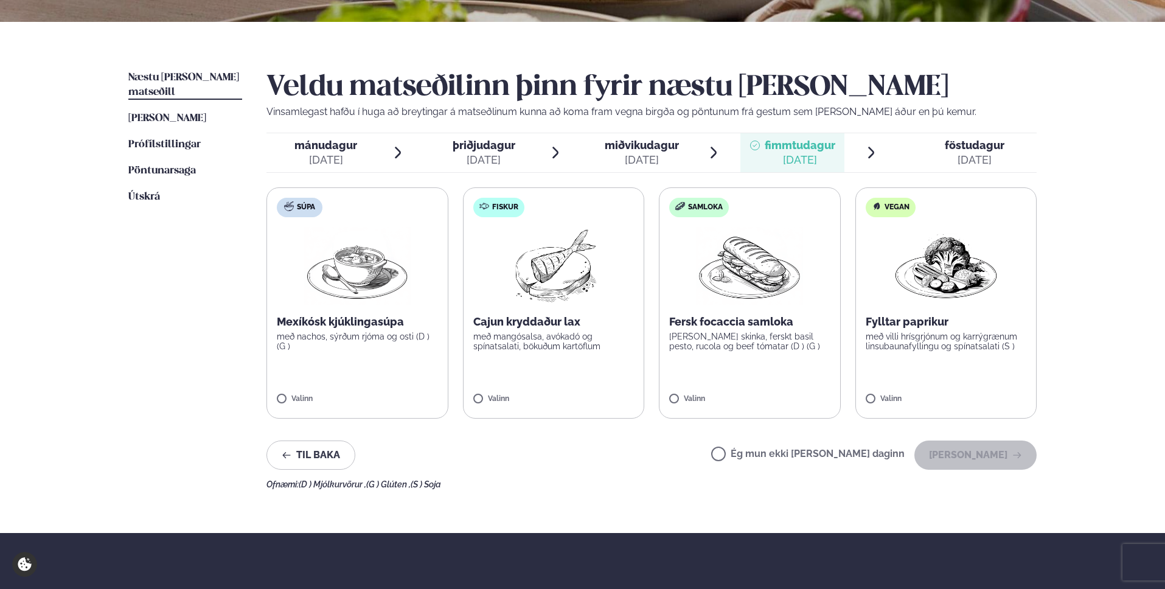
click at [636, 156] on div "[DATE]" at bounding box center [642, 160] width 74 height 15
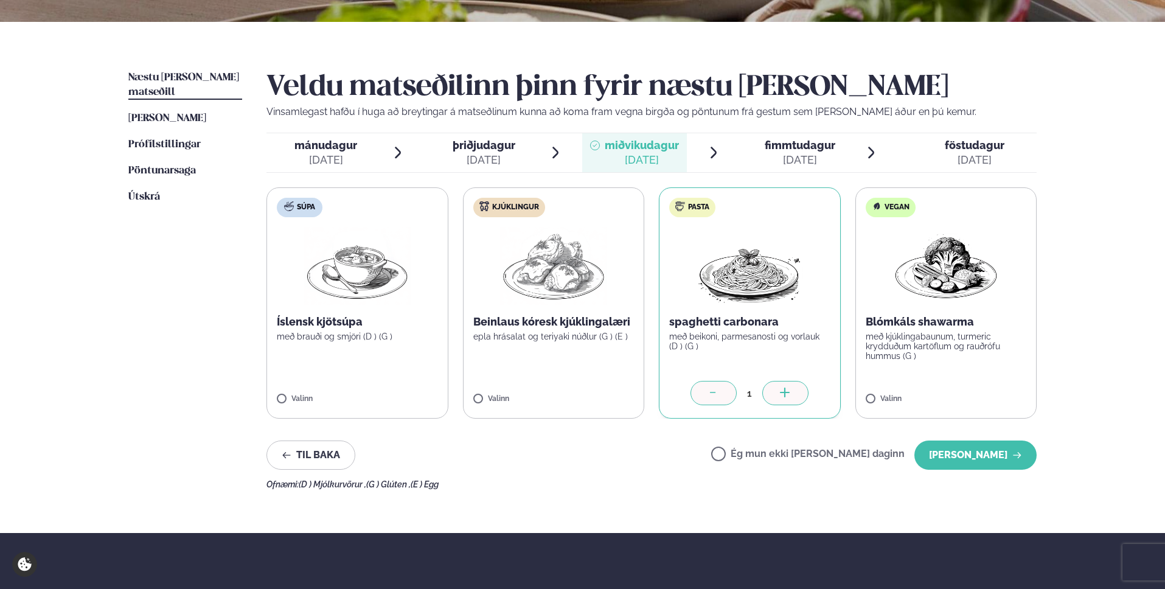
click at [486, 154] on div "[DATE]" at bounding box center [484, 160] width 63 height 15
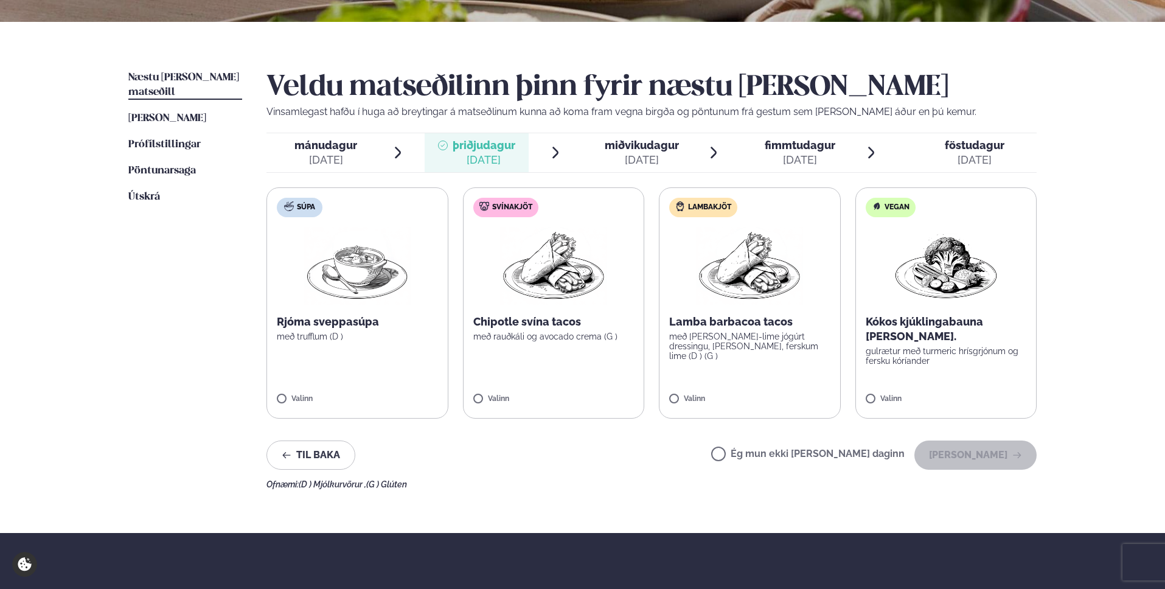
click at [614, 146] on span "miðvikudagur" at bounding box center [642, 145] width 74 height 13
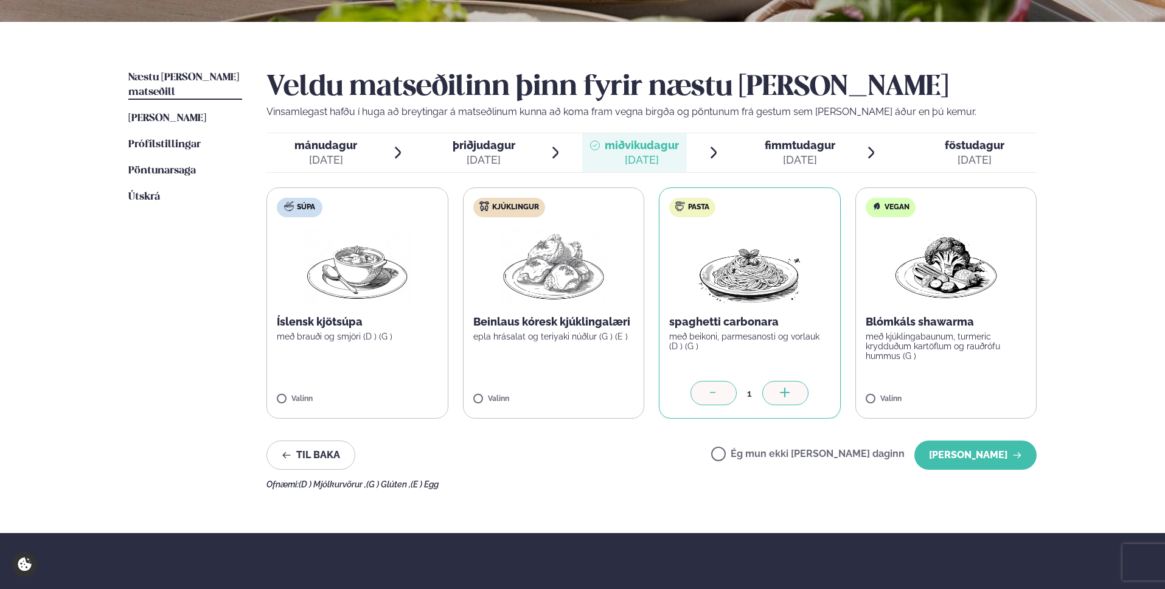
click at [760, 148] on span "fimmtudagur fim. [DATE]" at bounding box center [792, 152] width 105 height 39
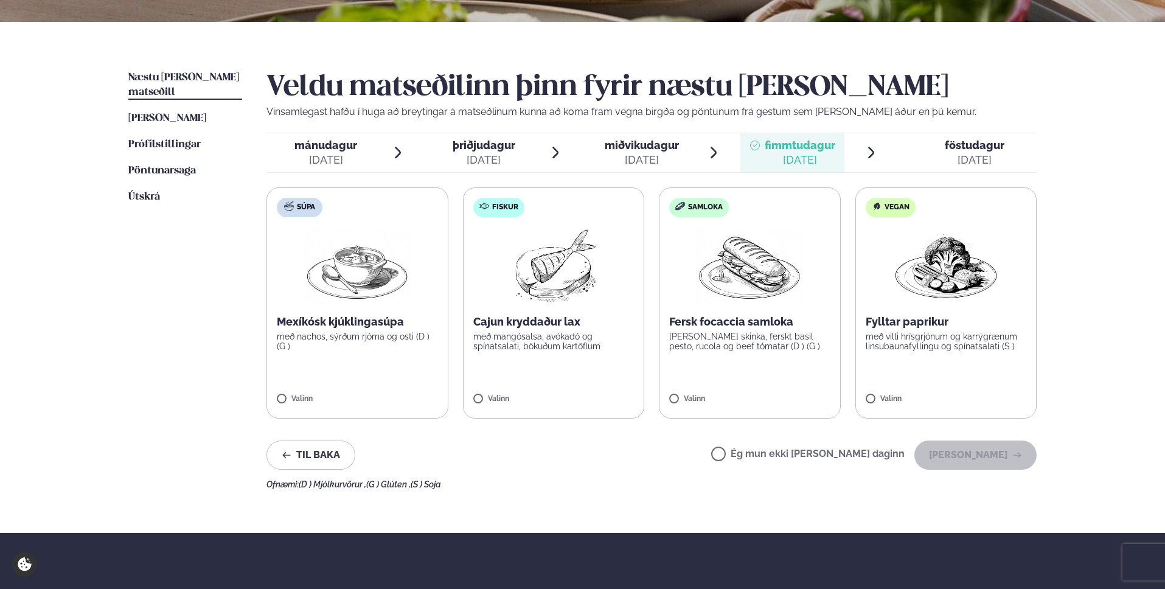
click at [603, 148] on span "miðvikudagur mið. [DATE]" at bounding box center [634, 152] width 105 height 39
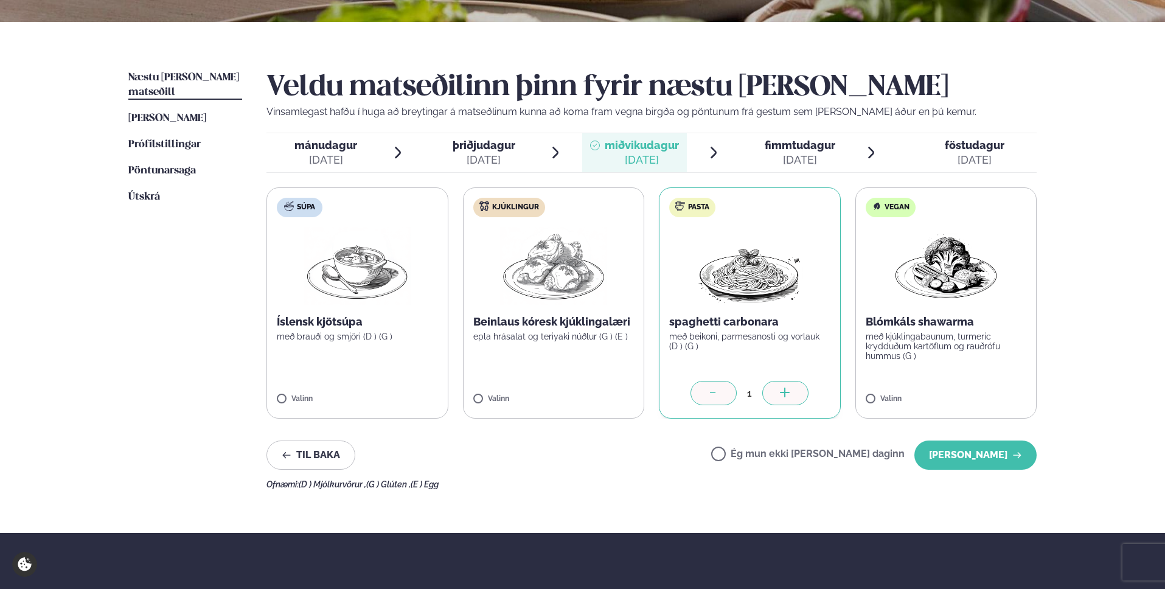
click at [494, 149] on span "þriðjudagur" at bounding box center [484, 145] width 63 height 13
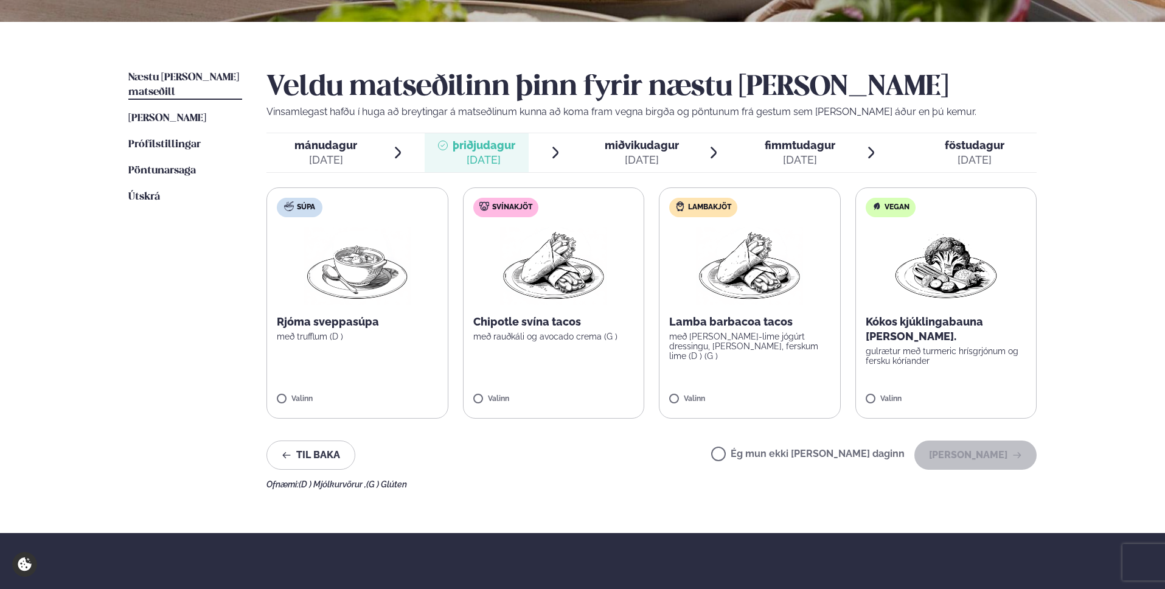
click at [804, 153] on div "[DATE]" at bounding box center [800, 160] width 71 height 15
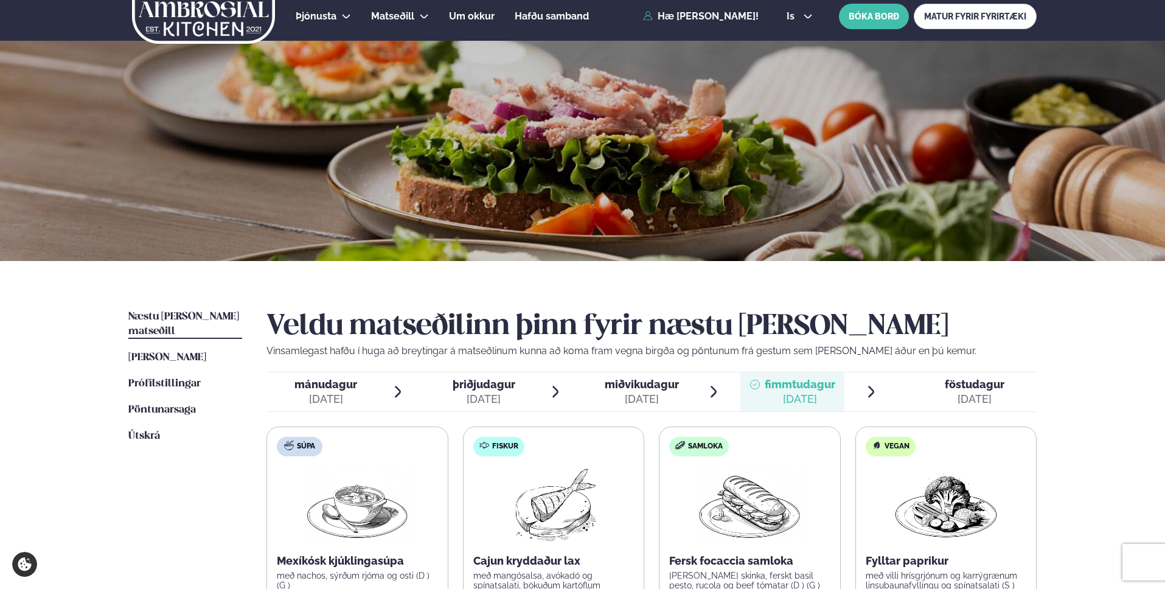
scroll to position [240, 0]
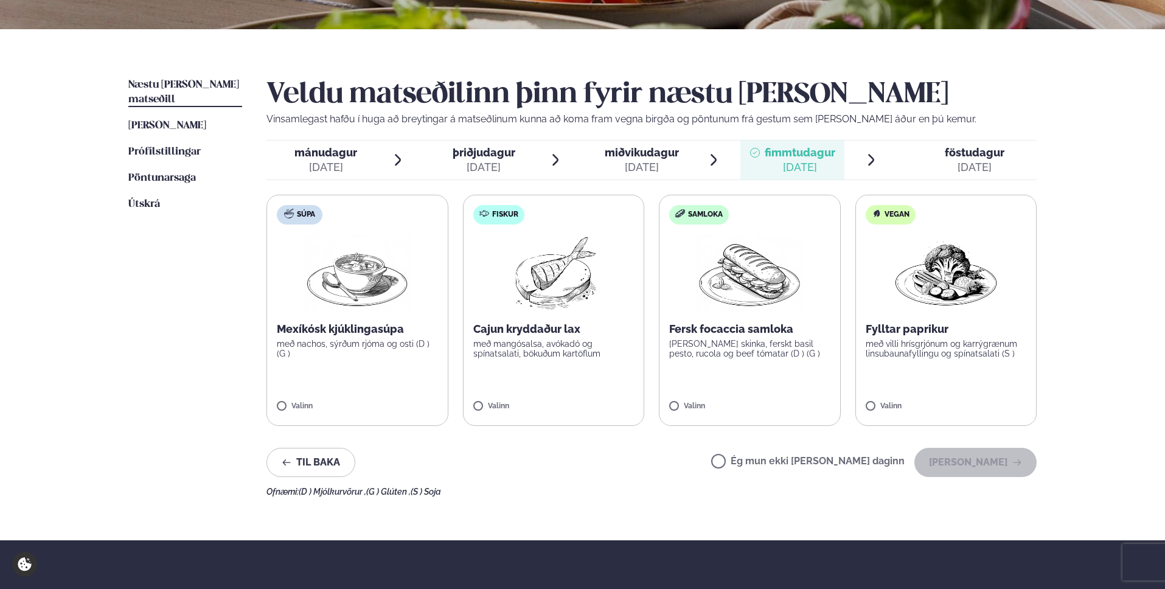
click at [460, 158] on span "þriðjudagur" at bounding box center [484, 152] width 63 height 13
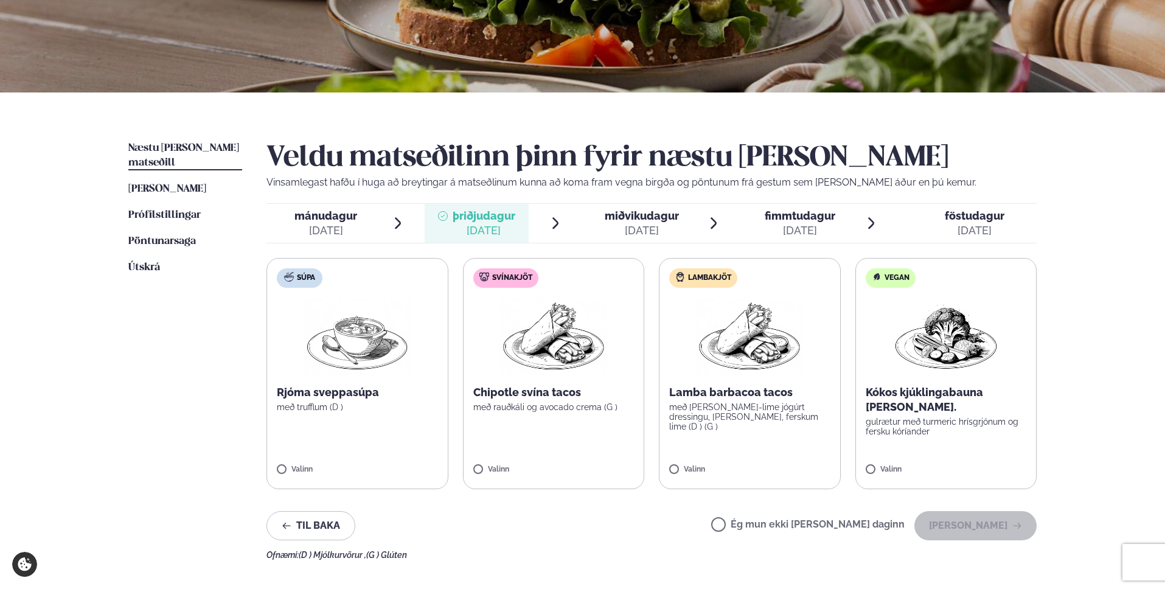
scroll to position [263, 0]
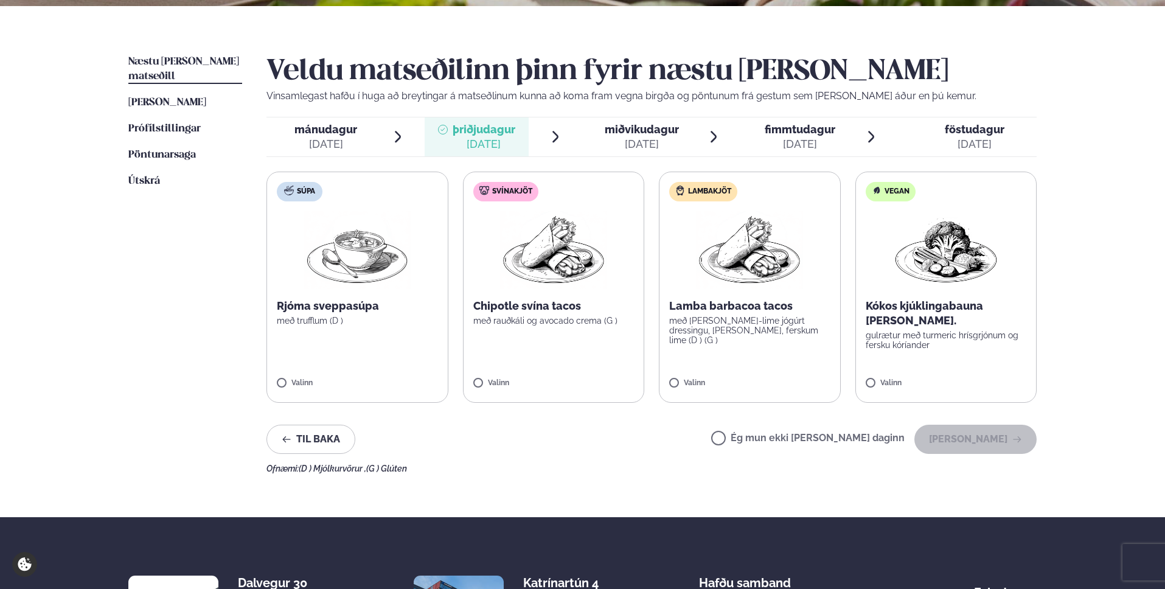
click at [557, 336] on label "Svínakjöt Chipotle svína tacos með rauðkáli og avocado crema (G ) Valinn" at bounding box center [554, 287] width 182 height 231
click at [311, 137] on div "[DATE]" at bounding box center [325, 144] width 63 height 15
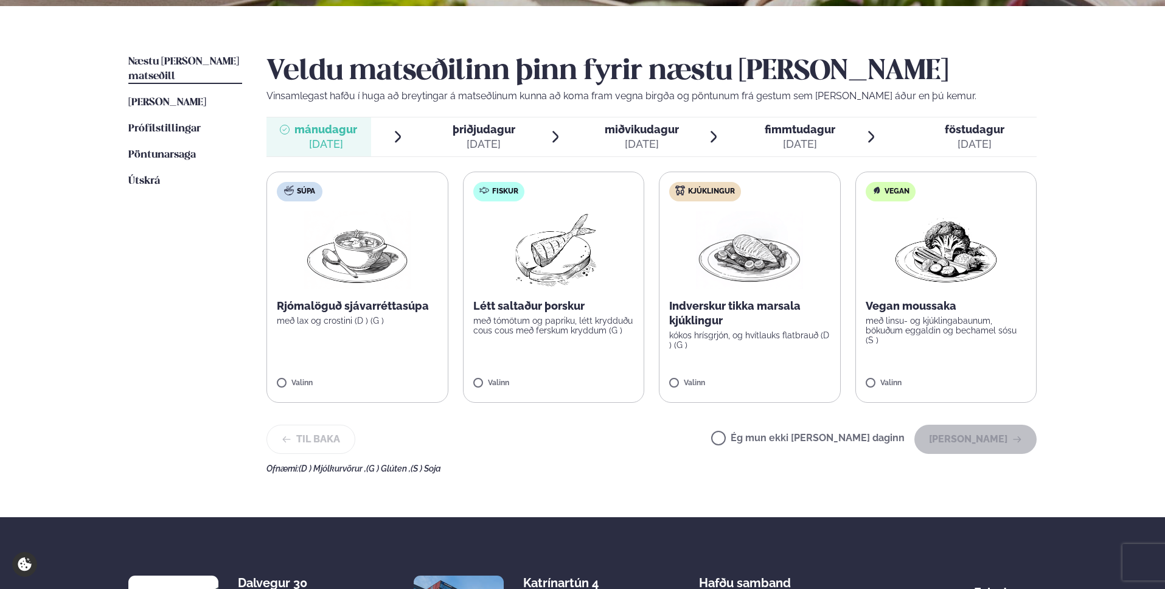
click at [792, 442] on label "Ég mun ekki [PERSON_NAME] daginn" at bounding box center [807, 439] width 193 height 13
click at [973, 440] on button "[PERSON_NAME]" at bounding box center [975, 439] width 122 height 29
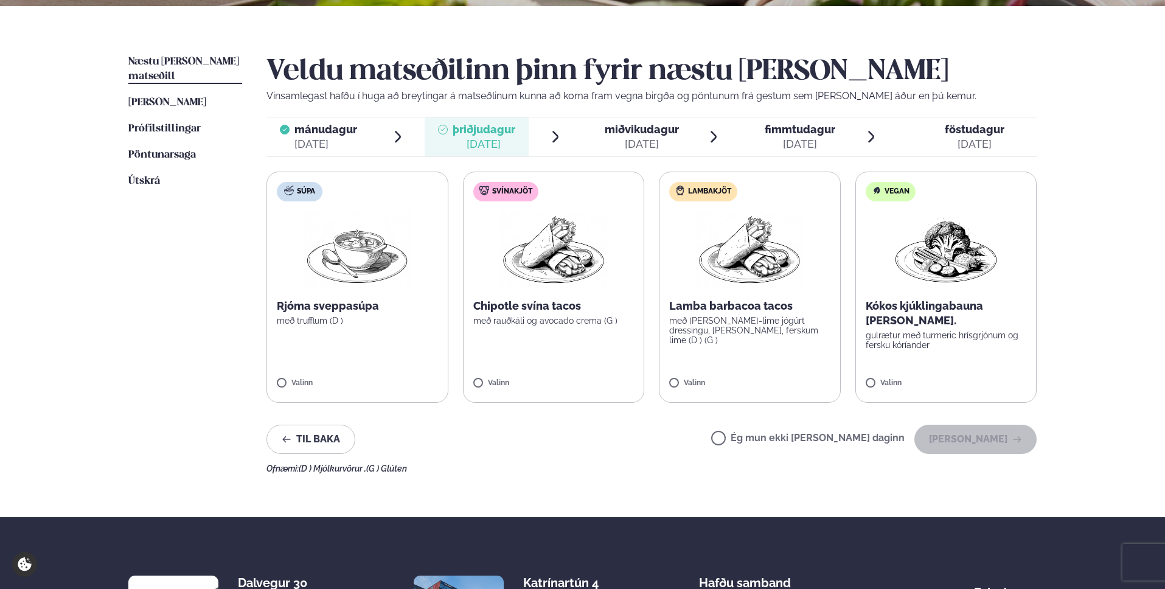
click at [536, 352] on label "Svínakjöt Chipotle svína tacos með rauðkáli og avocado crema (G ) Valinn" at bounding box center [554, 287] width 182 height 231
click at [979, 448] on button "[PERSON_NAME]" at bounding box center [975, 439] width 122 height 29
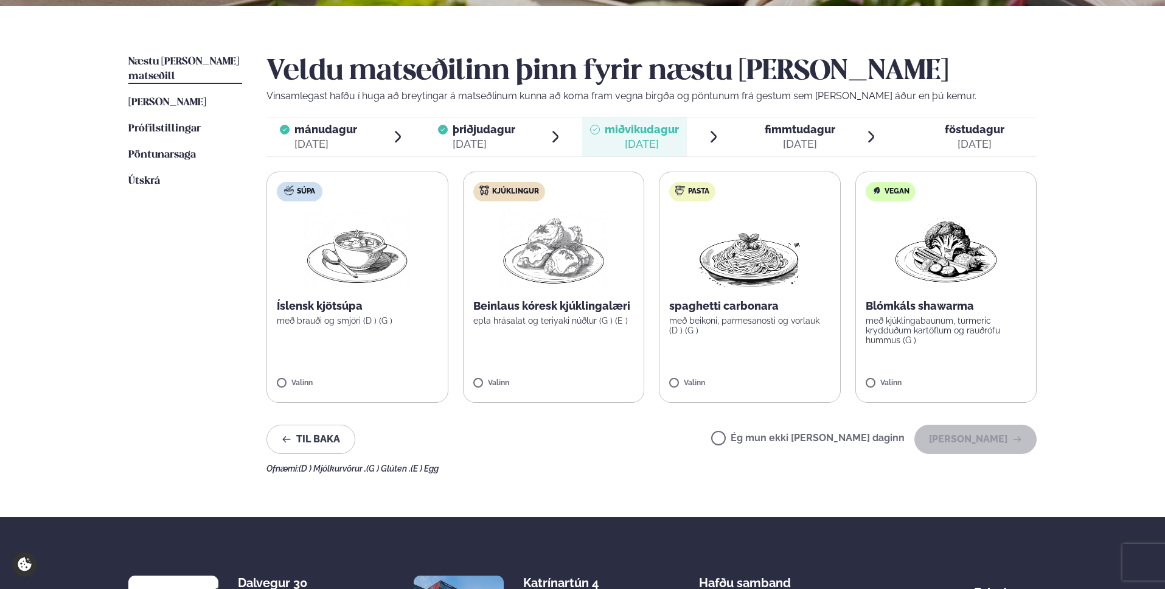
click at [777, 442] on label "Ég mun ekki [PERSON_NAME] daginn" at bounding box center [807, 439] width 193 height 13
click at [967, 434] on button "[PERSON_NAME]" at bounding box center [975, 439] width 122 height 29
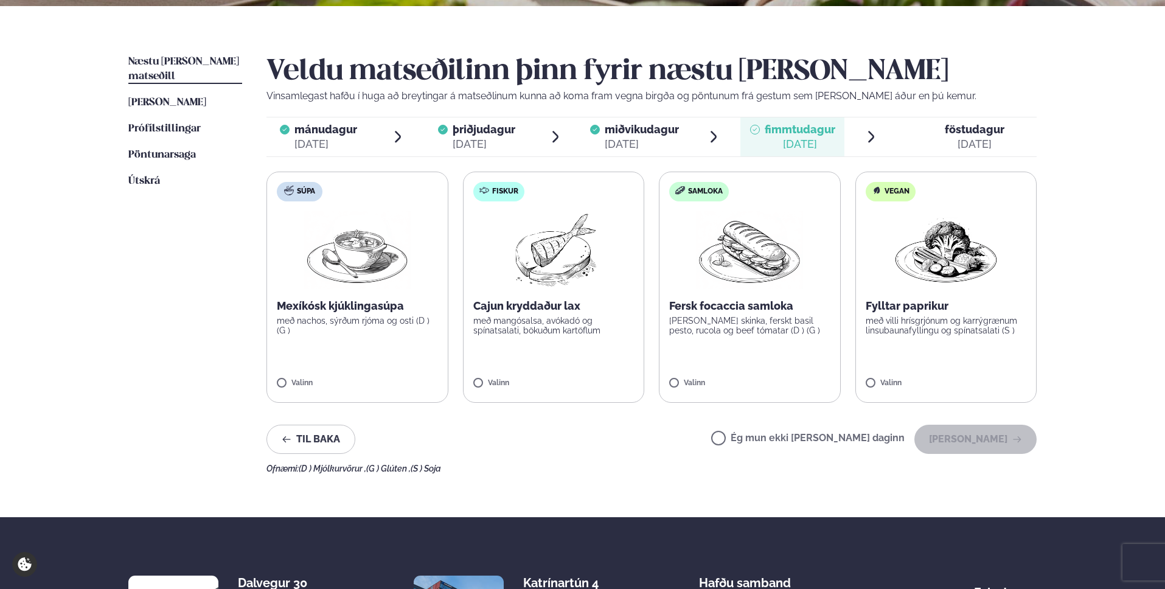
click at [719, 326] on p "[PERSON_NAME] skinka, ferskt basil pesto, rucola og beef tómatar (D ) (G )" at bounding box center [749, 325] width 161 height 19
click at [949, 437] on button "[PERSON_NAME]" at bounding box center [975, 439] width 122 height 29
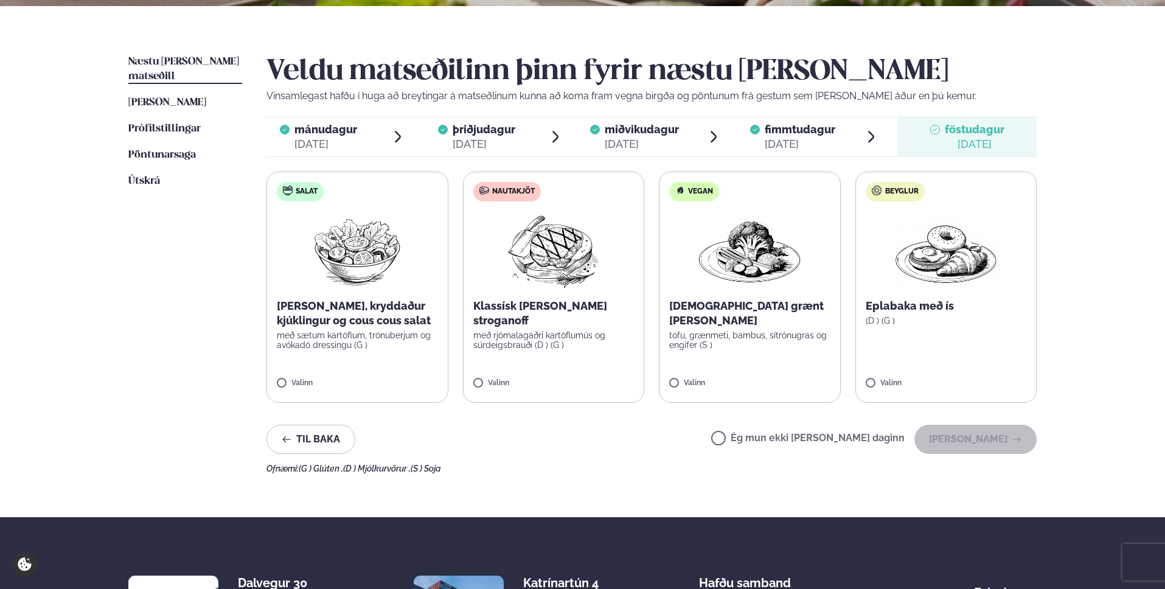
click at [783, 441] on label "Ég mun ekki [PERSON_NAME] daginn" at bounding box center [807, 439] width 193 height 13
click at [971, 442] on button "[PERSON_NAME]" at bounding box center [975, 439] width 122 height 29
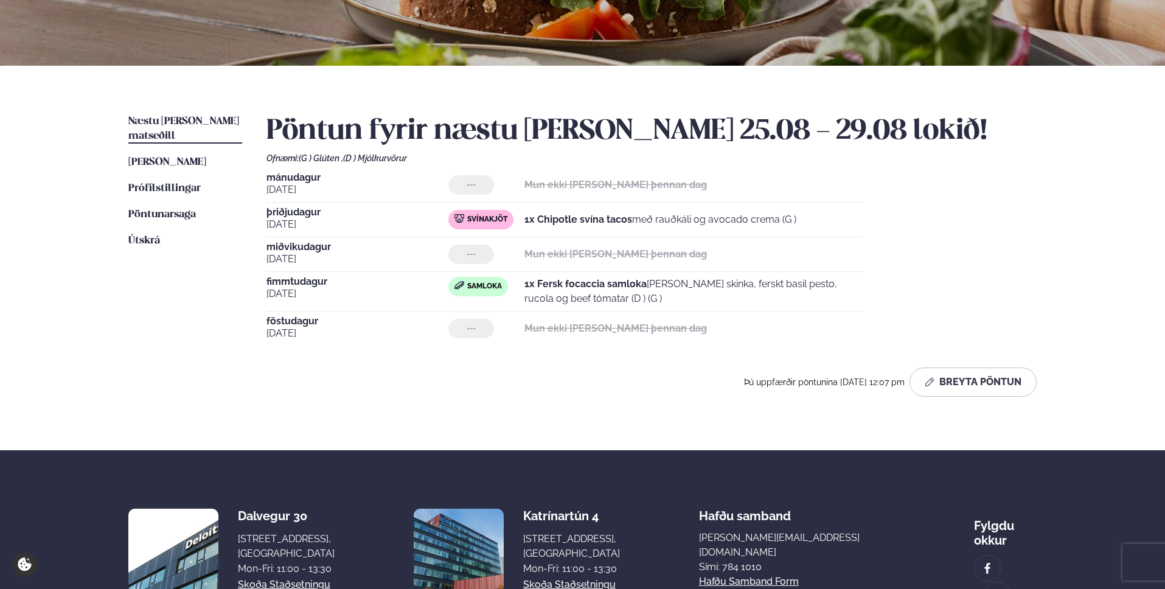
scroll to position [210, 0]
